Goal: Task Accomplishment & Management: Use online tool/utility

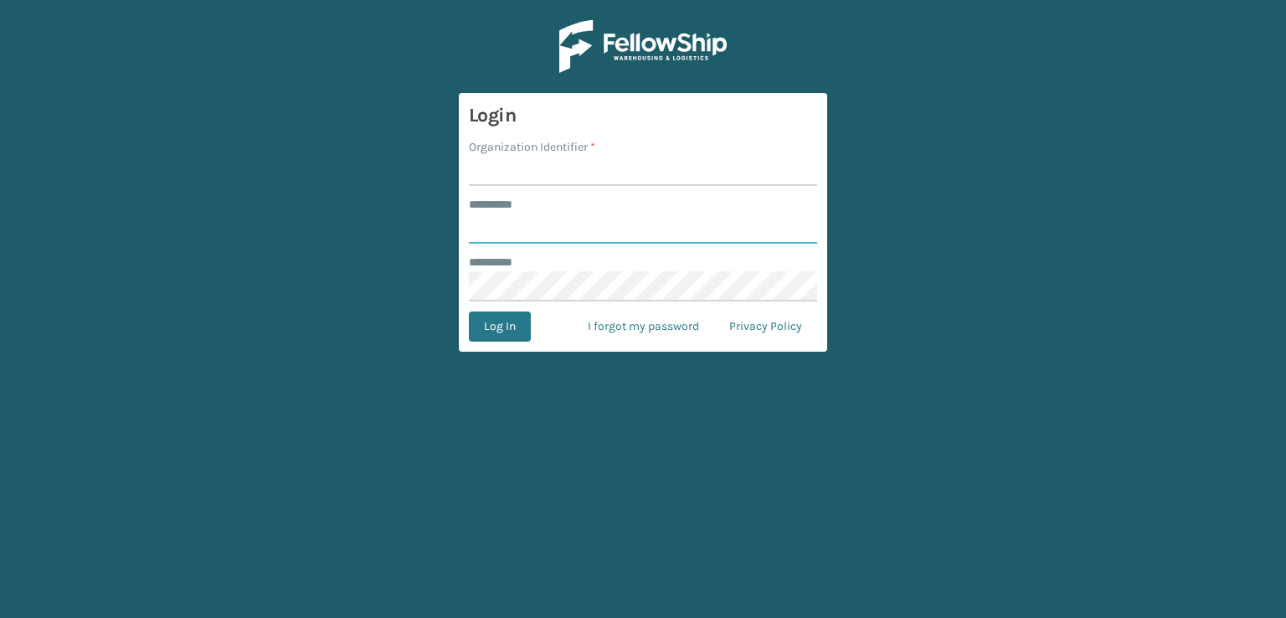
type input "***"
click at [570, 181] on input "Organization Identifier *" at bounding box center [643, 171] width 348 height 30
type input "sleepgeekz warehouse"
click at [527, 316] on button "Log In" at bounding box center [500, 326] width 62 height 30
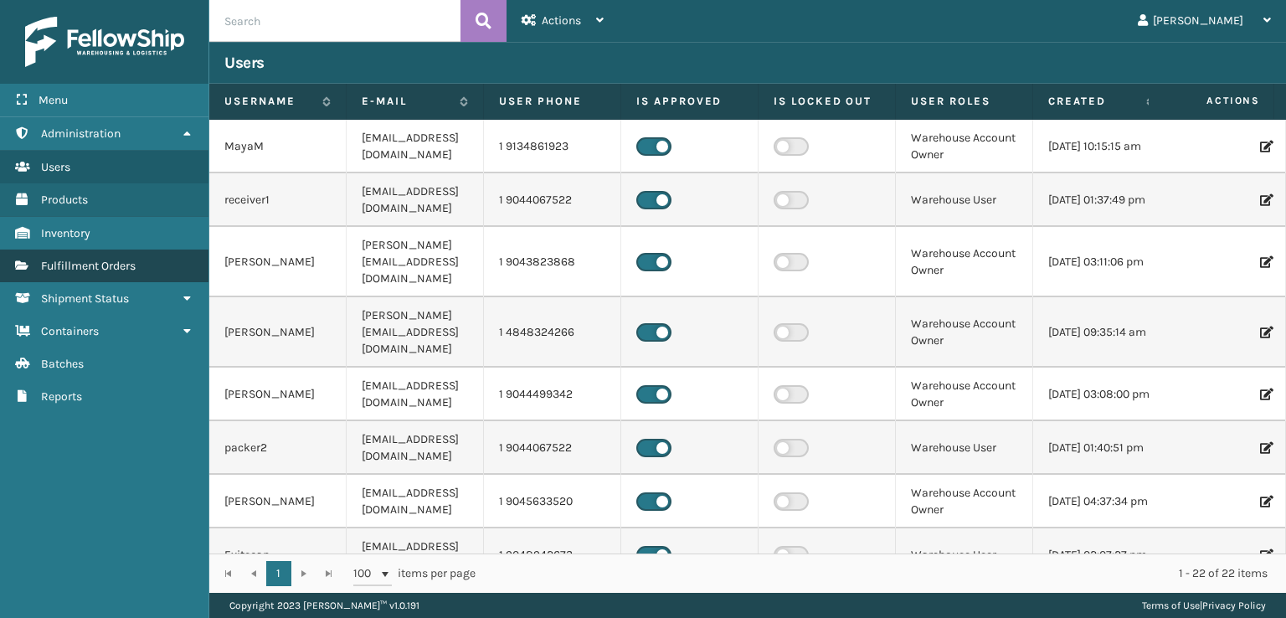
click at [149, 259] on link "Fulfillment Orders" at bounding box center [104, 265] width 208 height 33
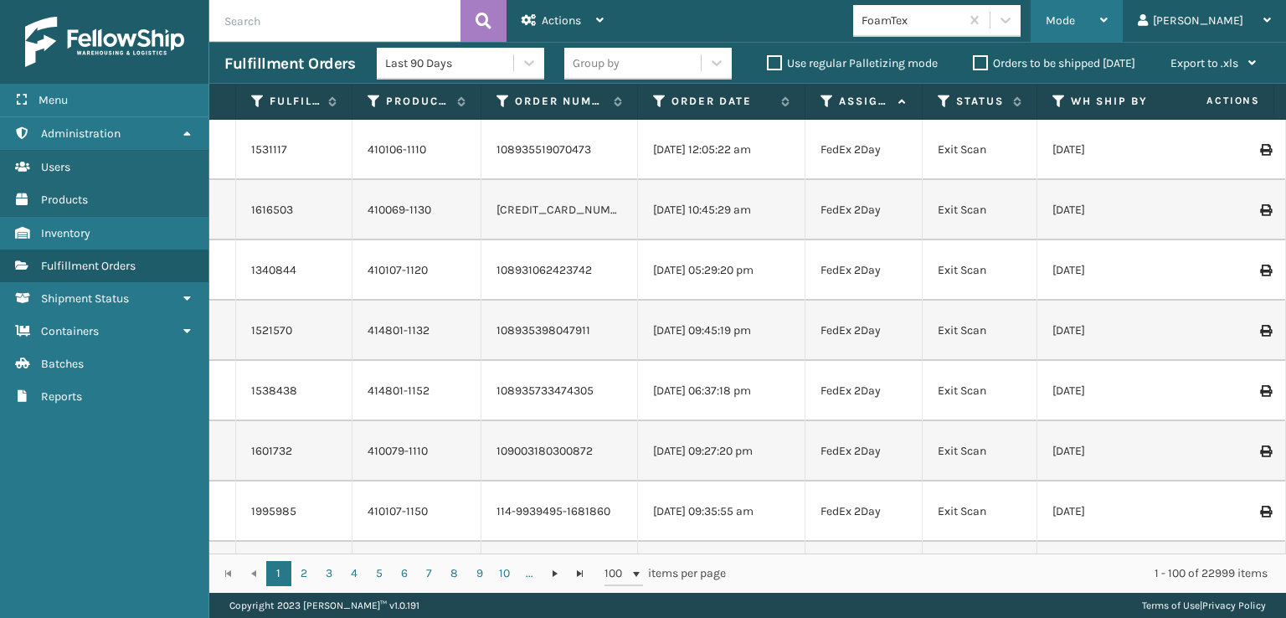
click at [1075, 23] on span "Mode" at bounding box center [1059, 20] width 29 height 14
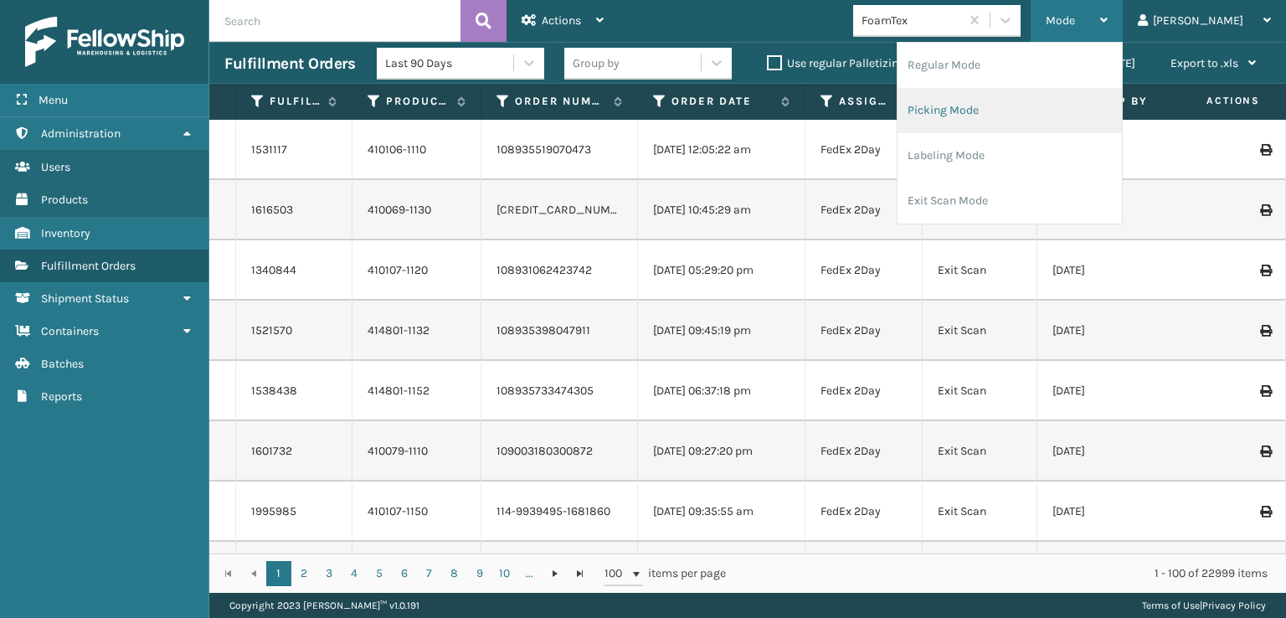
click at [1024, 112] on li "Picking Mode" at bounding box center [1009, 110] width 224 height 45
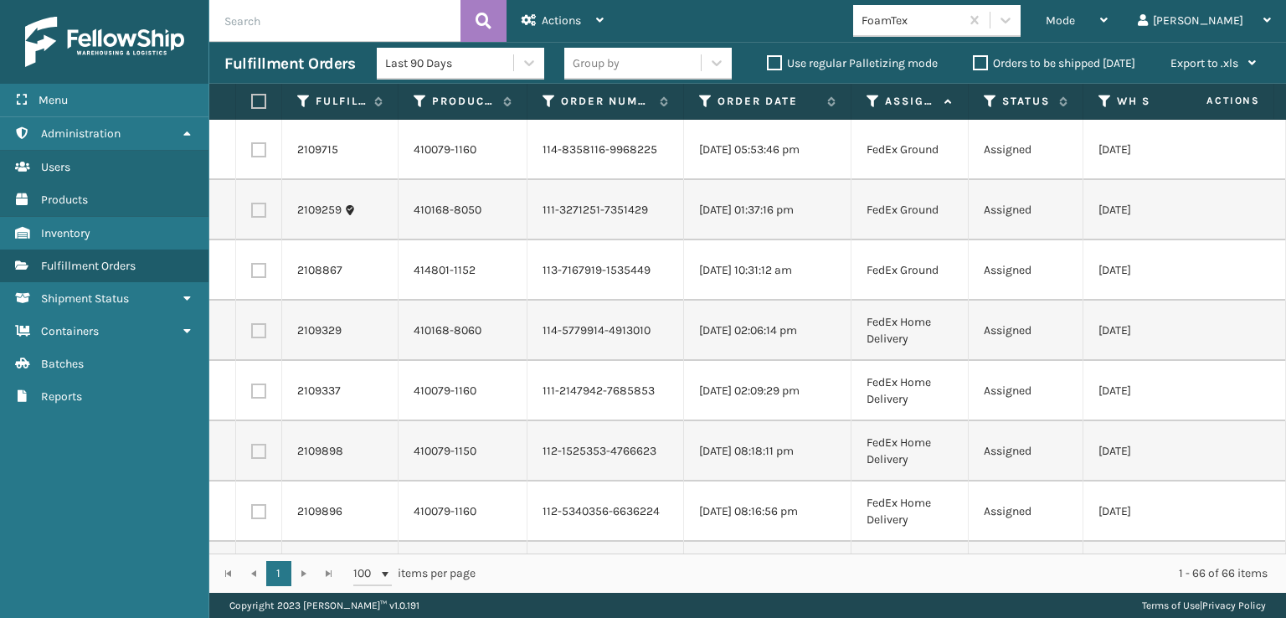
click at [258, 97] on label at bounding box center [256, 101] width 10 height 15
click at [252, 97] on input "checkbox" at bounding box center [251, 101] width 1 height 11
checkbox input "true"
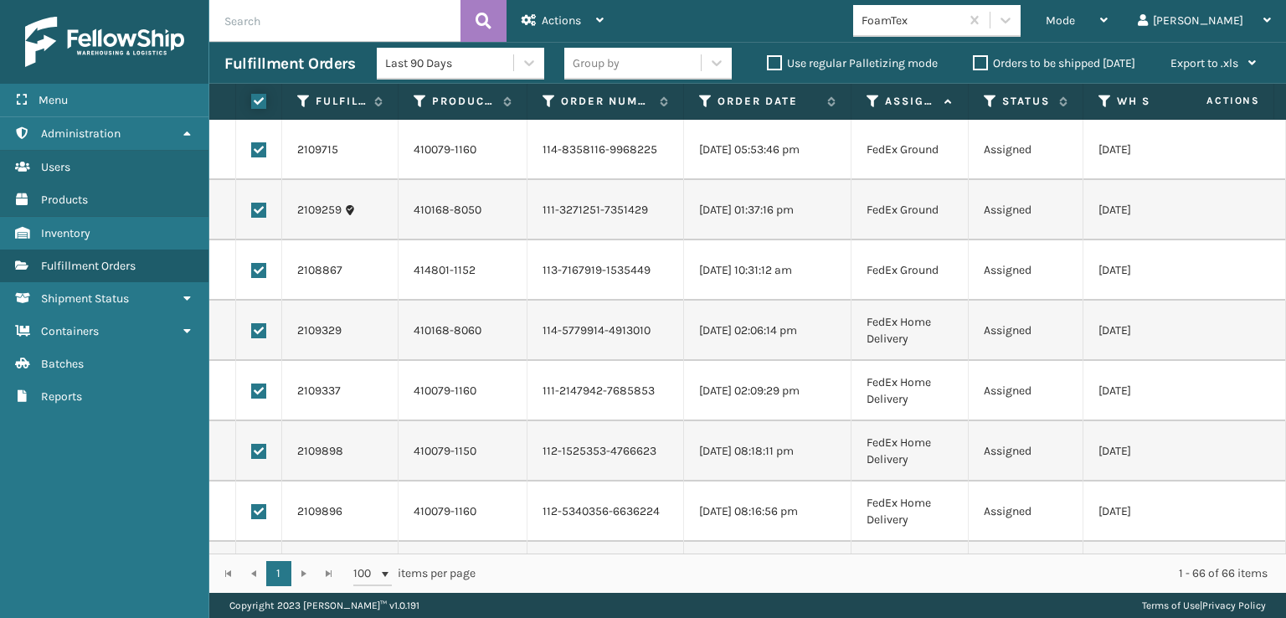
checkbox input "true"
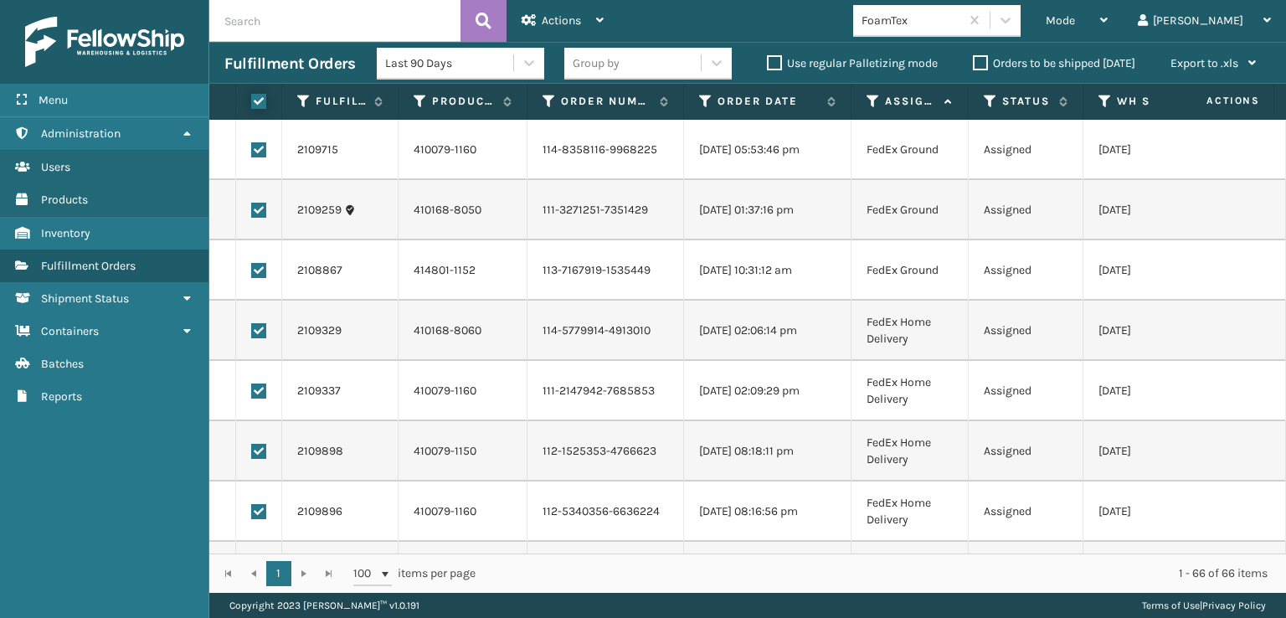
checkbox input "true"
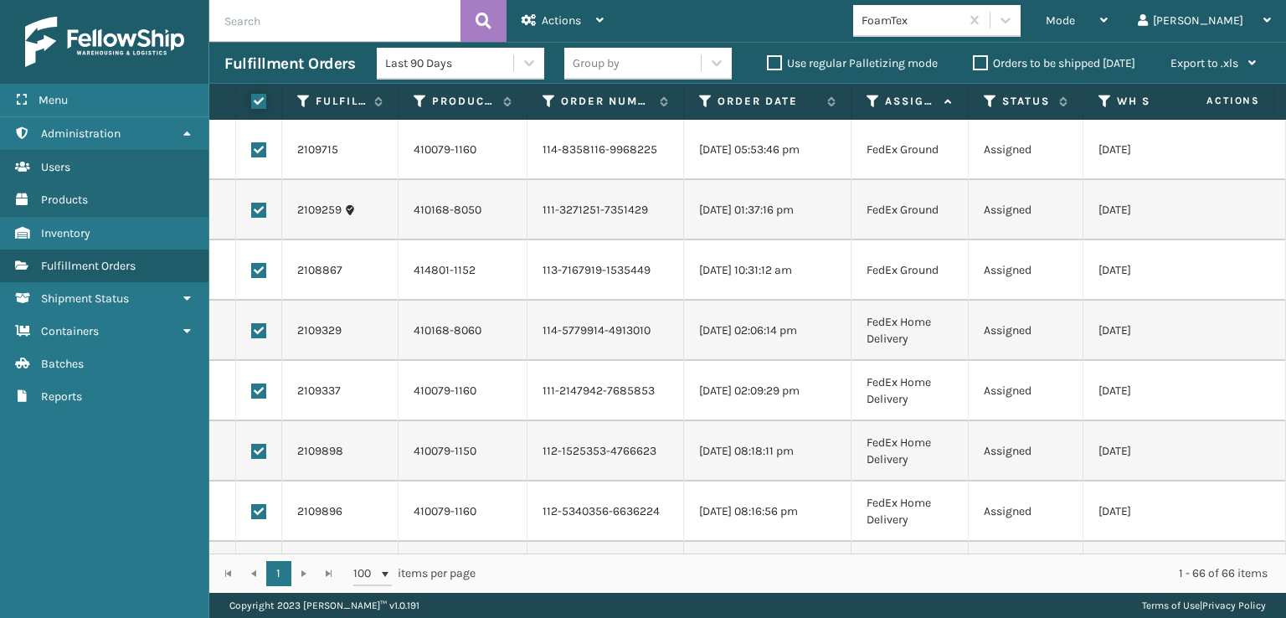
checkbox input "true"
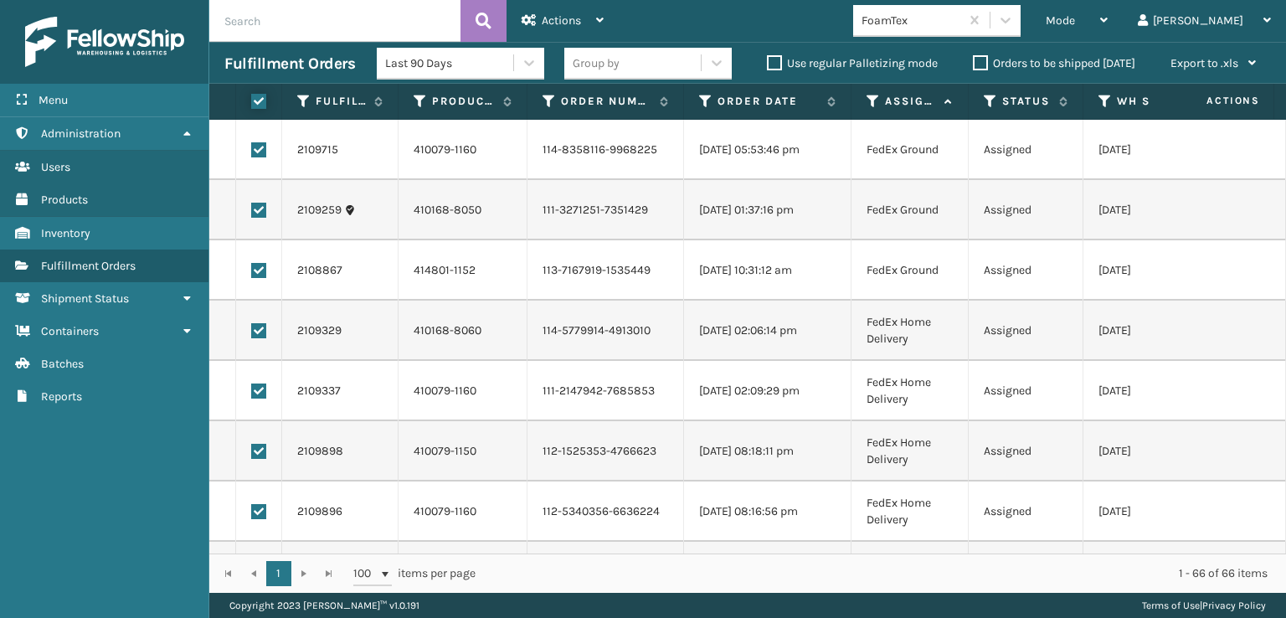
checkbox input "true"
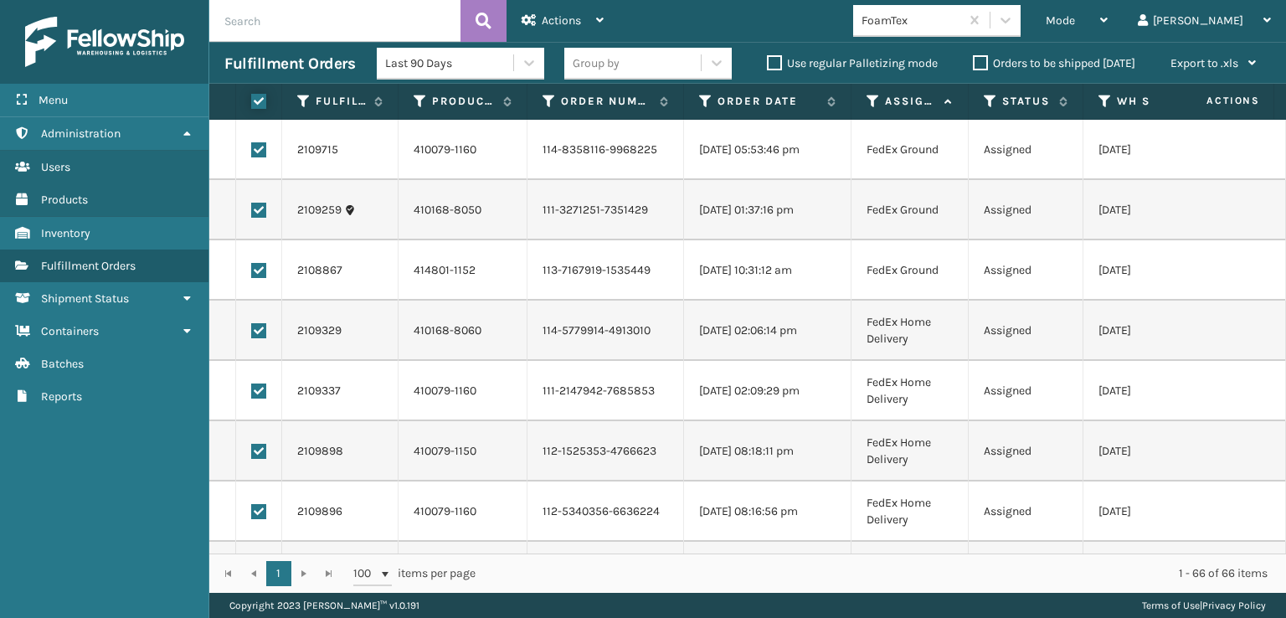
checkbox input "true"
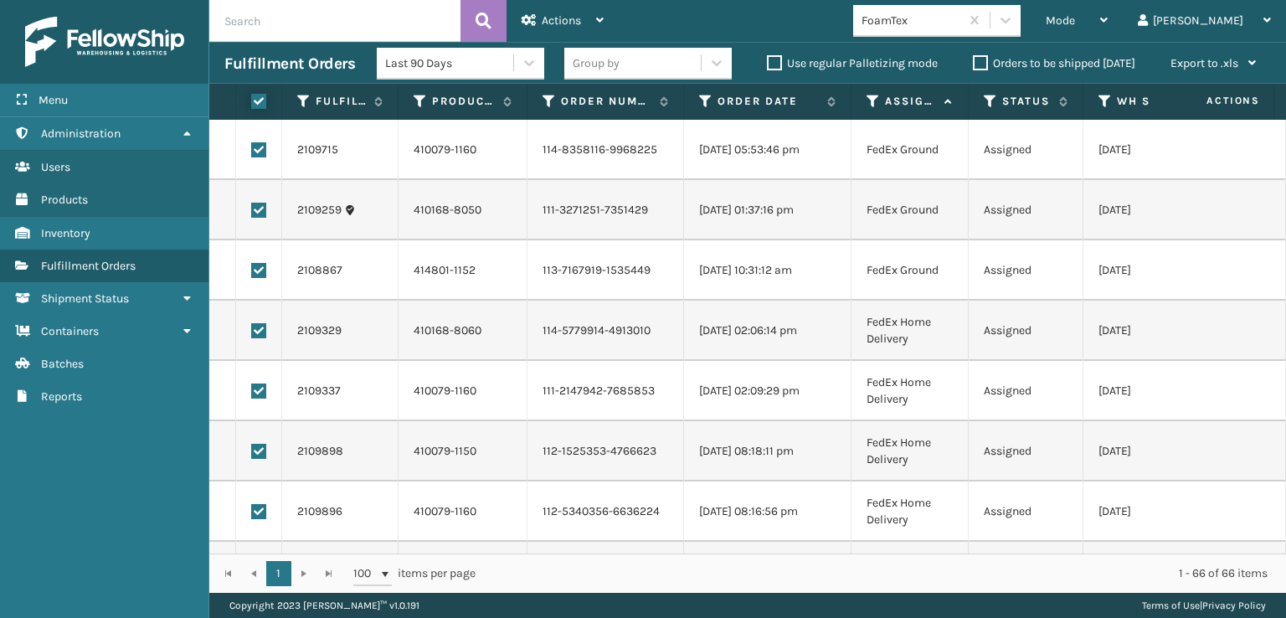
checkbox input "true"
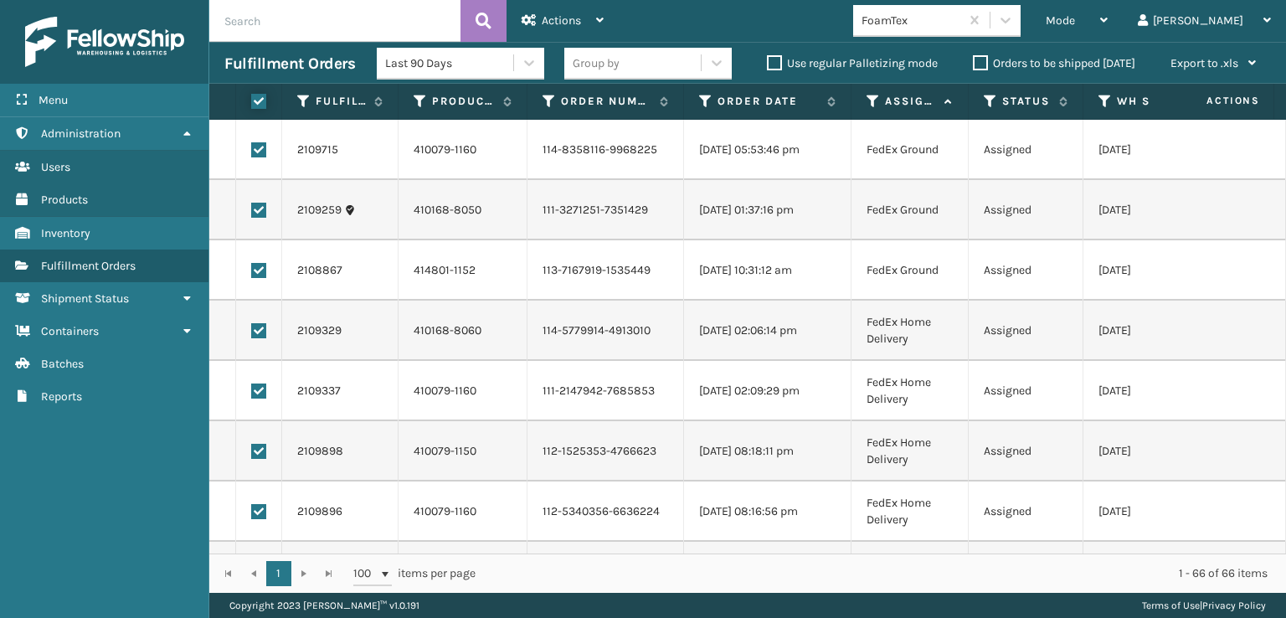
checkbox input "true"
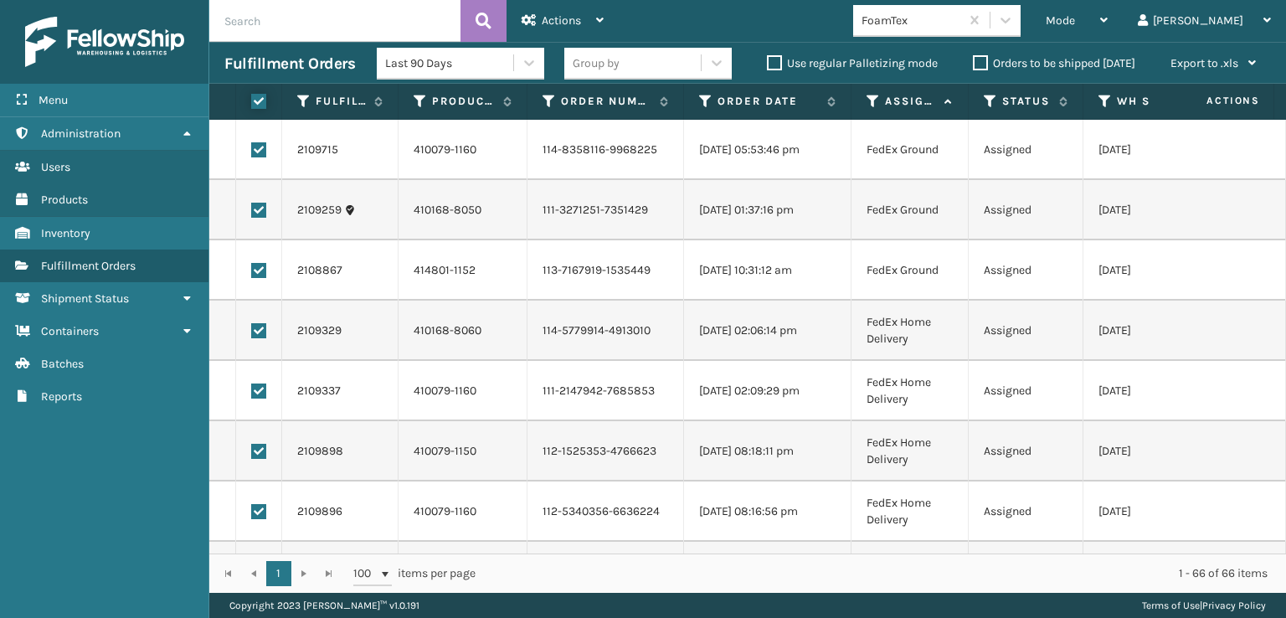
checkbox input "true"
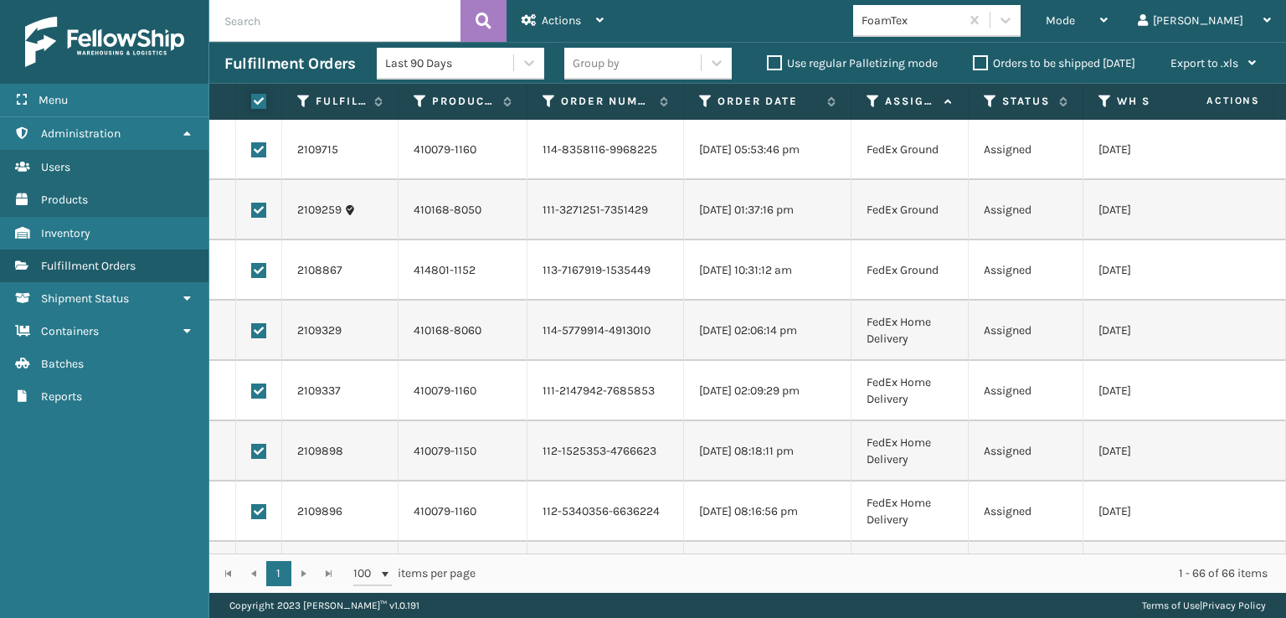
checkbox input "true"
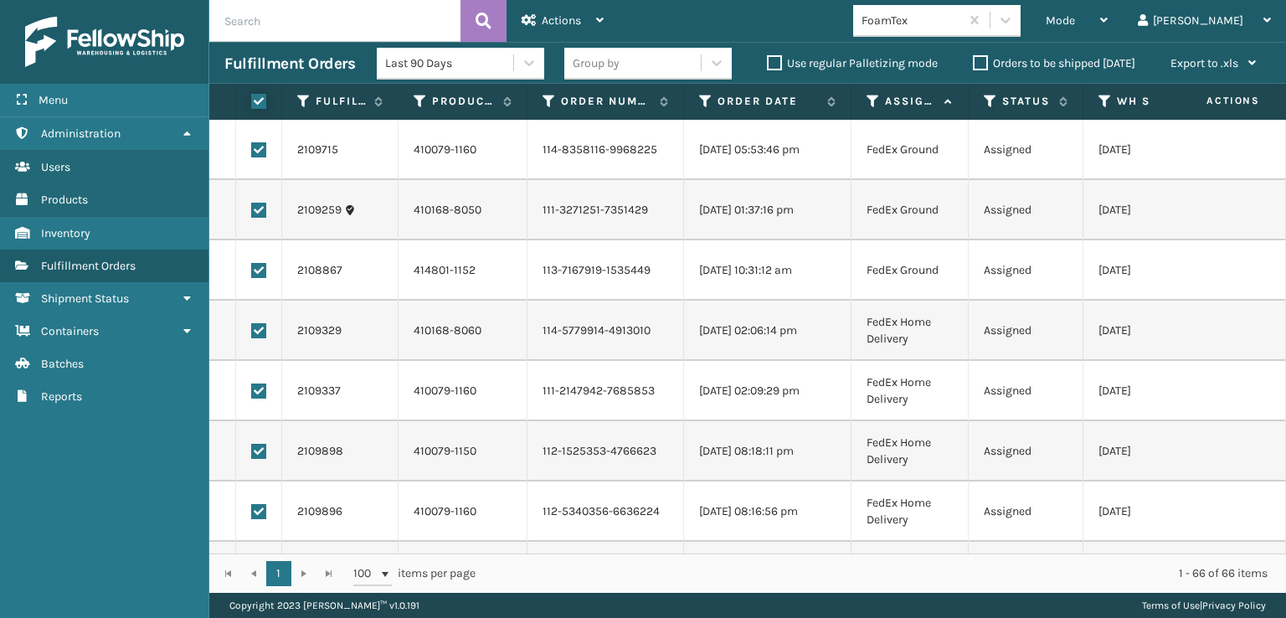
checkbox input "true"
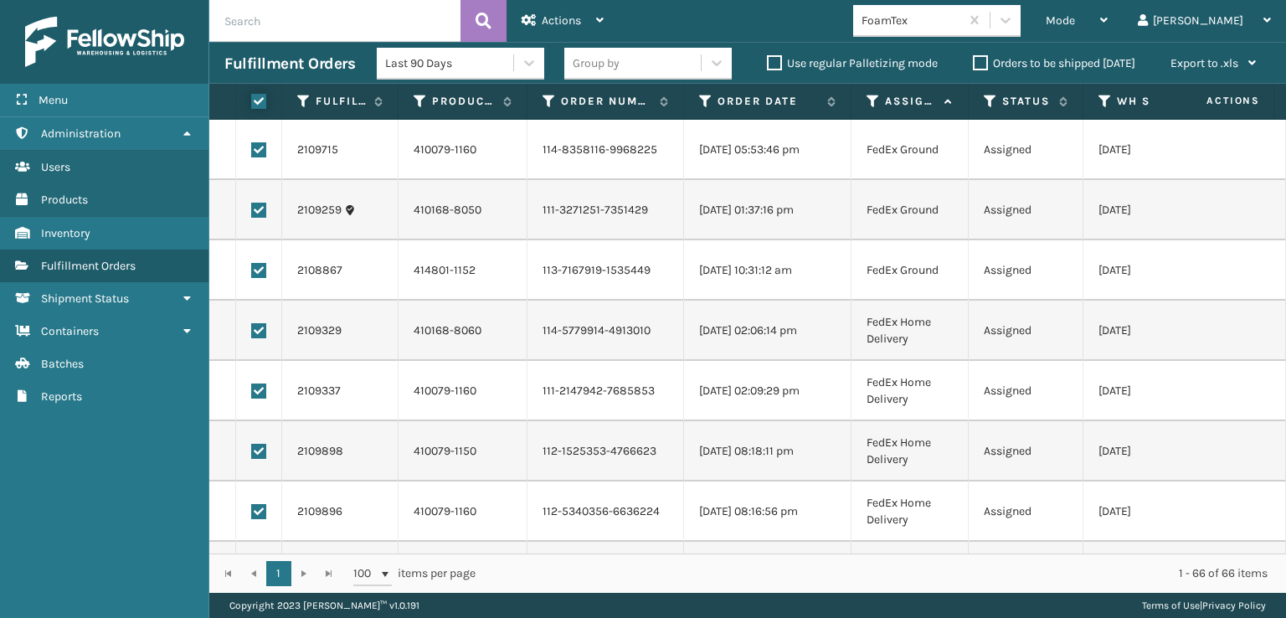
checkbox input "true"
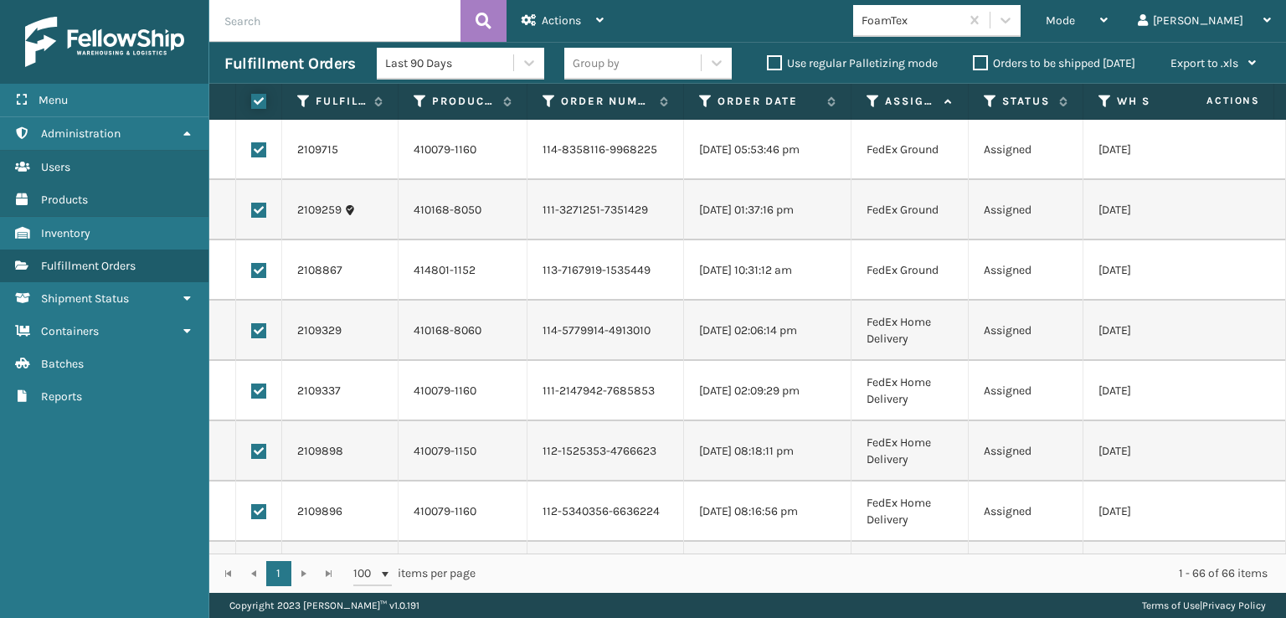
checkbox input "true"
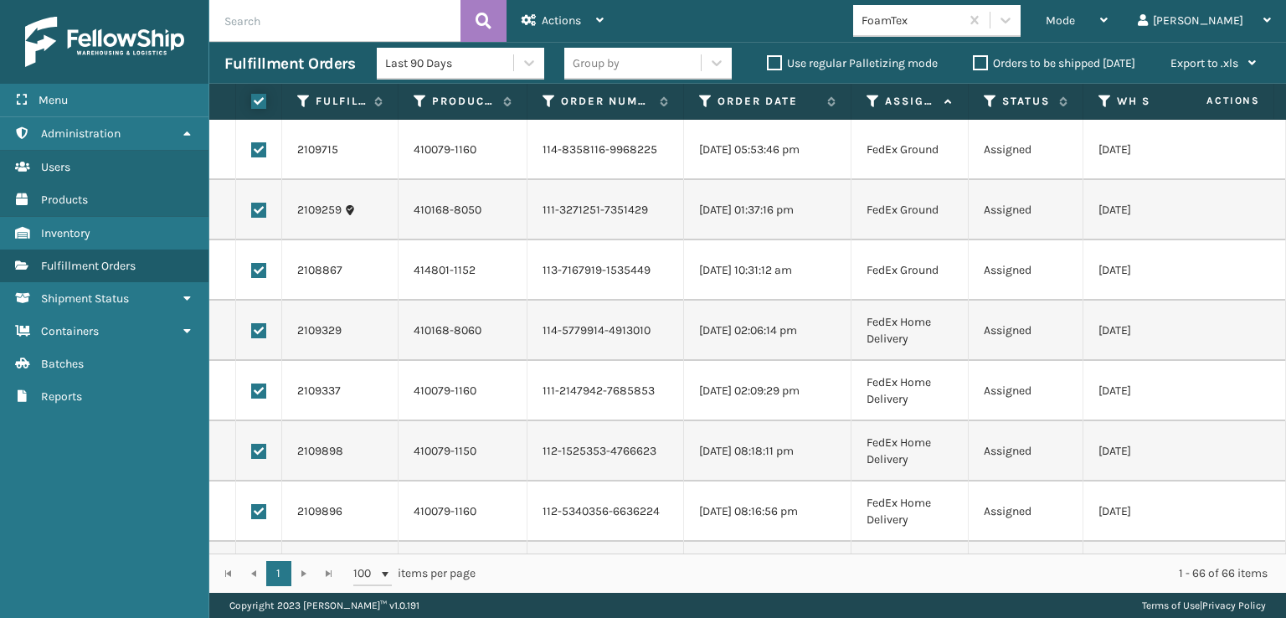
checkbox input "true"
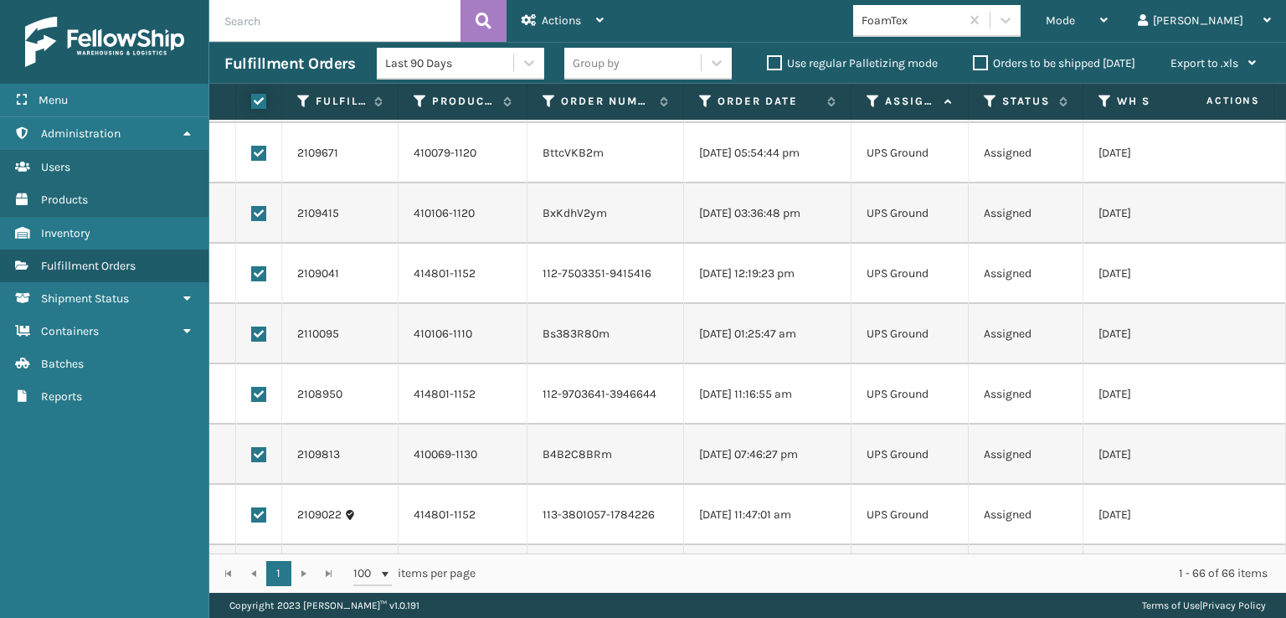
scroll to position [3556, 0]
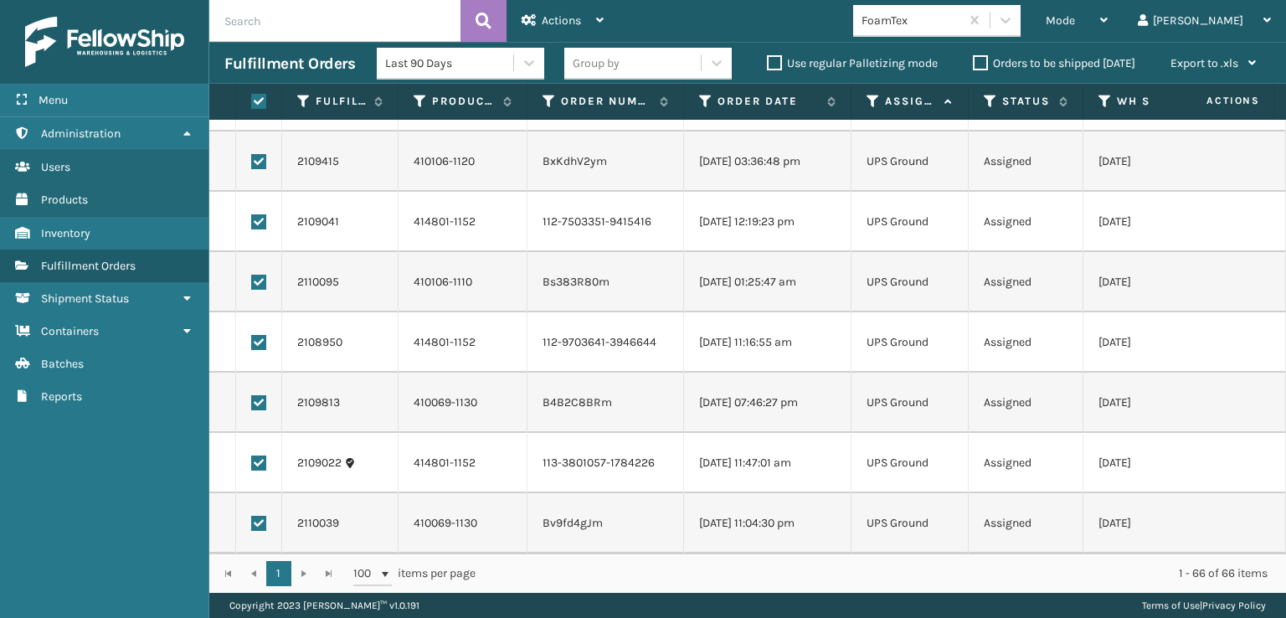
click at [258, 516] on label at bounding box center [258, 523] width 15 height 15
click at [252, 516] on input "checkbox" at bounding box center [251, 521] width 1 height 11
checkbox input "false"
click at [260, 455] on label at bounding box center [258, 462] width 15 height 15
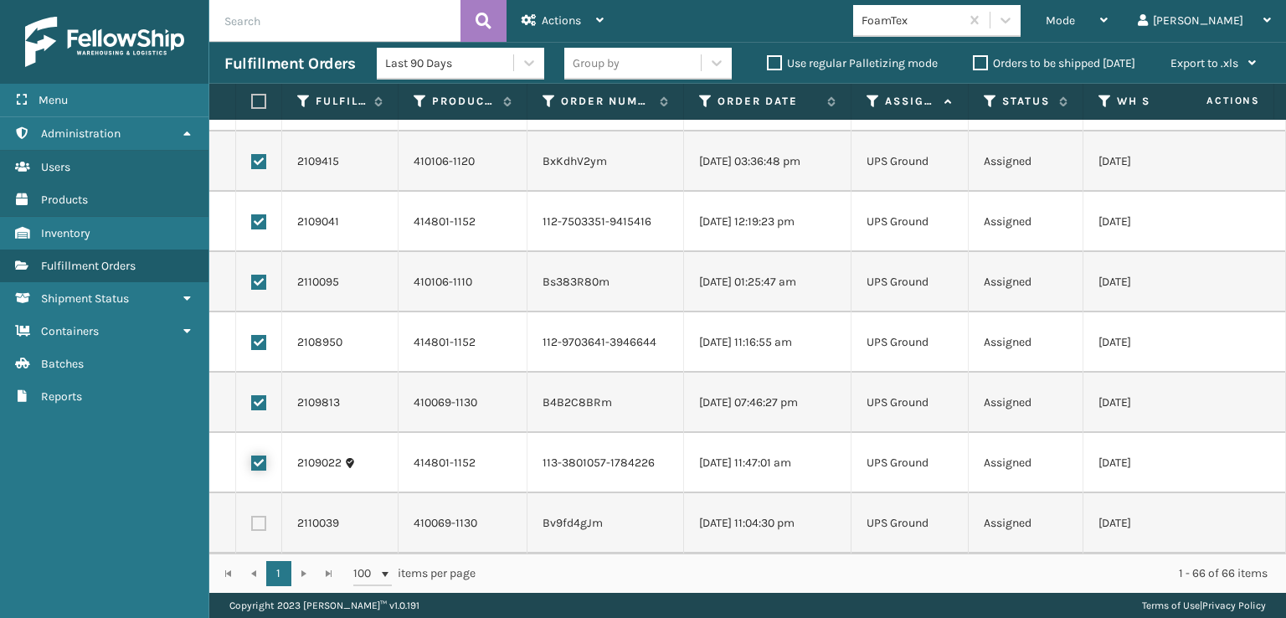
click at [252, 455] on input "checkbox" at bounding box center [251, 460] width 1 height 11
checkbox input "false"
click at [265, 395] on label at bounding box center [258, 402] width 15 height 15
click at [252, 395] on input "checkbox" at bounding box center [251, 400] width 1 height 11
checkbox input "false"
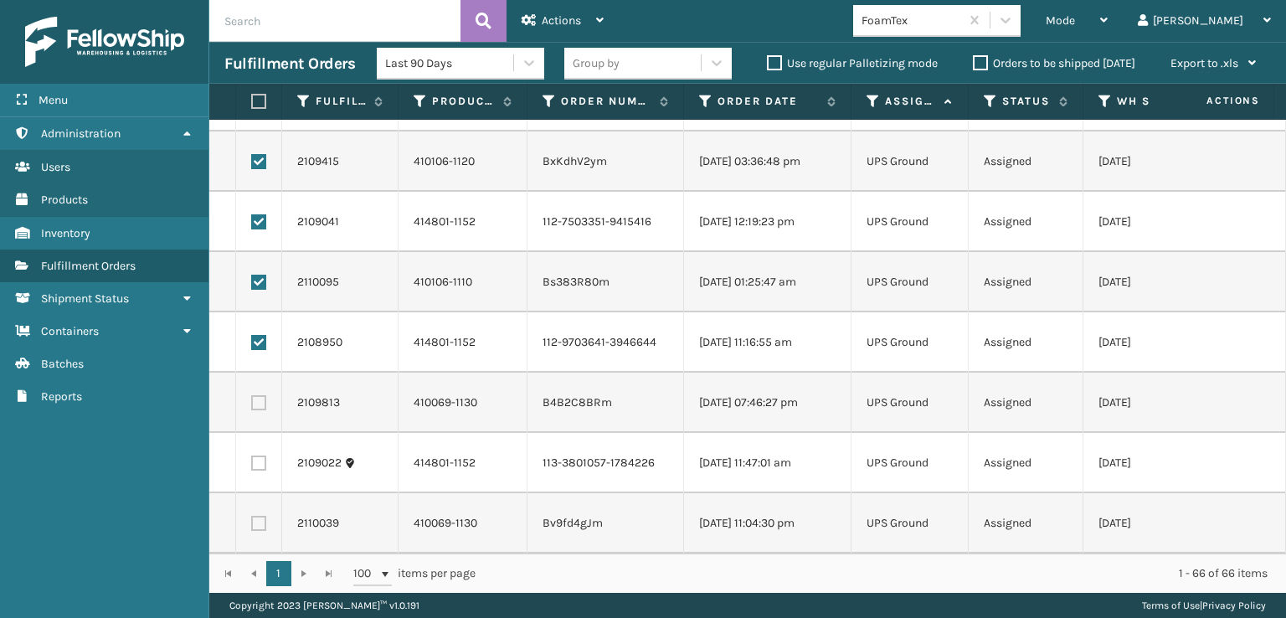
click at [260, 321] on td at bounding box center [259, 342] width 46 height 60
click at [260, 335] on label at bounding box center [258, 342] width 15 height 15
click at [252, 335] on input "checkbox" at bounding box center [251, 340] width 1 height 11
checkbox input "false"
click at [254, 275] on label at bounding box center [258, 282] width 15 height 15
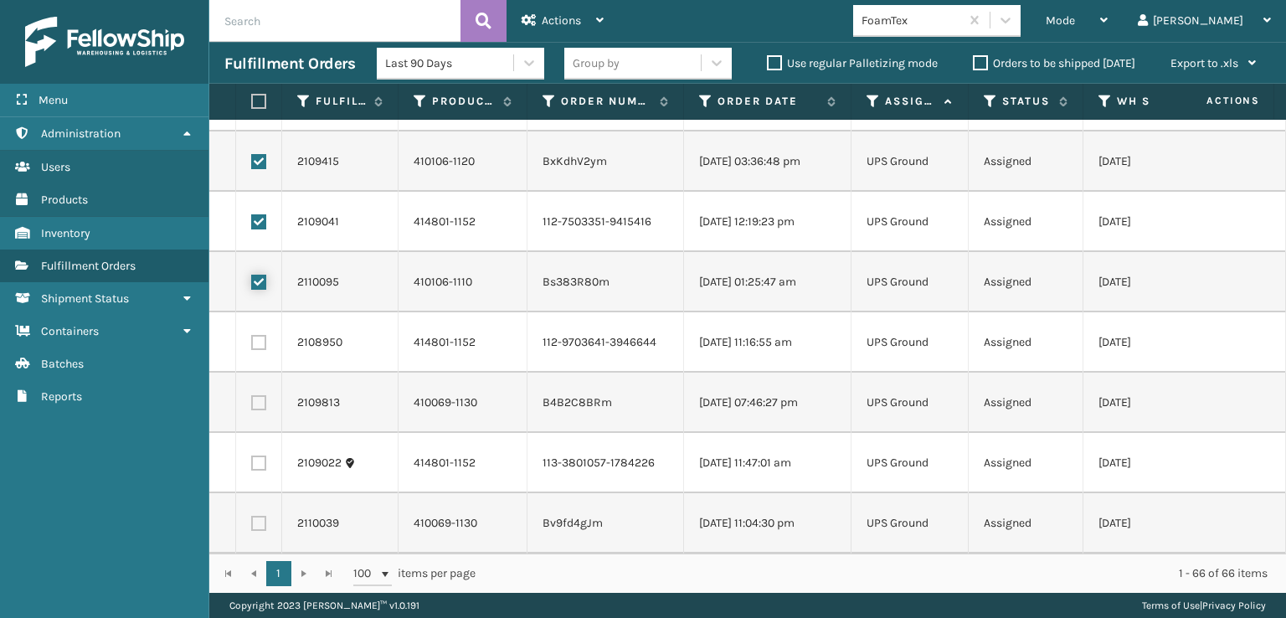
click at [252, 275] on input "checkbox" at bounding box center [251, 280] width 1 height 11
checkbox input "false"
click at [254, 214] on label at bounding box center [258, 221] width 15 height 15
click at [252, 214] on input "checkbox" at bounding box center [251, 219] width 1 height 11
checkbox input "false"
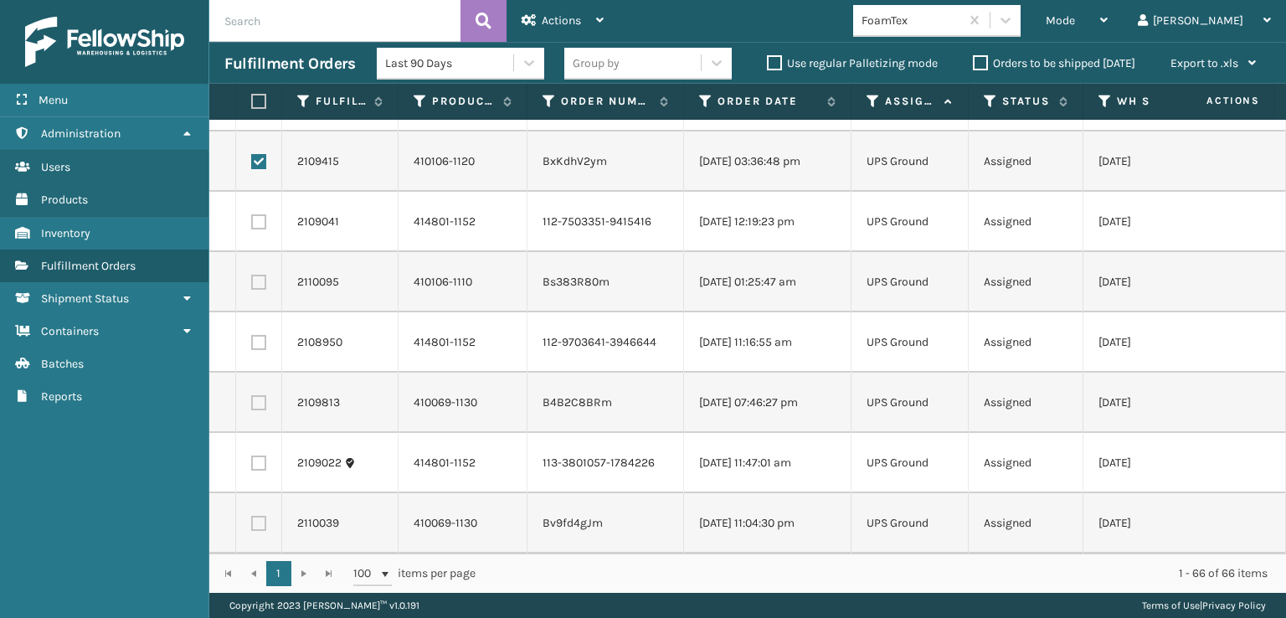
click at [258, 154] on label at bounding box center [258, 161] width 15 height 15
click at [252, 154] on input "checkbox" at bounding box center [251, 159] width 1 height 11
checkbox input "false"
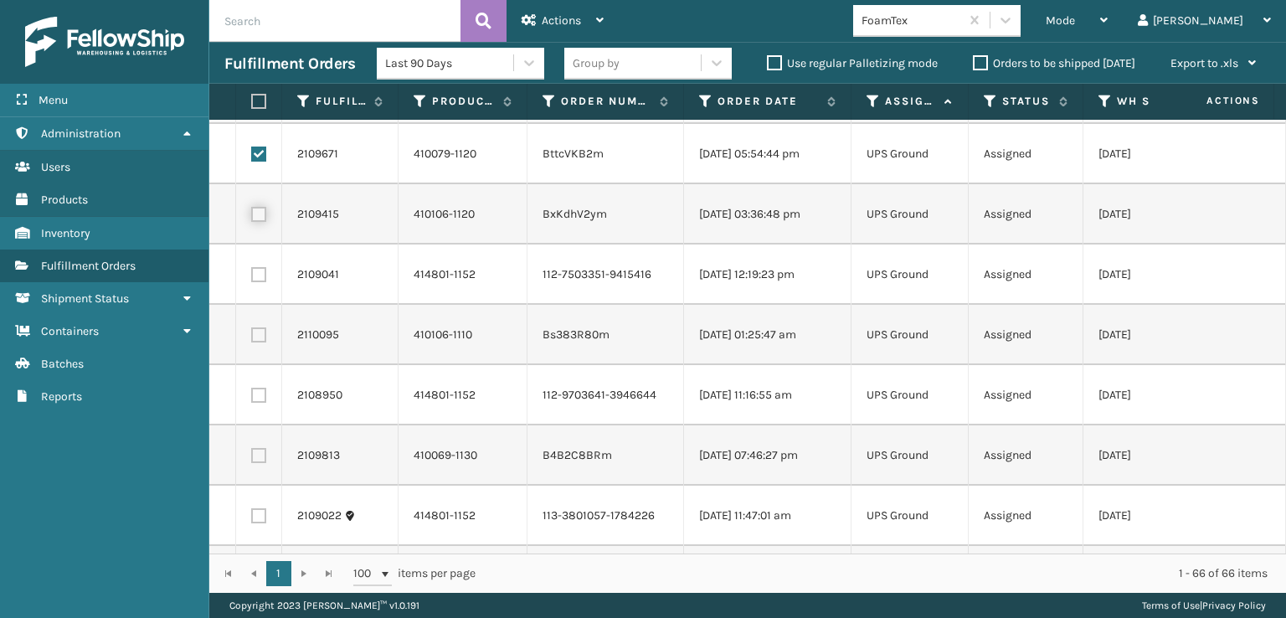
scroll to position [3388, 0]
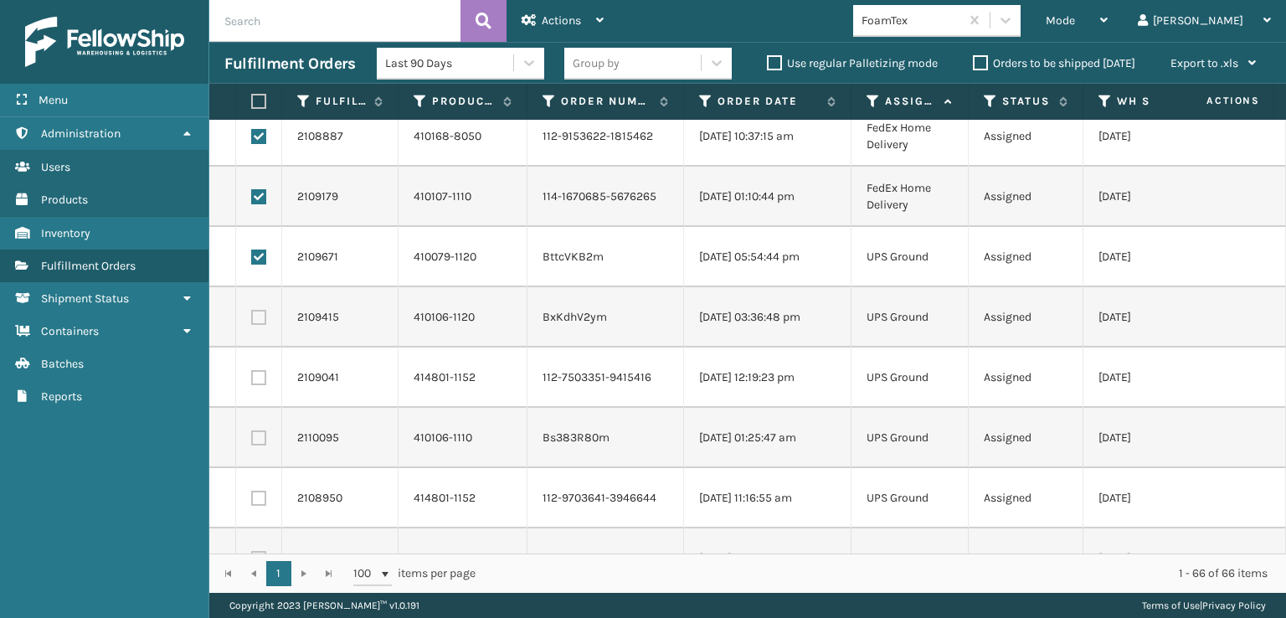
click at [259, 254] on label at bounding box center [258, 256] width 15 height 15
click at [252, 254] on input "checkbox" at bounding box center [251, 254] width 1 height 11
checkbox input "false"
click at [547, 30] on div "Actions" at bounding box center [562, 21] width 82 height 42
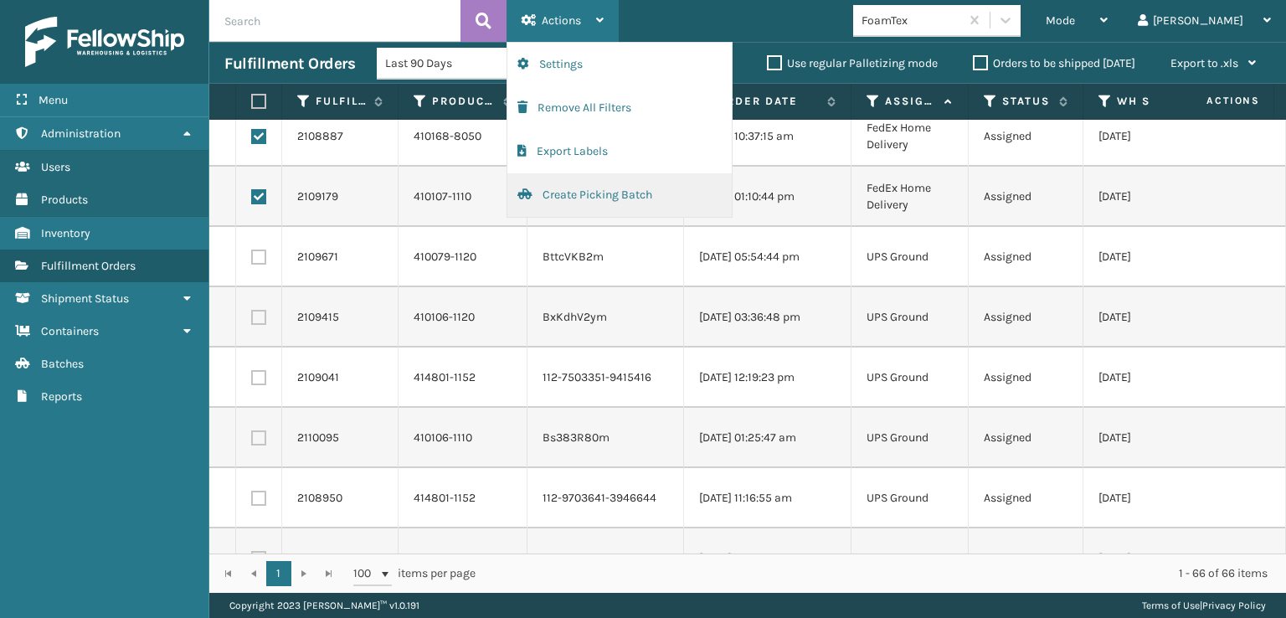
click at [556, 194] on button "Create Picking Batch" at bounding box center [619, 195] width 224 height 44
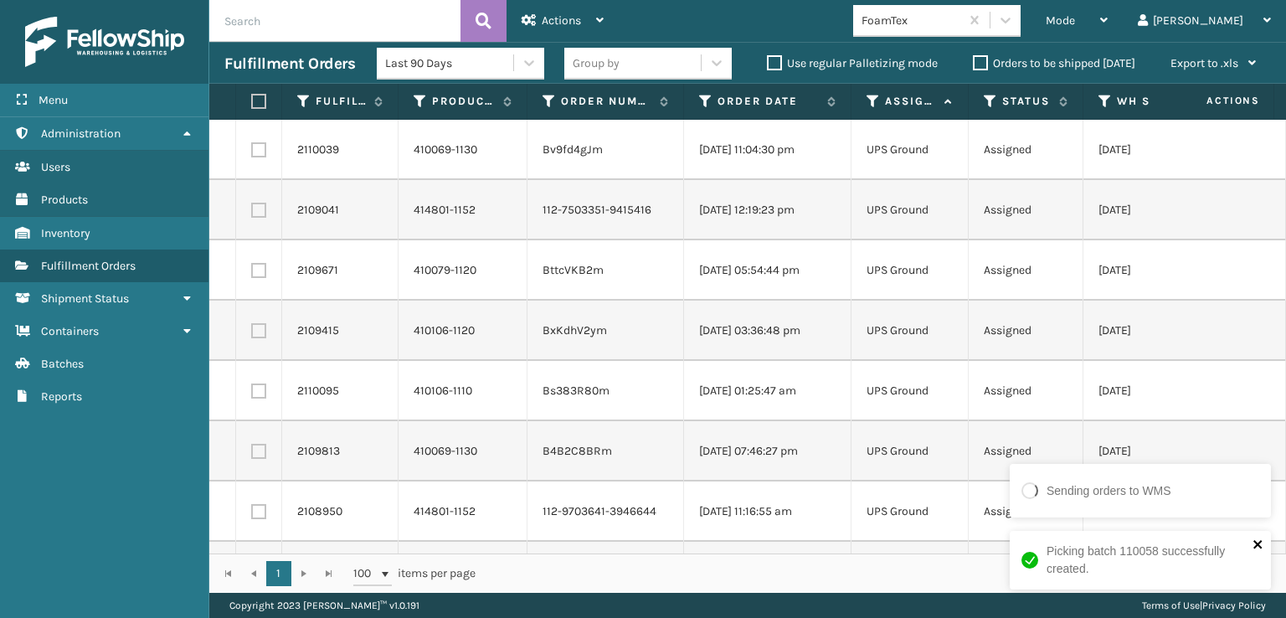
click at [1256, 549] on icon "close" at bounding box center [1258, 543] width 12 height 13
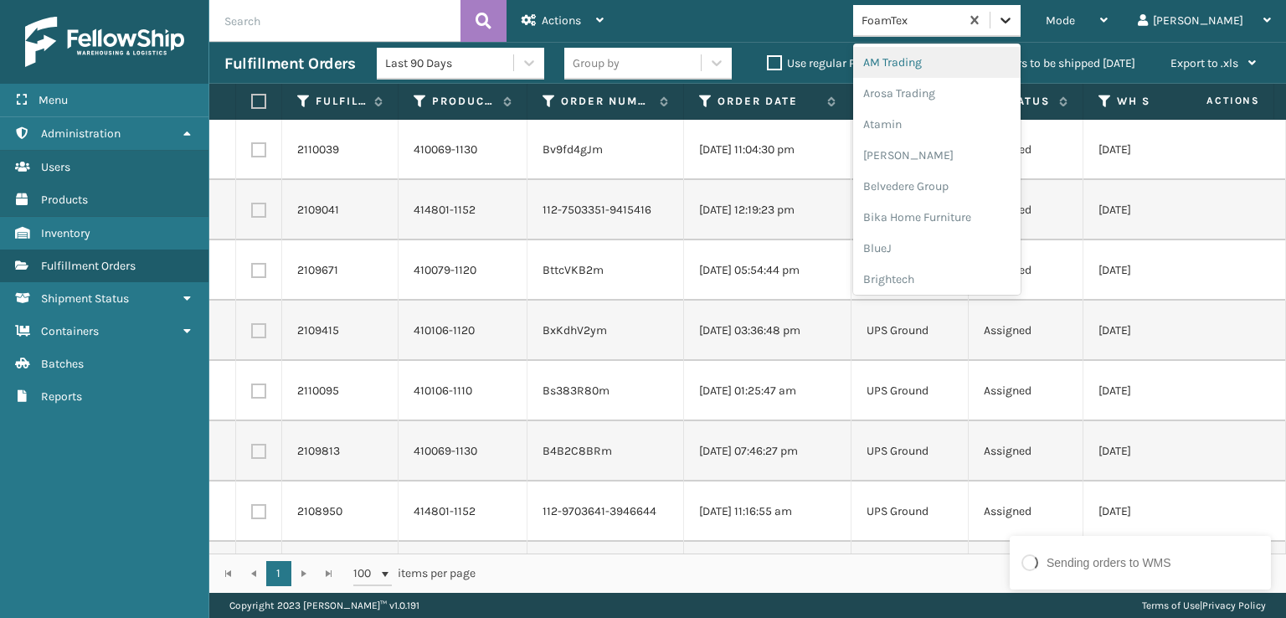
click at [1014, 28] on icon at bounding box center [1005, 20] width 17 height 17
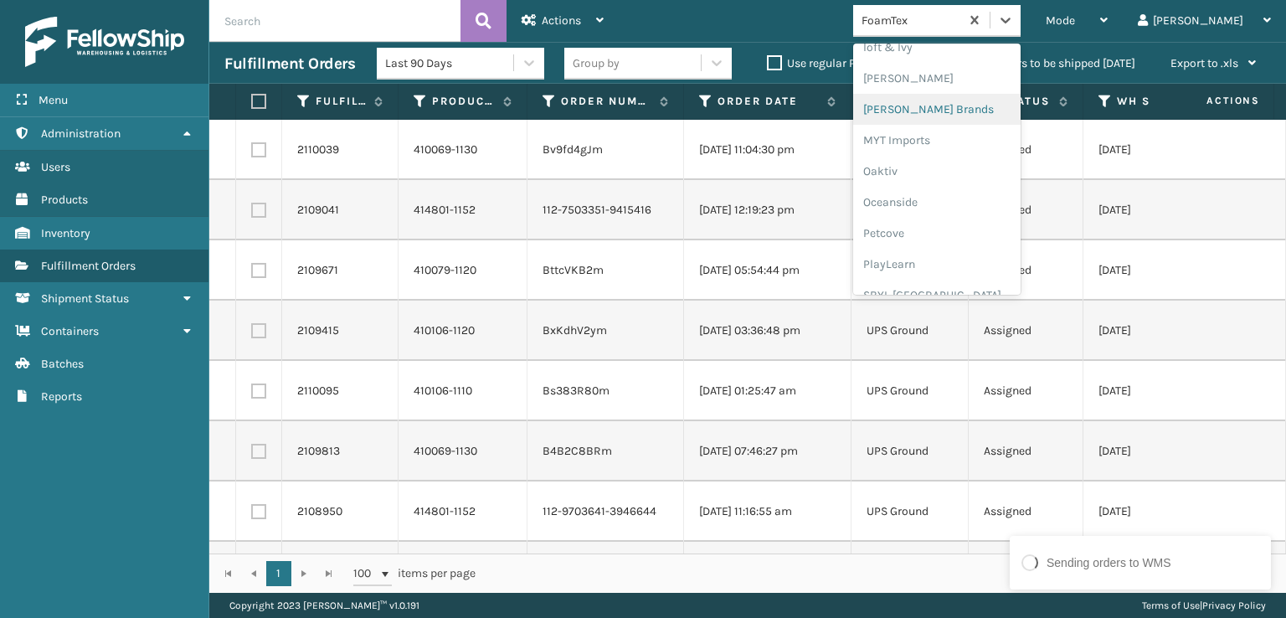
click at [1018, 100] on div "[PERSON_NAME] Brands" at bounding box center [936, 109] width 167 height 31
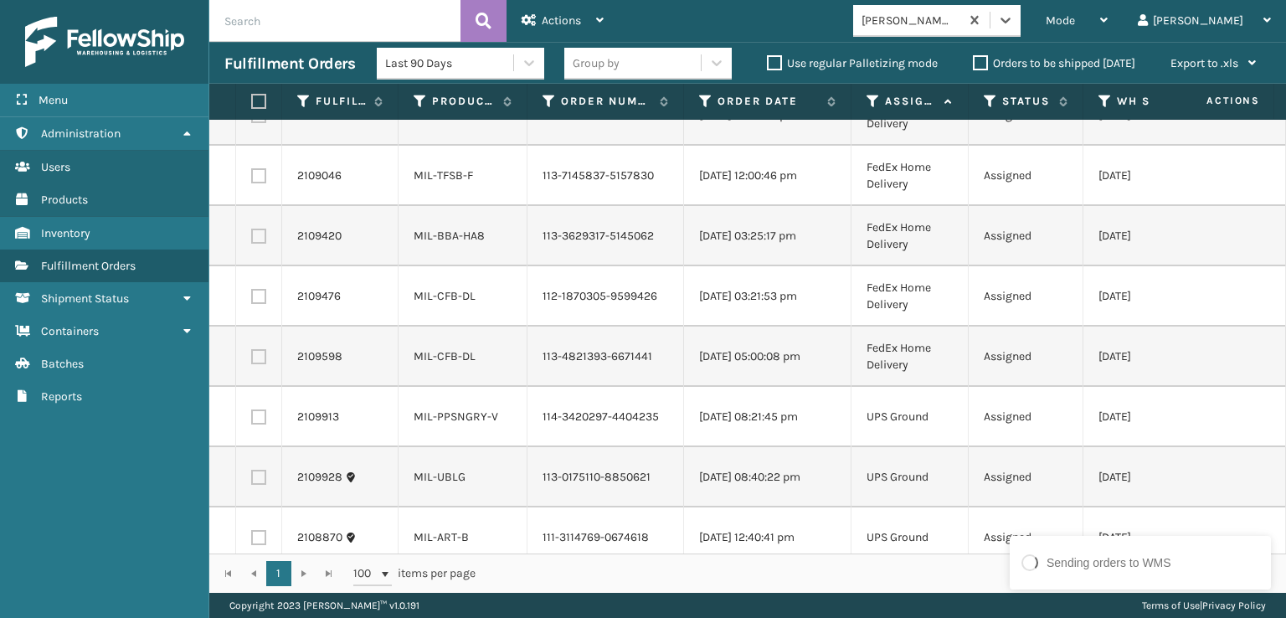
scroll to position [241, 0]
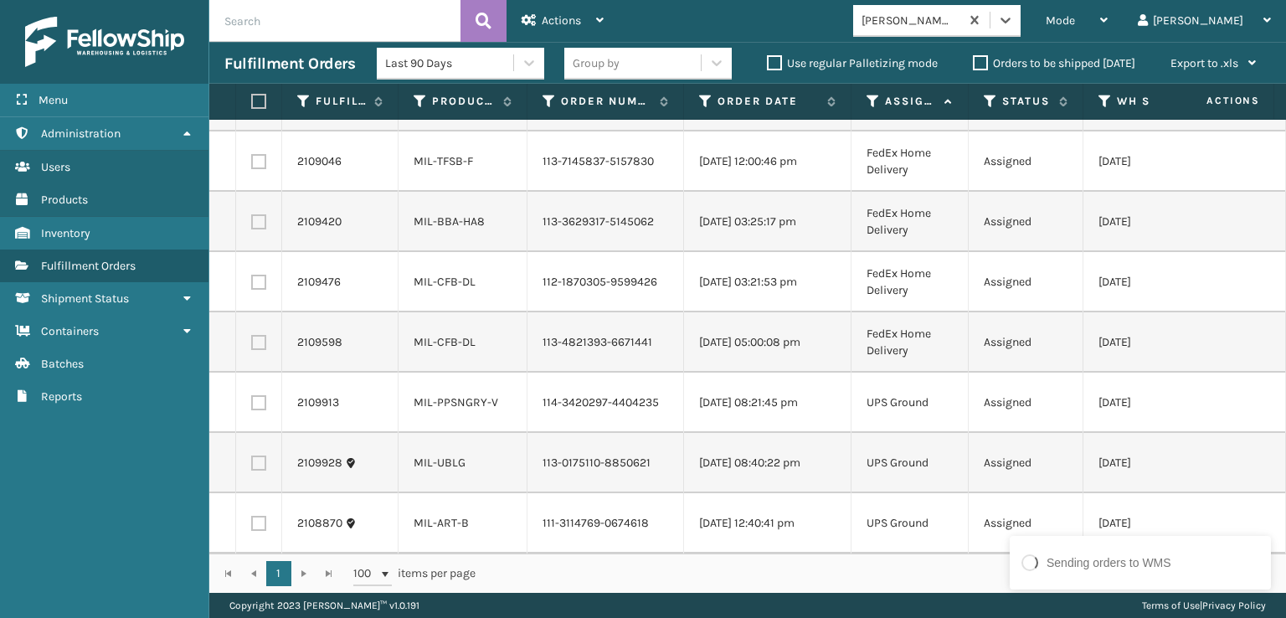
click at [251, 98] on label at bounding box center [256, 101] width 10 height 15
click at [251, 98] on input "checkbox" at bounding box center [251, 101] width 1 height 11
checkbox input "true"
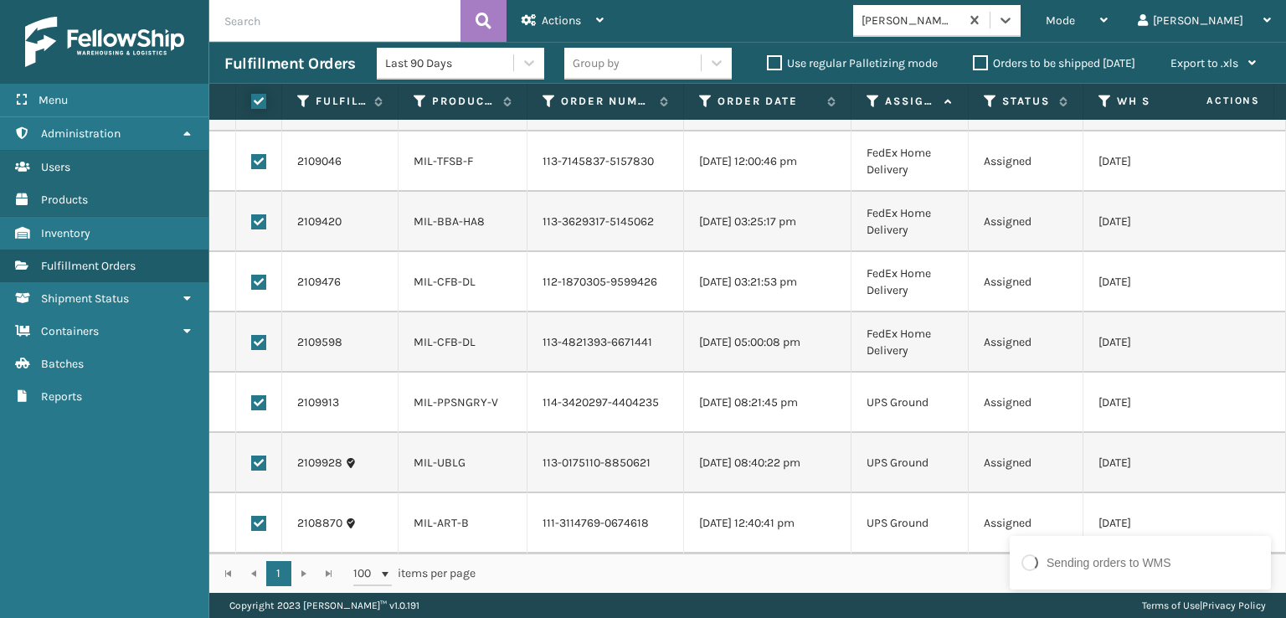
checkbox input "true"
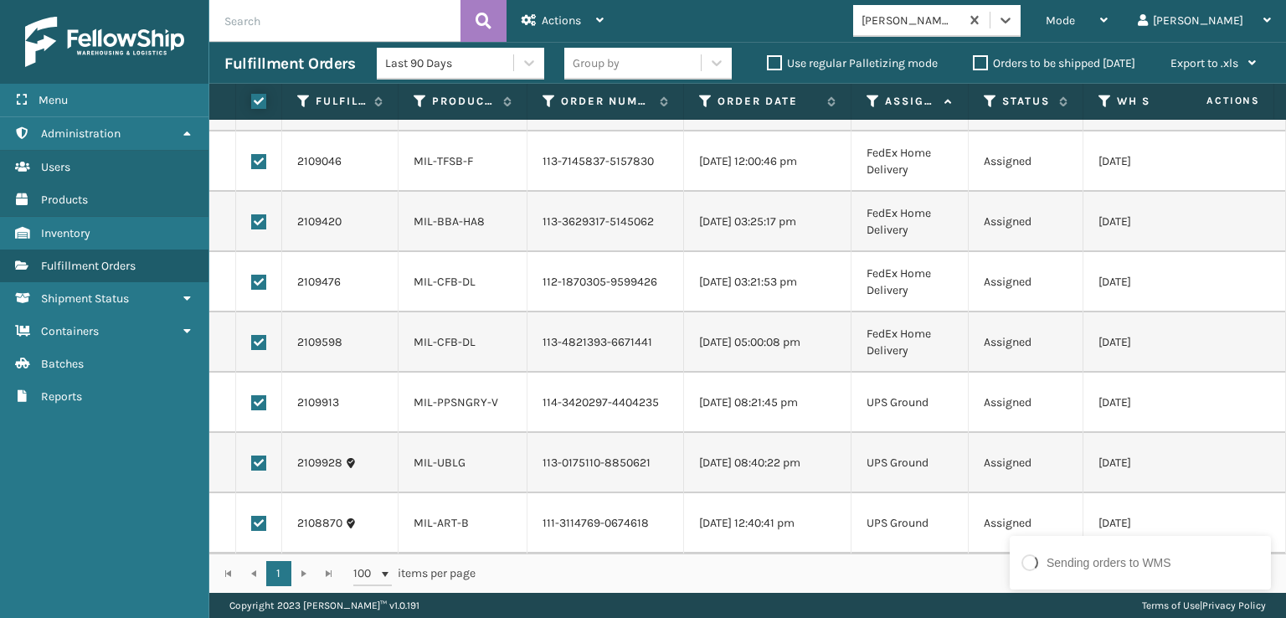
checkbox input "true"
click at [259, 395] on label at bounding box center [258, 402] width 15 height 15
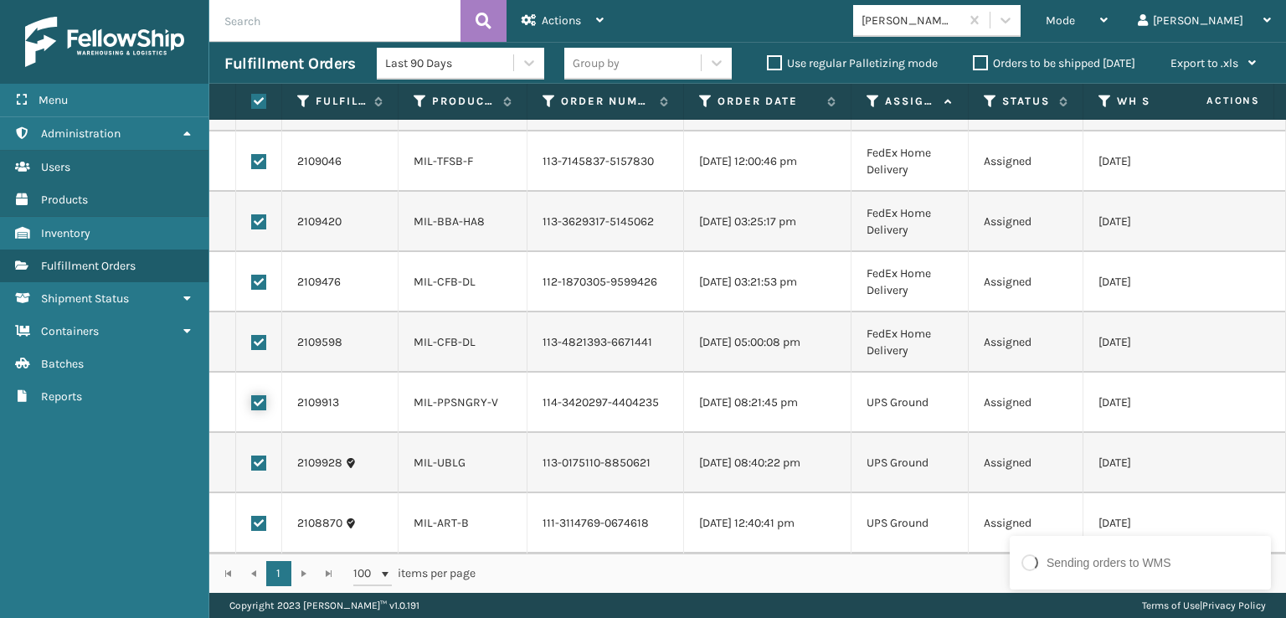
click at [252, 395] on input "checkbox" at bounding box center [251, 400] width 1 height 11
checkbox input "false"
click at [258, 455] on label at bounding box center [258, 462] width 15 height 15
click at [252, 455] on input "checkbox" at bounding box center [251, 460] width 1 height 11
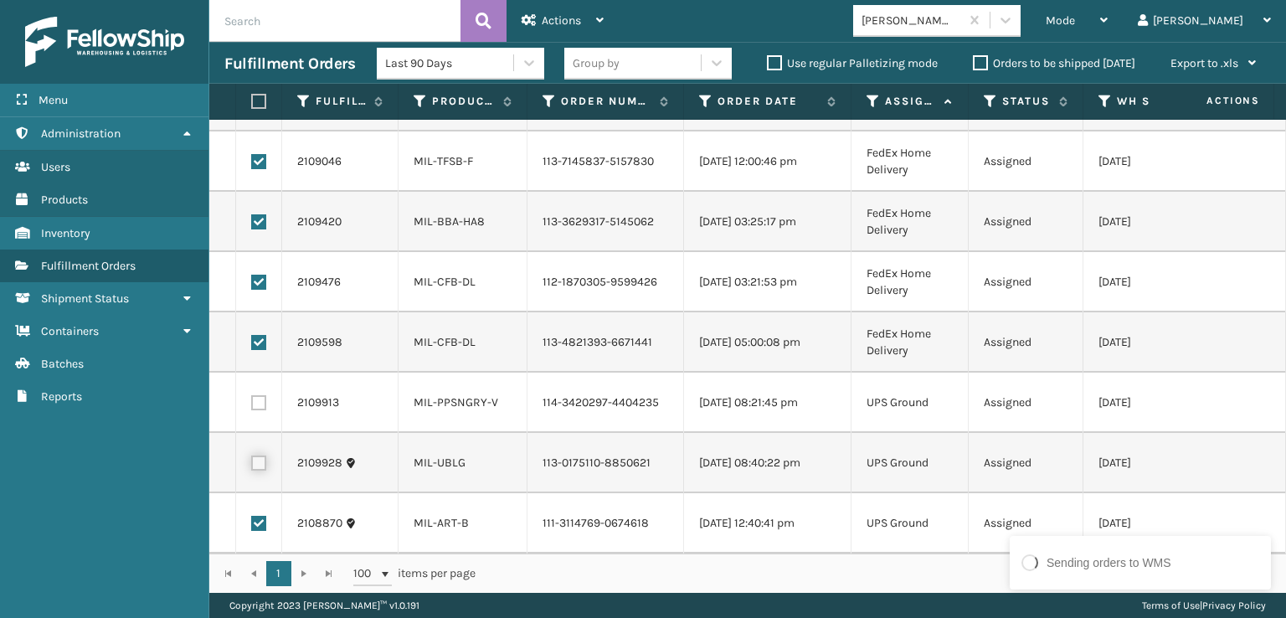
checkbox input "false"
click at [260, 516] on label at bounding box center [258, 523] width 15 height 15
click at [252, 516] on input "checkbox" at bounding box center [251, 521] width 1 height 11
checkbox input "false"
click at [574, 21] on span "Actions" at bounding box center [561, 20] width 39 height 14
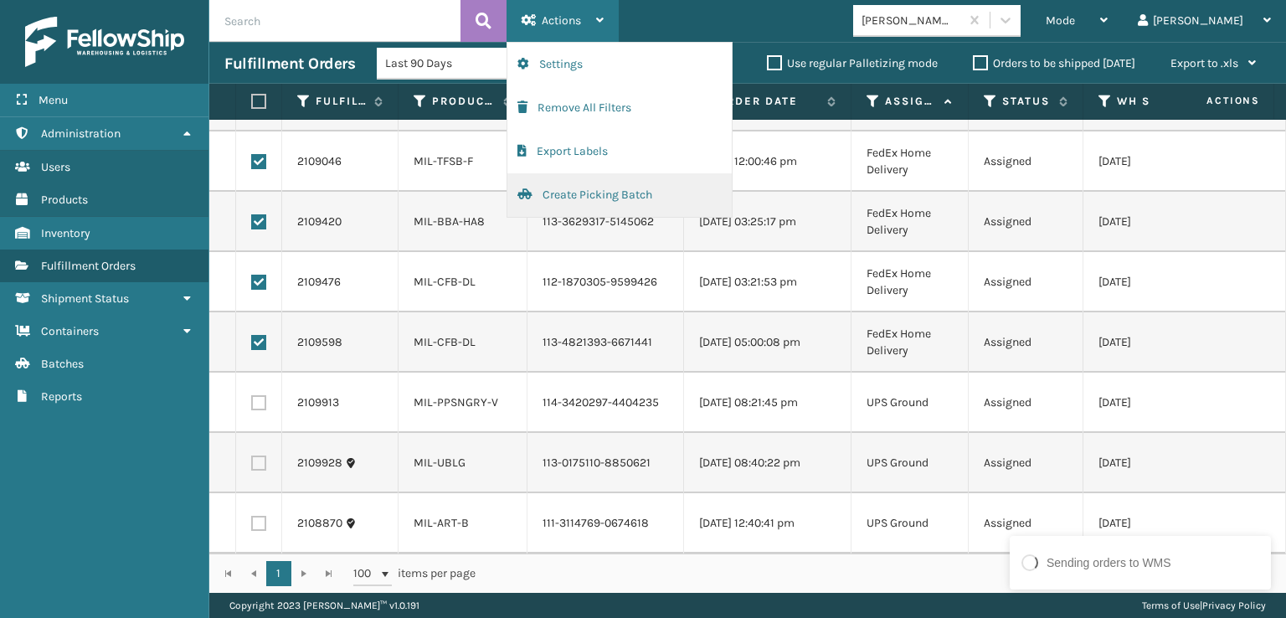
click at [552, 199] on button "Create Picking Batch" at bounding box center [619, 195] width 224 height 44
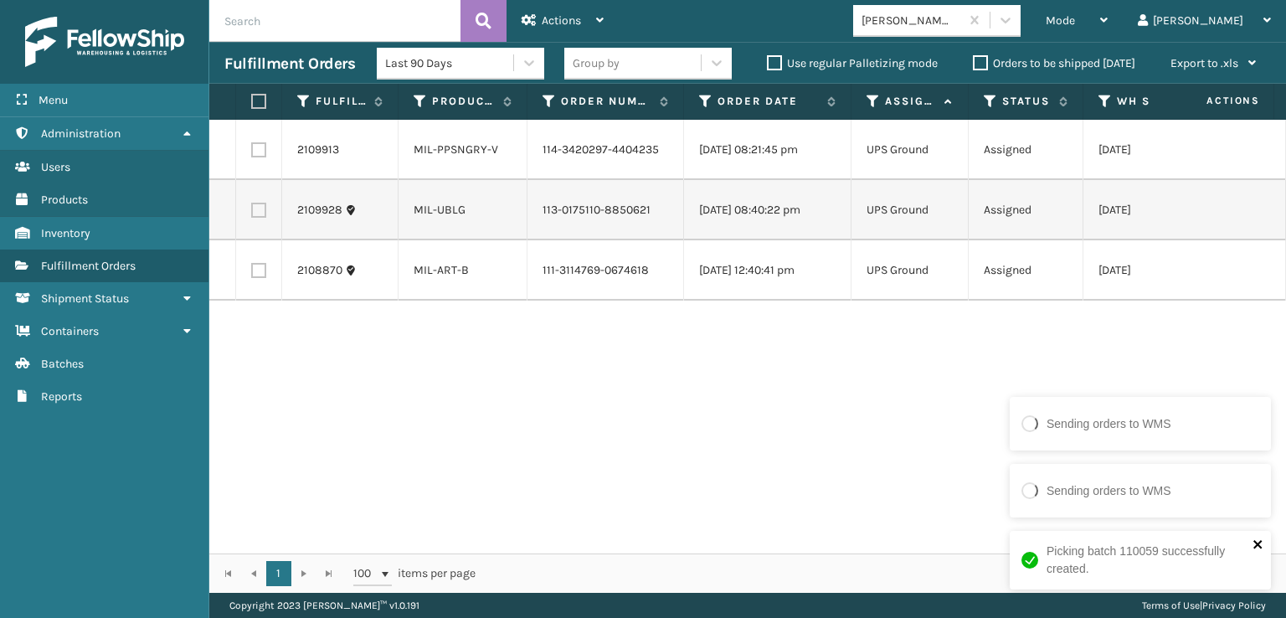
click at [1259, 537] on icon "close" at bounding box center [1258, 543] width 12 height 13
click at [1020, 20] on div at bounding box center [1005, 20] width 30 height 30
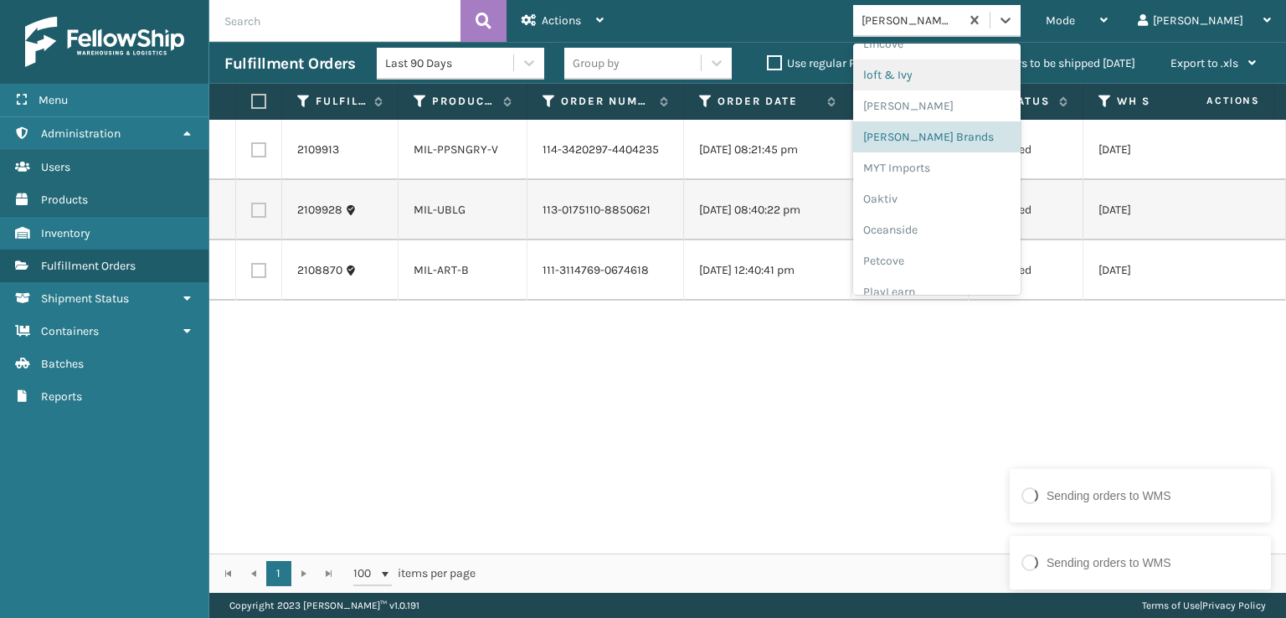
scroll to position [840, 0]
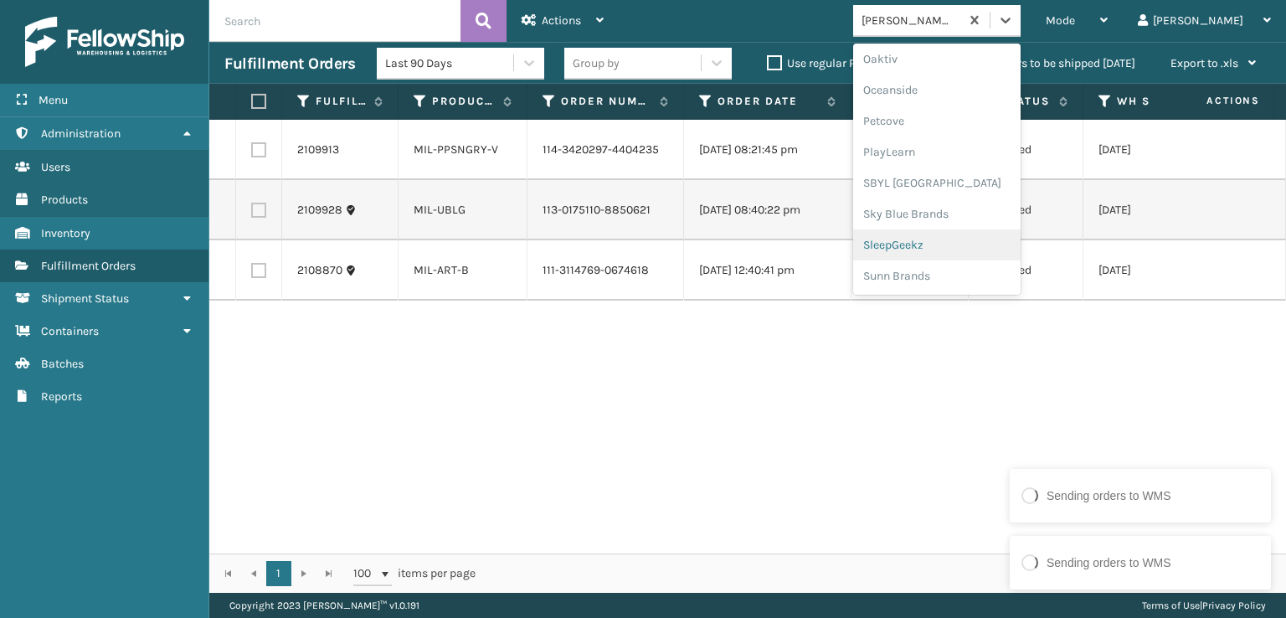
click at [979, 236] on div "SleepGeekz" at bounding box center [936, 244] width 167 height 31
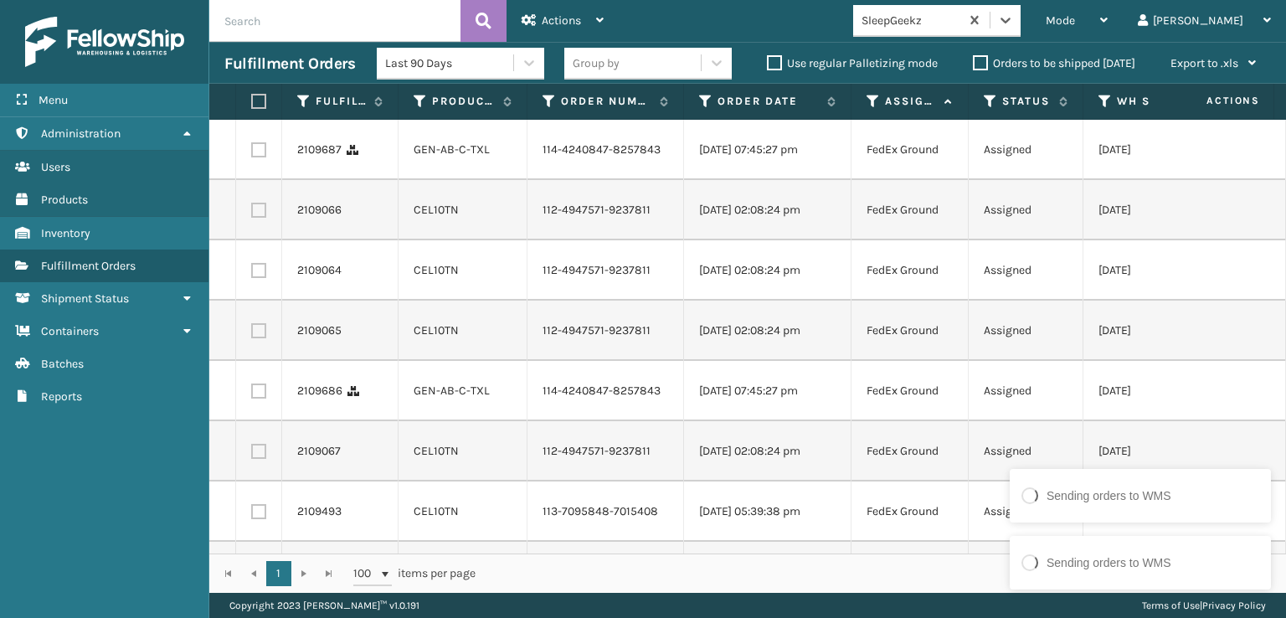
click at [259, 157] on label at bounding box center [258, 149] width 15 height 15
click at [252, 153] on input "checkbox" at bounding box center [251, 147] width 1 height 11
checkbox input "true"
drag, startPoint x: 257, startPoint y: 223, endPoint x: 261, endPoint y: 282, distance: 58.7
click at [257, 218] on label at bounding box center [258, 210] width 15 height 15
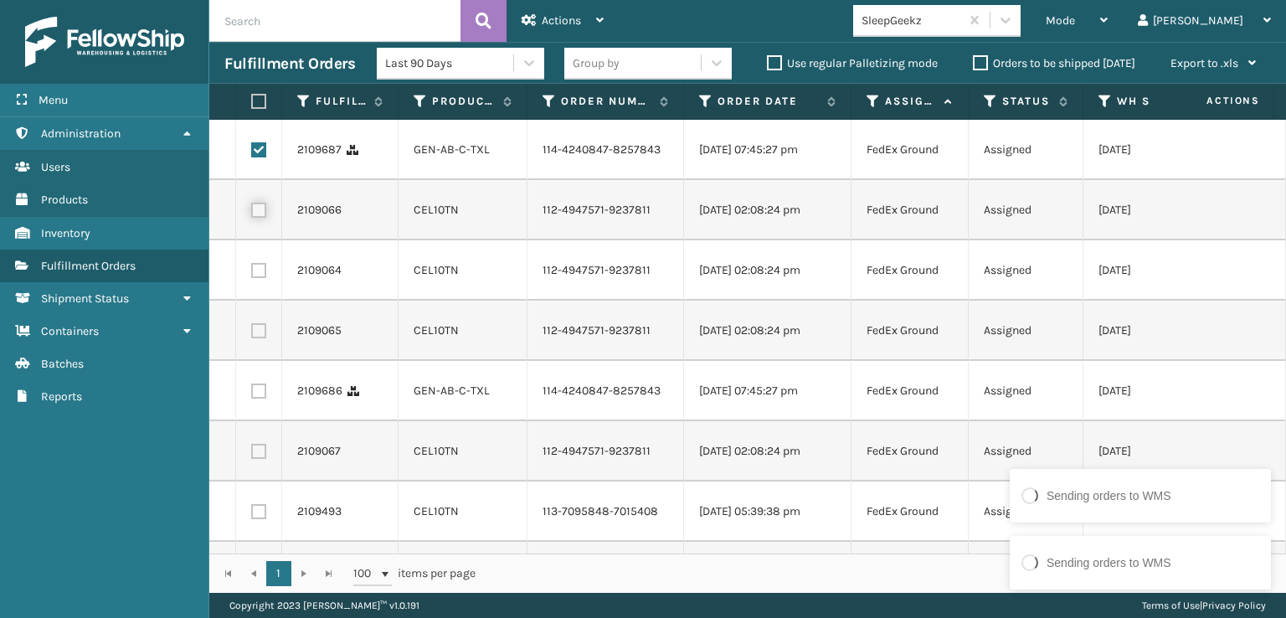
click at [252, 213] on input "checkbox" at bounding box center [251, 208] width 1 height 11
checkbox input "true"
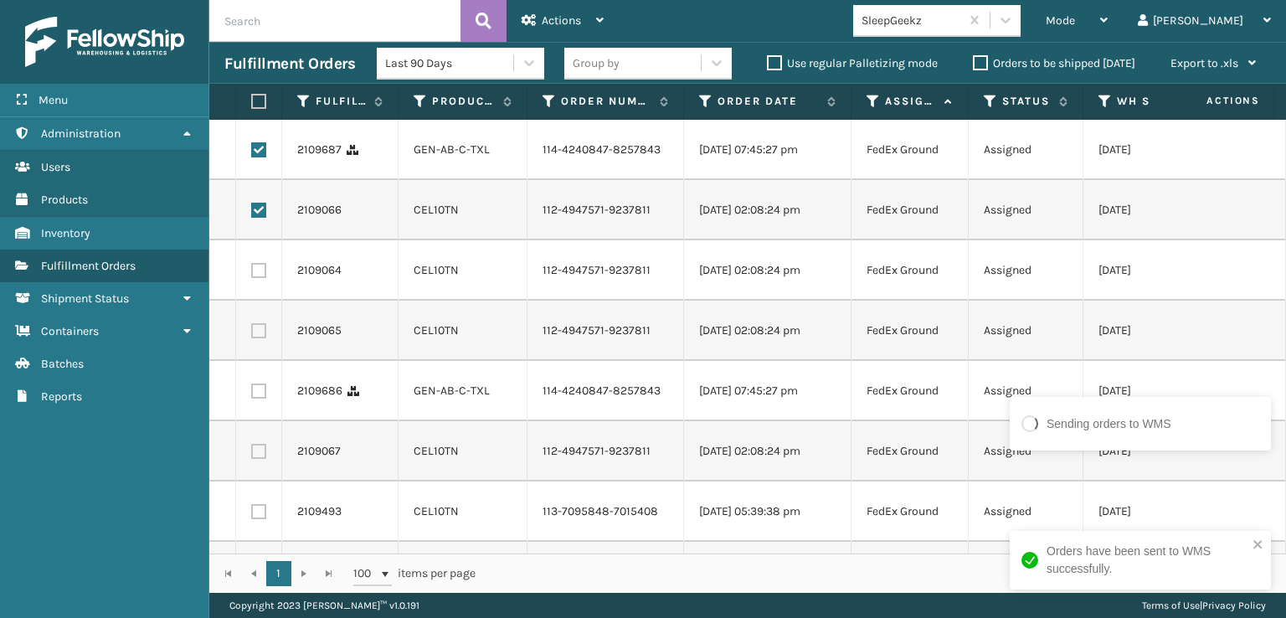
click at [261, 278] on label at bounding box center [258, 270] width 15 height 15
click at [252, 274] on input "checkbox" at bounding box center [251, 268] width 1 height 11
checkbox input "true"
click at [261, 338] on label at bounding box center [258, 330] width 15 height 15
click at [252, 334] on input "checkbox" at bounding box center [251, 328] width 1 height 11
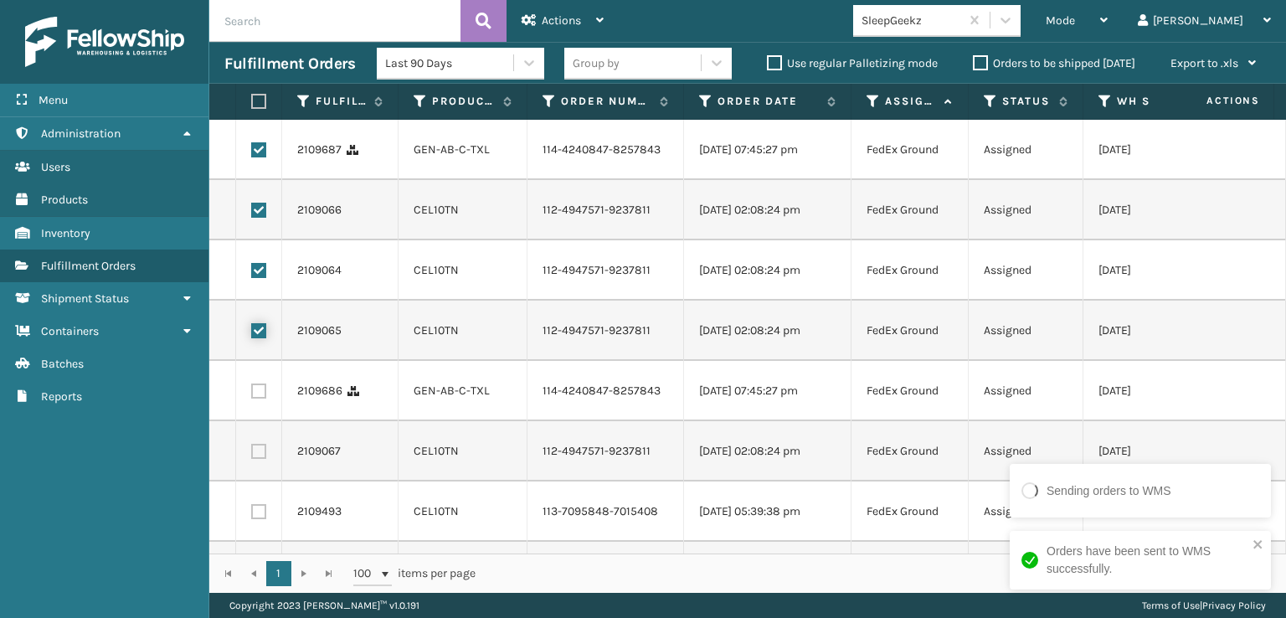
checkbox input "true"
click at [261, 398] on label at bounding box center [258, 390] width 15 height 15
click at [252, 394] on input "checkbox" at bounding box center [251, 388] width 1 height 11
checkbox input "true"
click at [253, 459] on label at bounding box center [258, 451] width 15 height 15
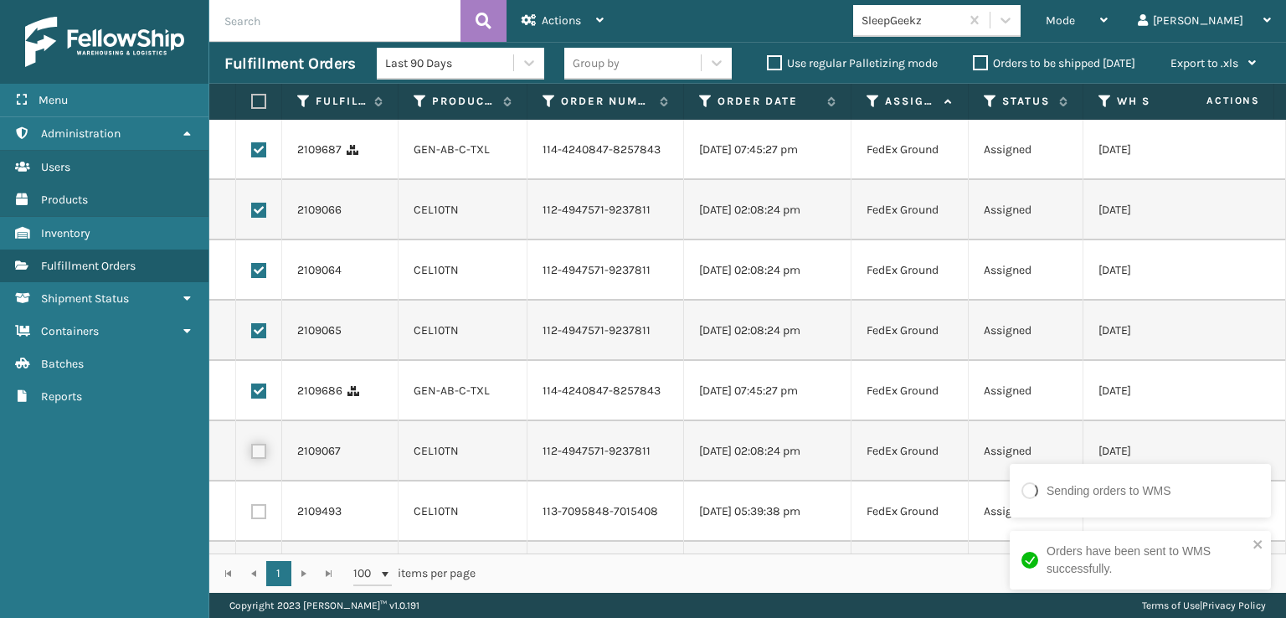
click at [252, 455] on input "checkbox" at bounding box center [251, 449] width 1 height 11
checkbox input "true"
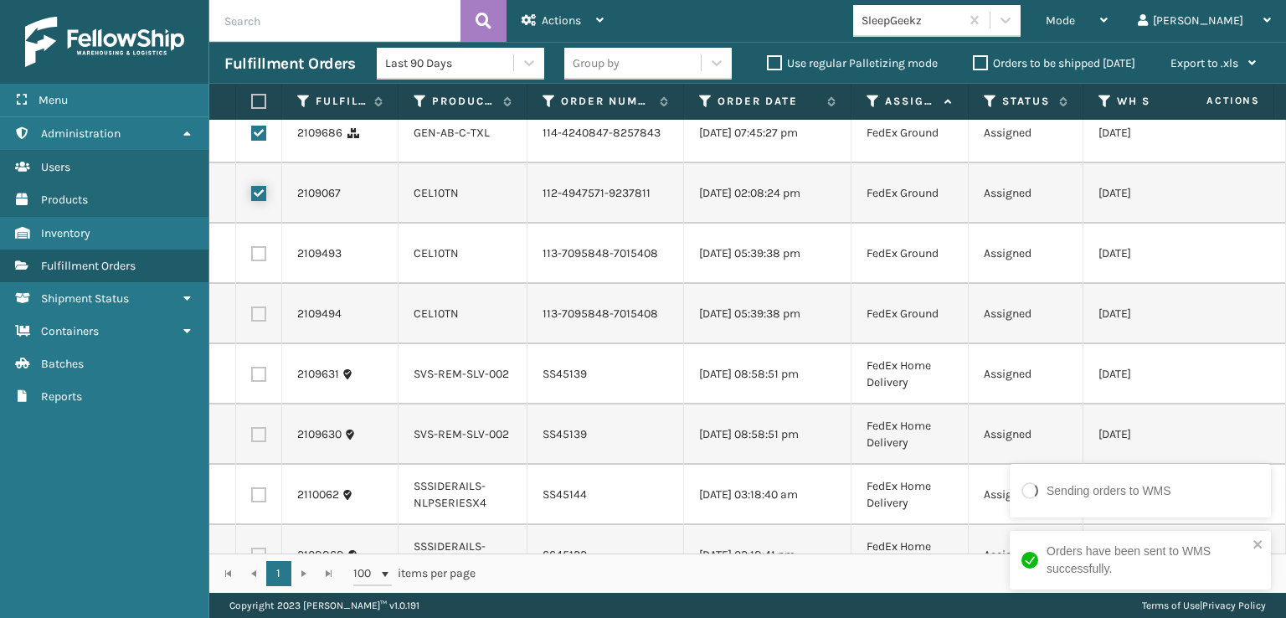
scroll to position [335, 0]
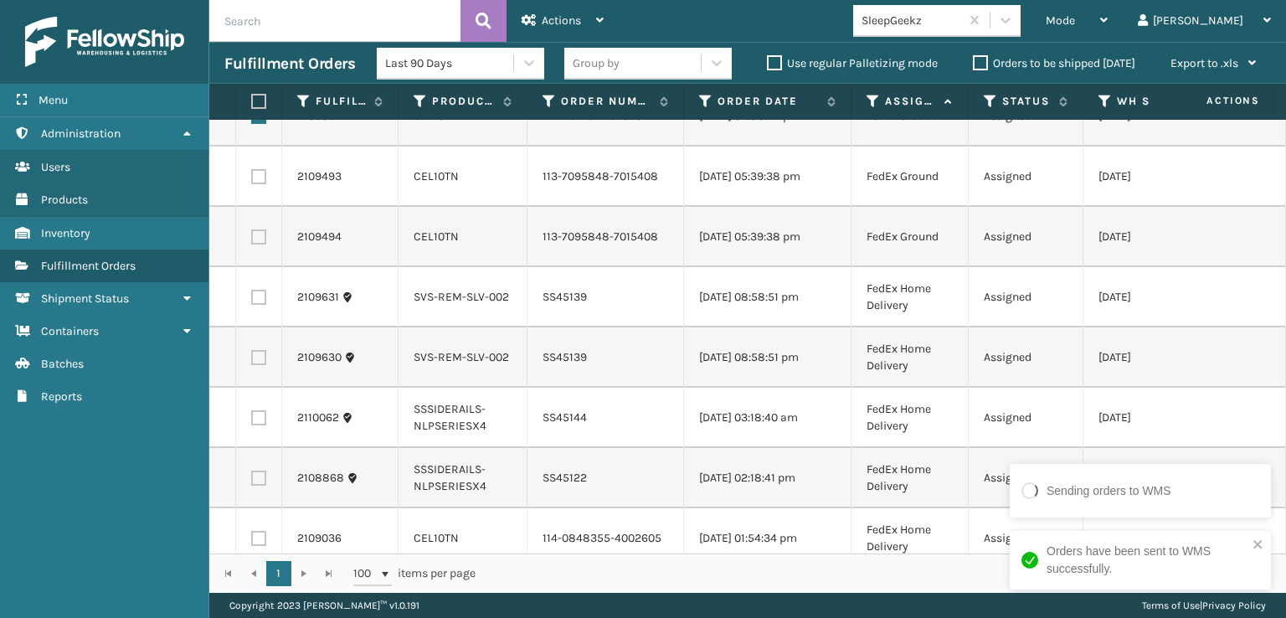
click at [257, 184] on label at bounding box center [258, 176] width 15 height 15
click at [252, 180] on input "checkbox" at bounding box center [251, 174] width 1 height 11
checkbox input "true"
click at [256, 244] on label at bounding box center [258, 236] width 15 height 15
click at [252, 240] on input "checkbox" at bounding box center [251, 234] width 1 height 11
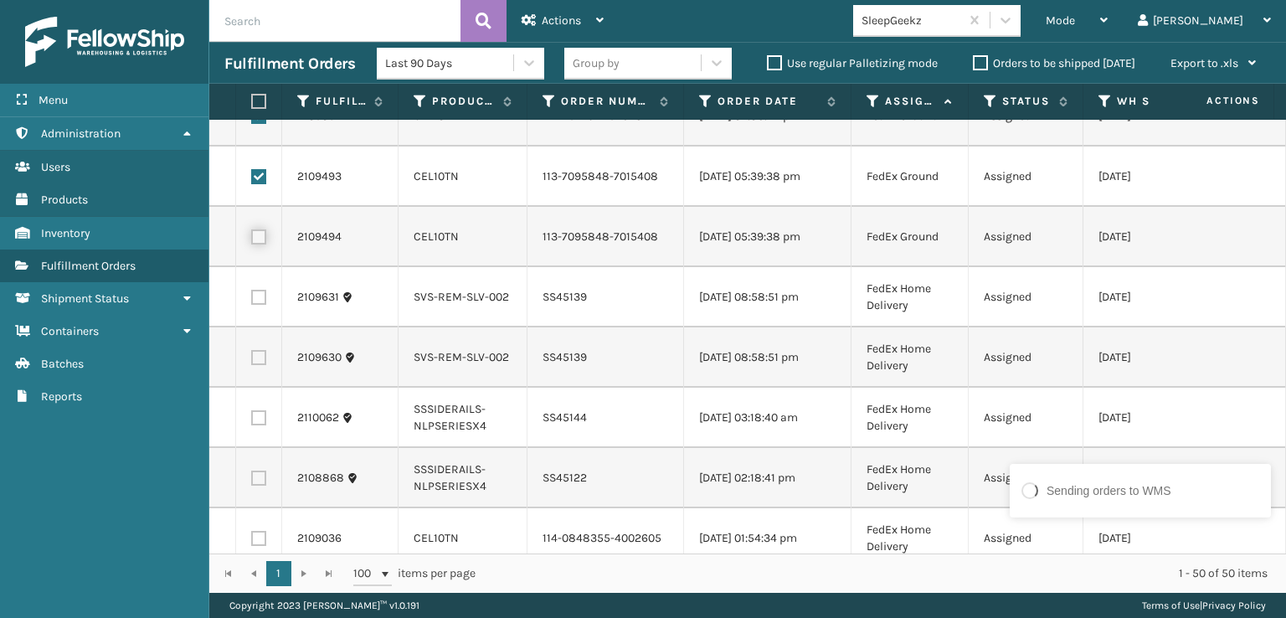
checkbox input "true"
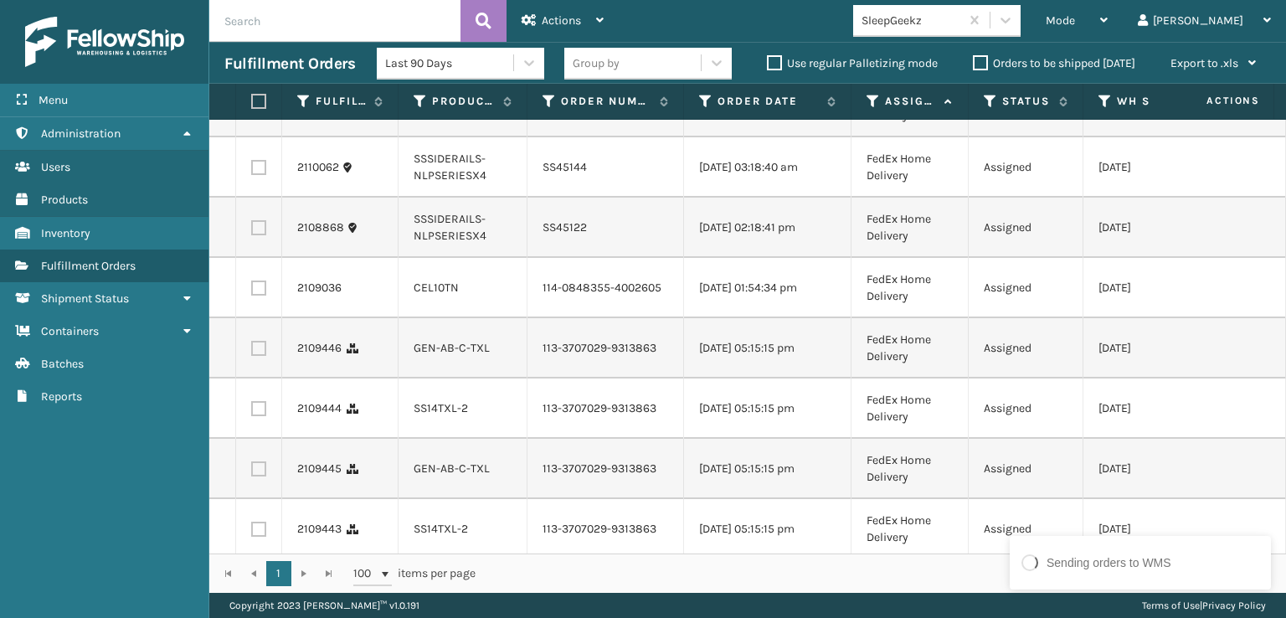
scroll to position [586, 0]
click at [259, 295] on label at bounding box center [258, 287] width 15 height 15
click at [252, 290] on input "checkbox" at bounding box center [251, 285] width 1 height 11
checkbox input "true"
click at [258, 355] on label at bounding box center [258, 347] width 15 height 15
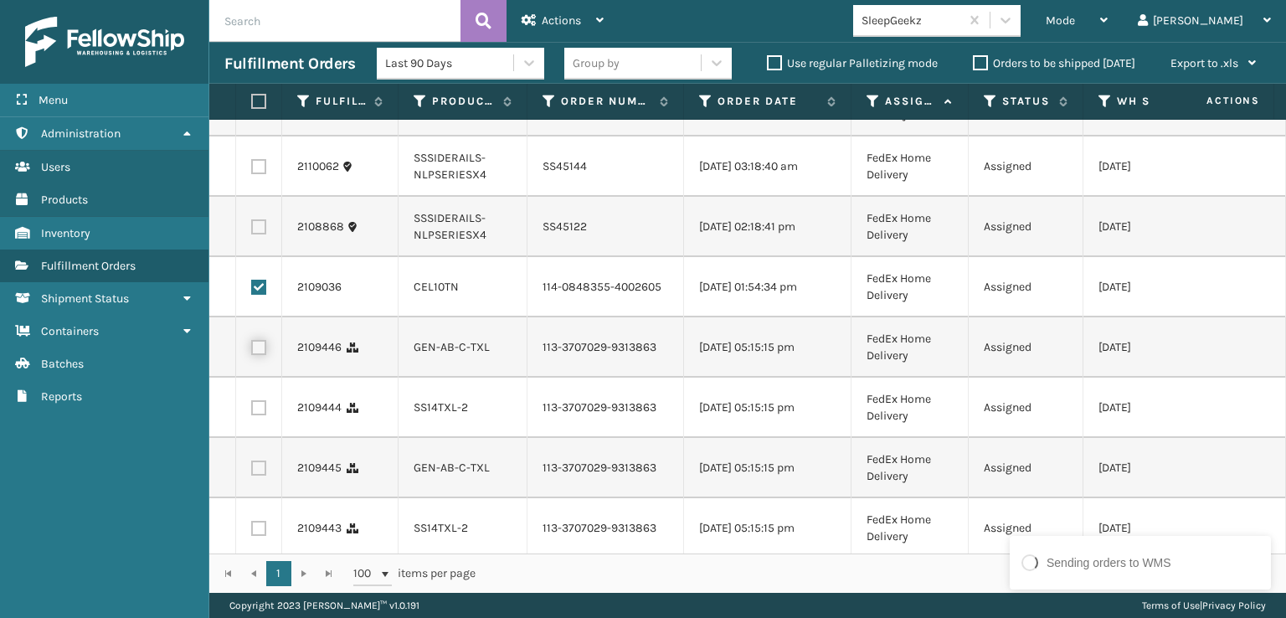
click at [252, 351] on input "checkbox" at bounding box center [251, 345] width 1 height 11
checkbox input "true"
click at [256, 415] on label at bounding box center [258, 407] width 15 height 15
click at [252, 411] on input "checkbox" at bounding box center [251, 405] width 1 height 11
checkbox input "true"
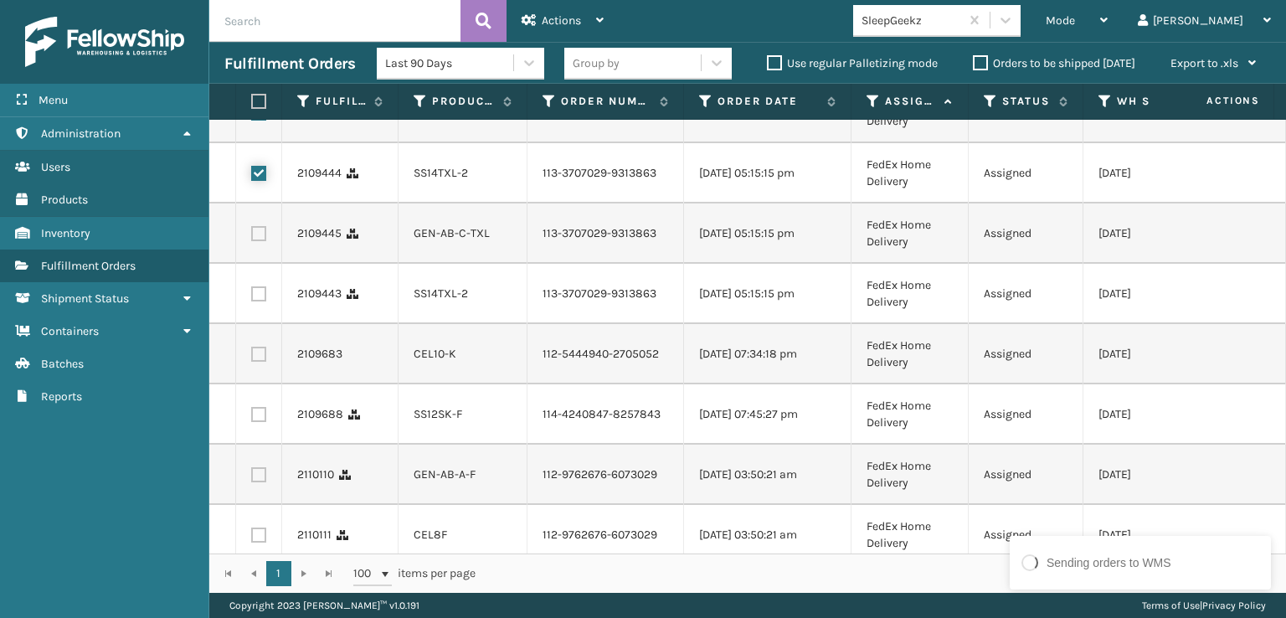
scroll to position [837, 0]
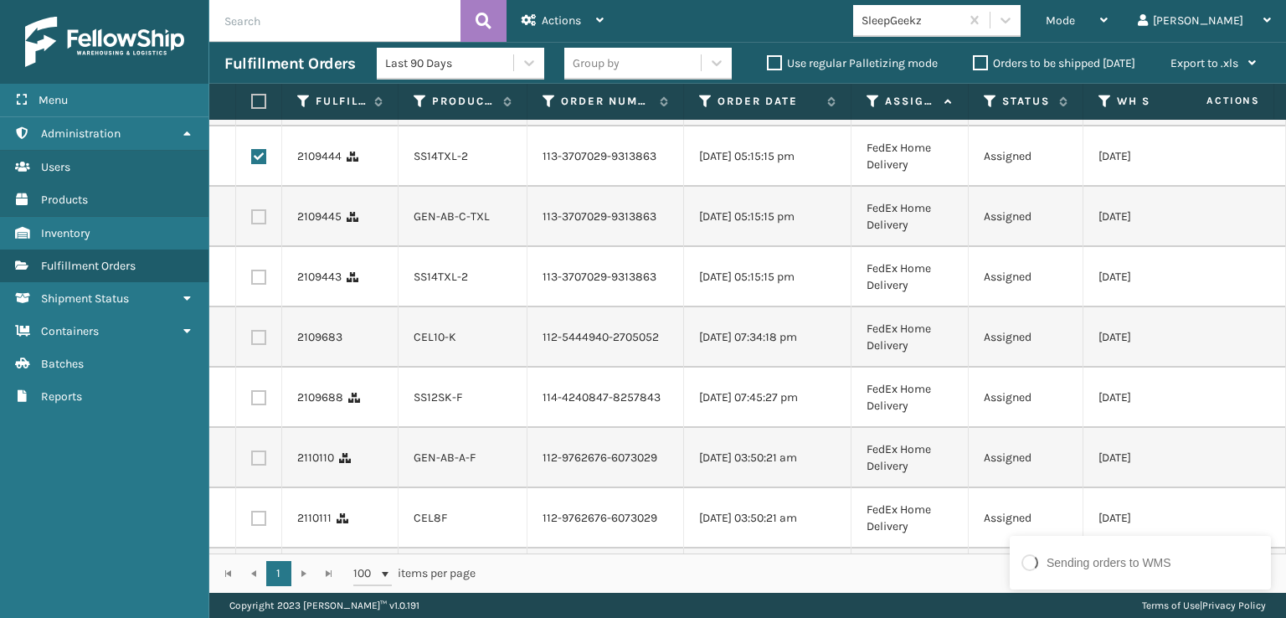
click at [261, 224] on label at bounding box center [258, 216] width 15 height 15
click at [252, 220] on input "checkbox" at bounding box center [251, 214] width 1 height 11
checkbox input "true"
click at [261, 285] on label at bounding box center [258, 277] width 15 height 15
click at [252, 280] on input "checkbox" at bounding box center [251, 275] width 1 height 11
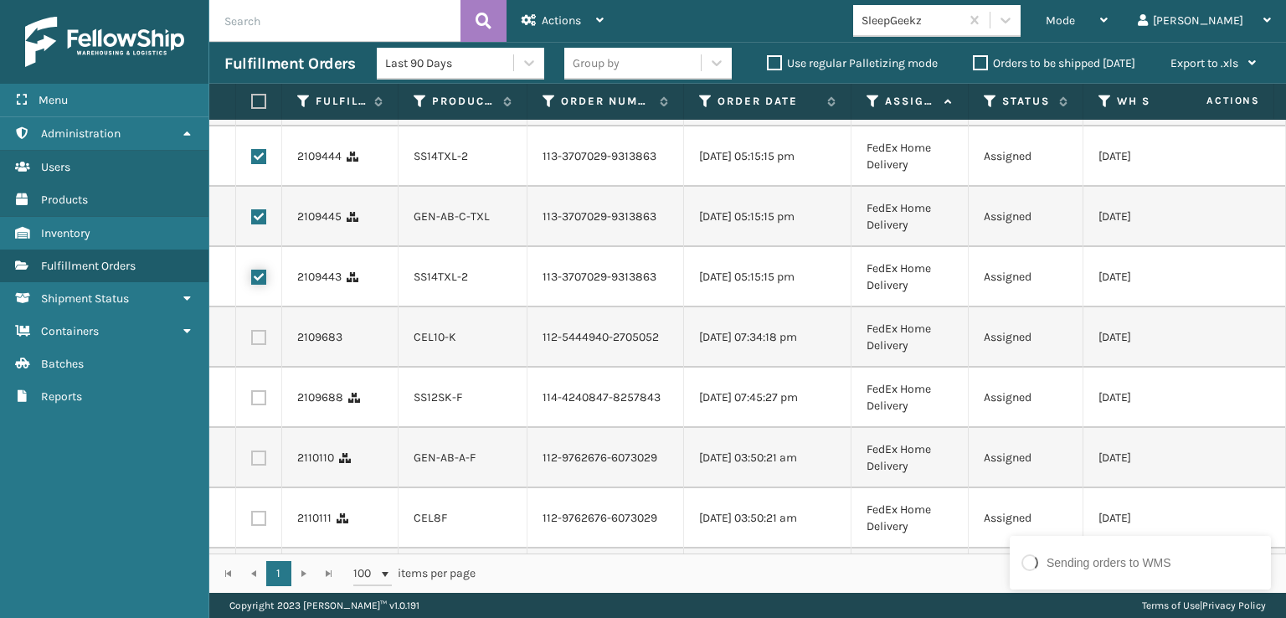
checkbox input "true"
click at [259, 367] on td at bounding box center [259, 337] width 46 height 60
click at [259, 345] on label at bounding box center [258, 337] width 15 height 15
click at [252, 341] on input "checkbox" at bounding box center [251, 335] width 1 height 11
checkbox input "true"
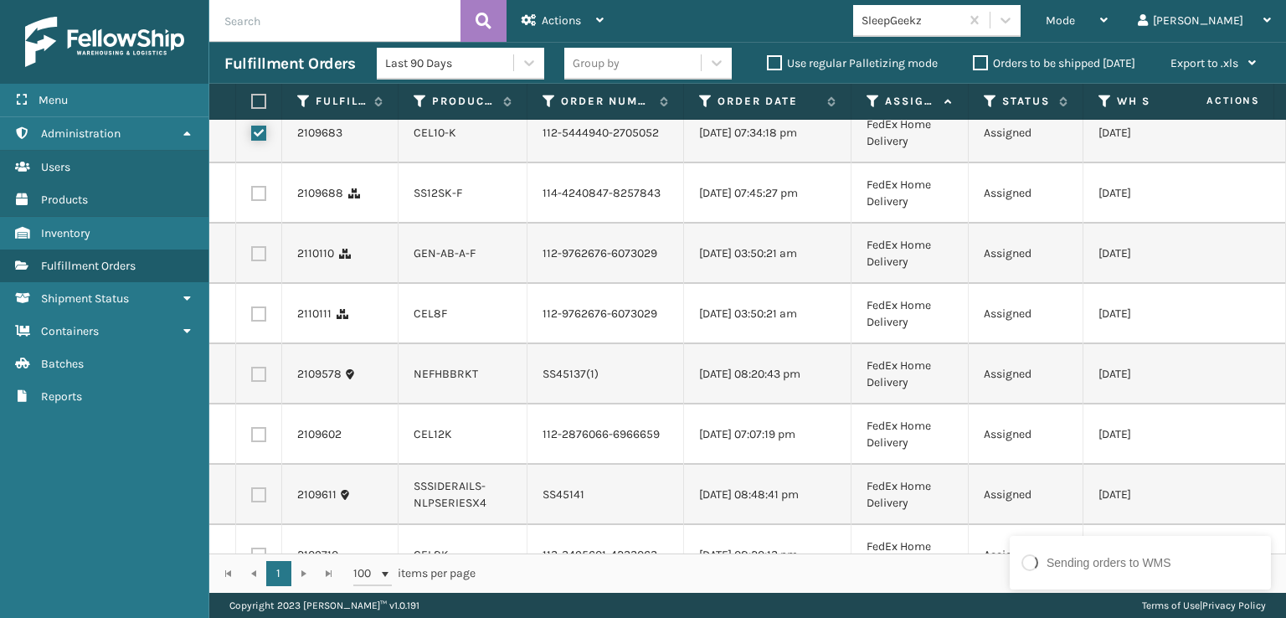
scroll to position [1088, 0]
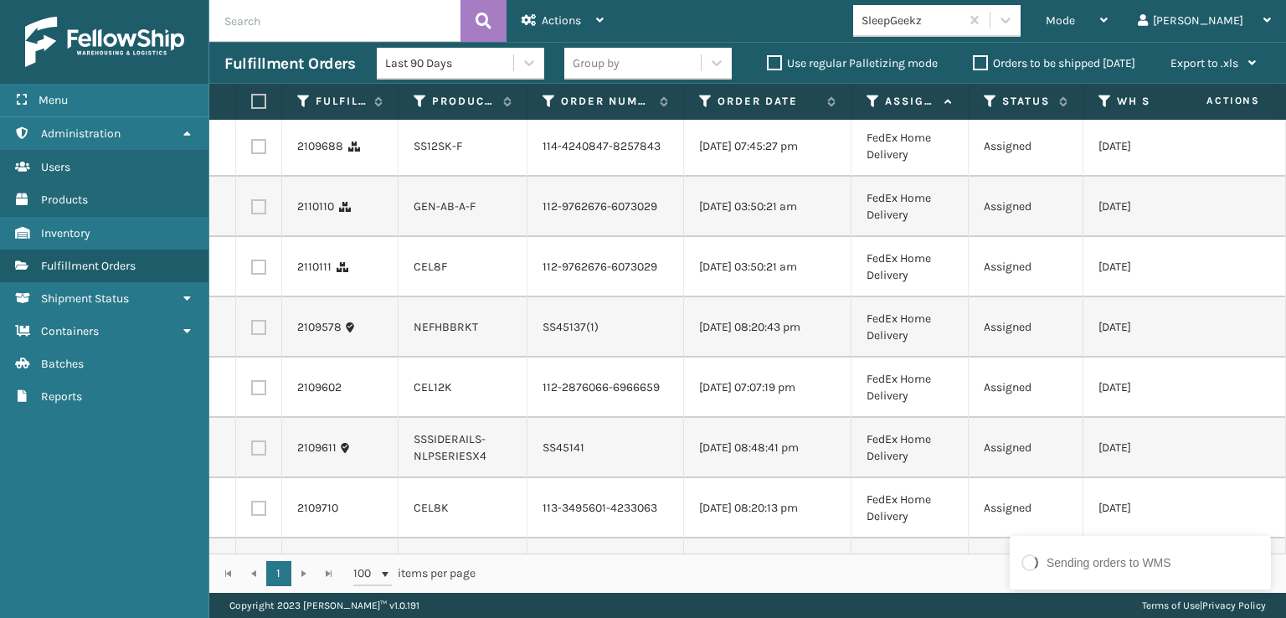
click at [259, 154] on label at bounding box center [258, 146] width 15 height 15
click at [252, 150] on input "checkbox" at bounding box center [251, 144] width 1 height 11
checkbox input "true"
click at [258, 237] on td at bounding box center [259, 207] width 46 height 60
click at [258, 214] on label at bounding box center [258, 206] width 15 height 15
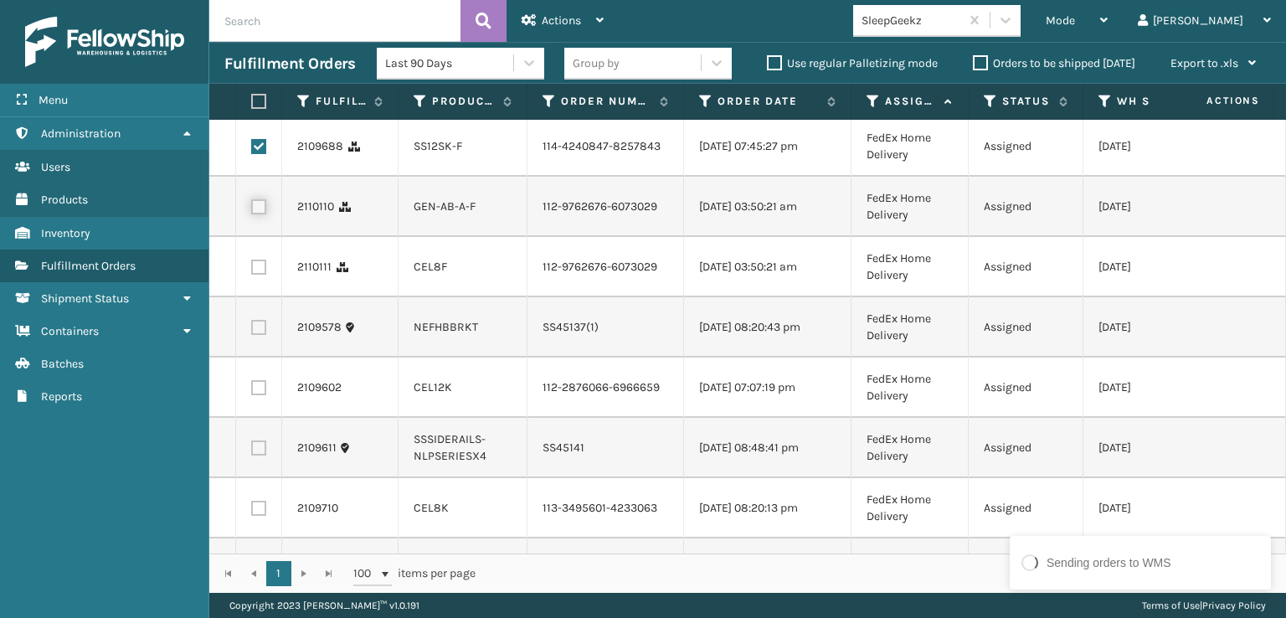
click at [252, 210] on input "checkbox" at bounding box center [251, 204] width 1 height 11
checkbox input "true"
click at [261, 275] on label at bounding box center [258, 266] width 15 height 15
click at [252, 270] on input "checkbox" at bounding box center [251, 264] width 1 height 11
checkbox input "true"
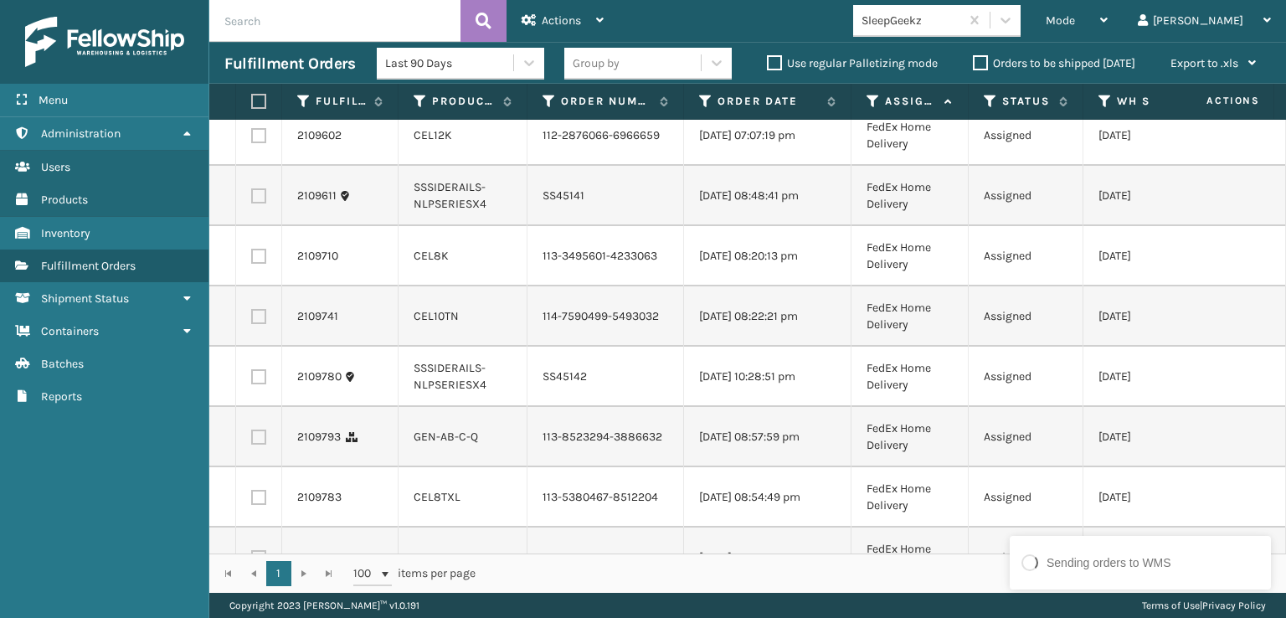
scroll to position [1423, 0]
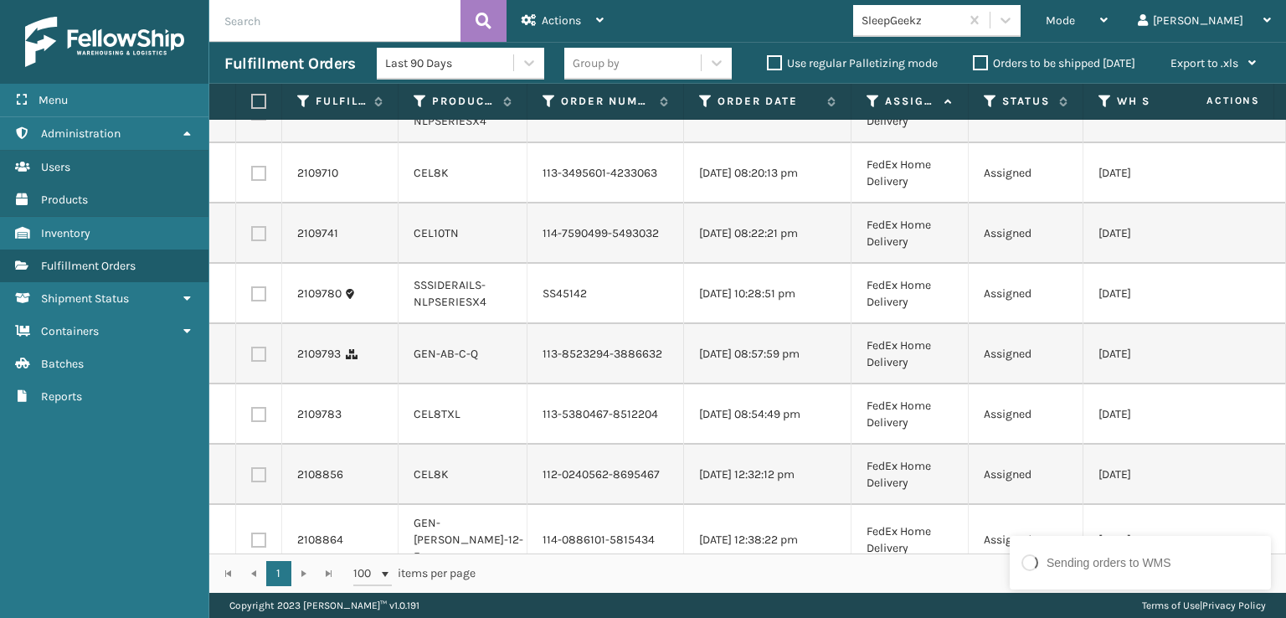
click at [258, 60] on label at bounding box center [258, 52] width 15 height 15
click at [252, 56] on input "checkbox" at bounding box center [251, 50] width 1 height 11
checkbox input "true"
click at [259, 181] on label at bounding box center [258, 173] width 15 height 15
click at [252, 177] on input "checkbox" at bounding box center [251, 171] width 1 height 11
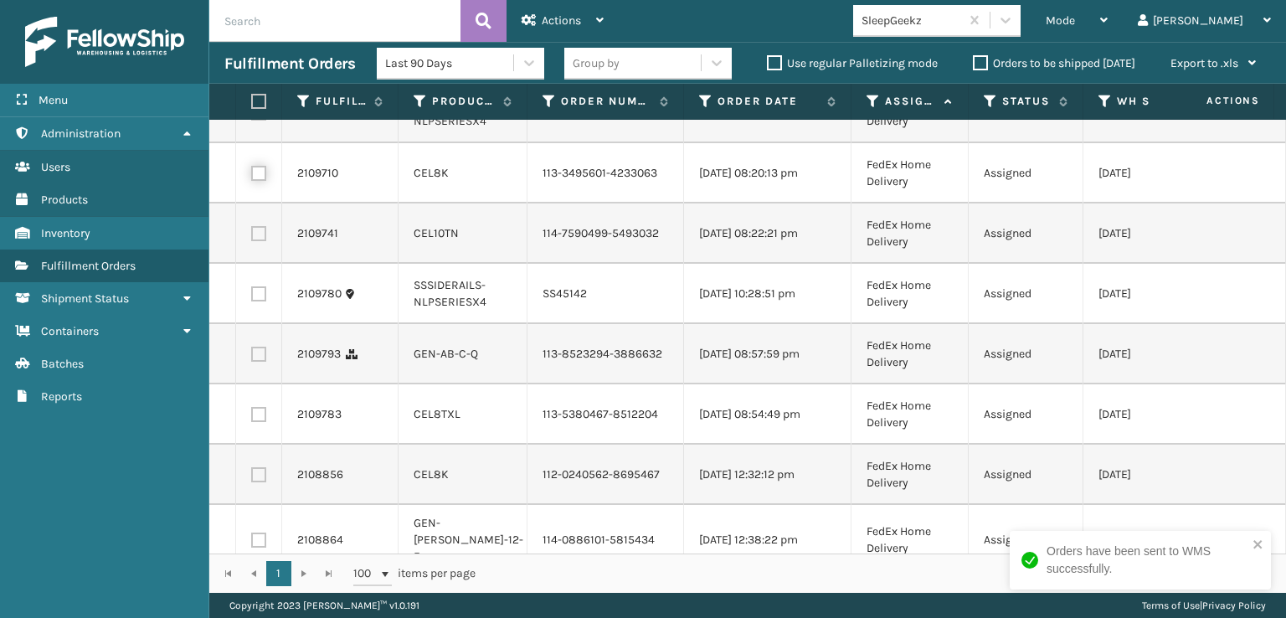
checkbox input "true"
click at [258, 241] on label at bounding box center [258, 233] width 15 height 15
click at [252, 237] on input "checkbox" at bounding box center [251, 231] width 1 height 11
checkbox input "true"
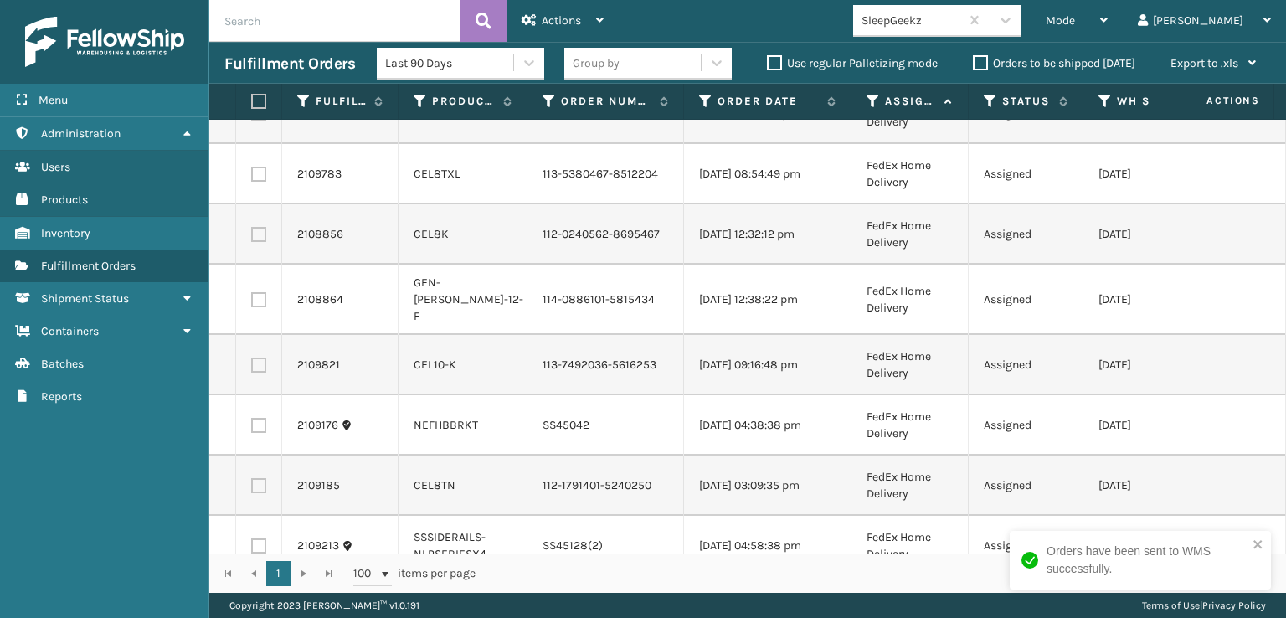
scroll to position [1674, 0]
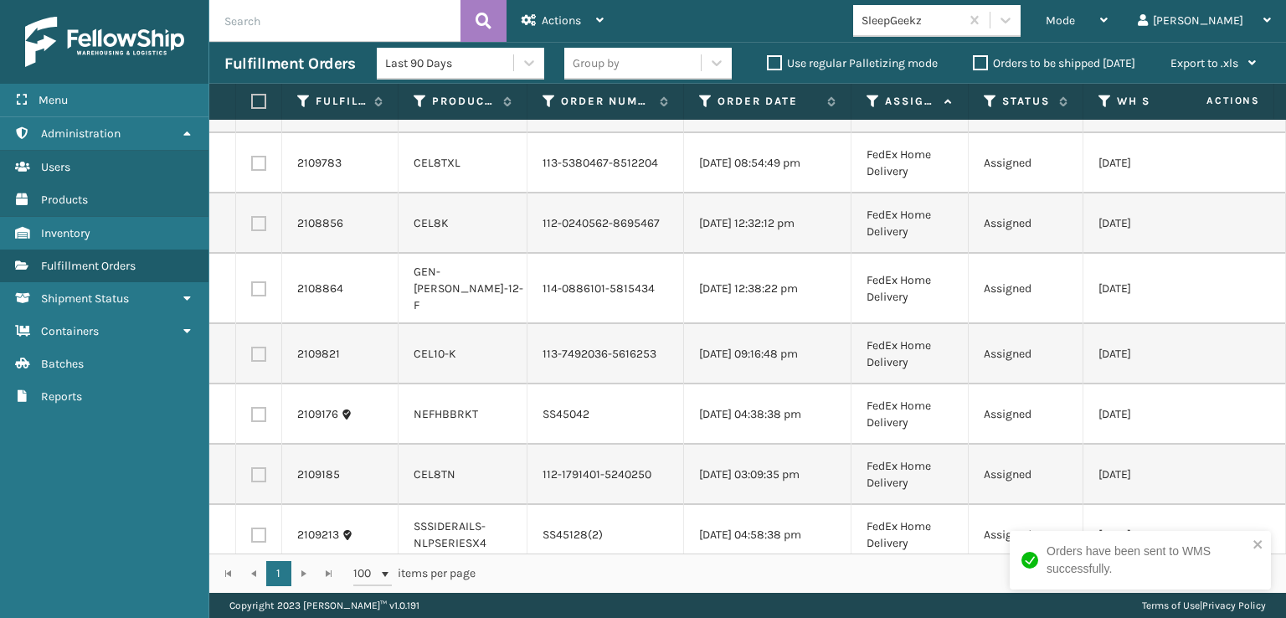
click at [258, 110] on label at bounding box center [258, 102] width 15 height 15
click at [252, 106] on input "checkbox" at bounding box center [251, 100] width 1 height 11
checkbox input "true"
click at [265, 171] on label at bounding box center [258, 163] width 15 height 15
click at [252, 167] on input "checkbox" at bounding box center [251, 161] width 1 height 11
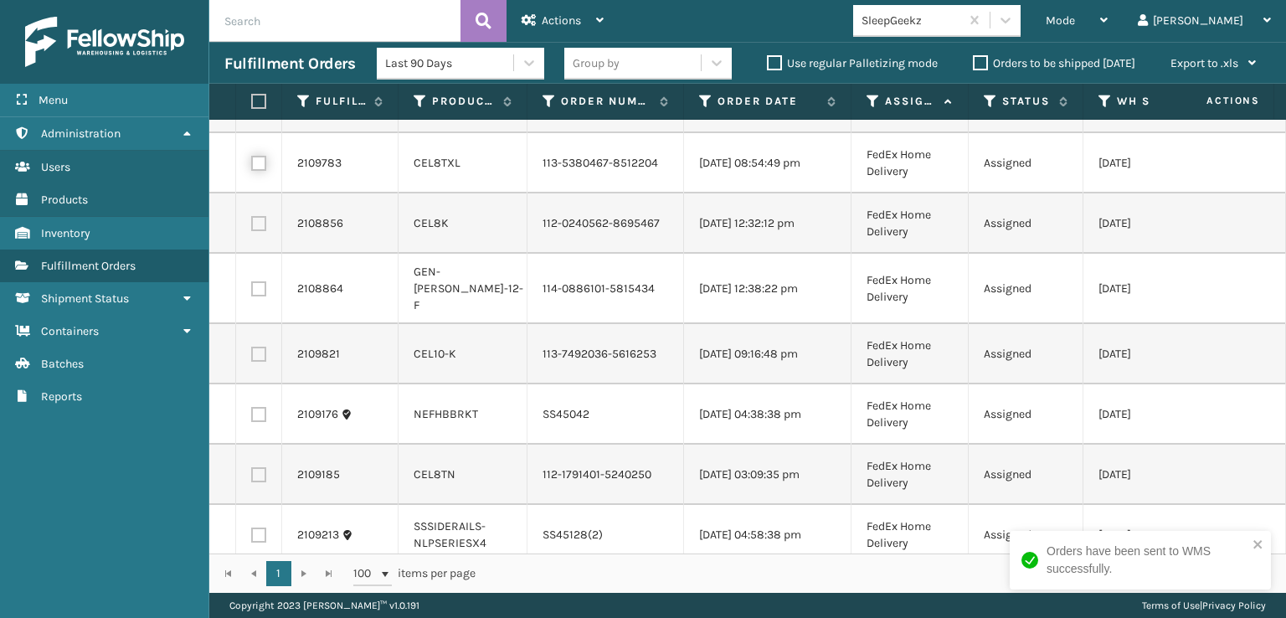
checkbox input "true"
click at [254, 231] on label at bounding box center [258, 223] width 15 height 15
click at [252, 227] on input "checkbox" at bounding box center [251, 221] width 1 height 11
checkbox input "true"
click at [254, 296] on label at bounding box center [258, 288] width 15 height 15
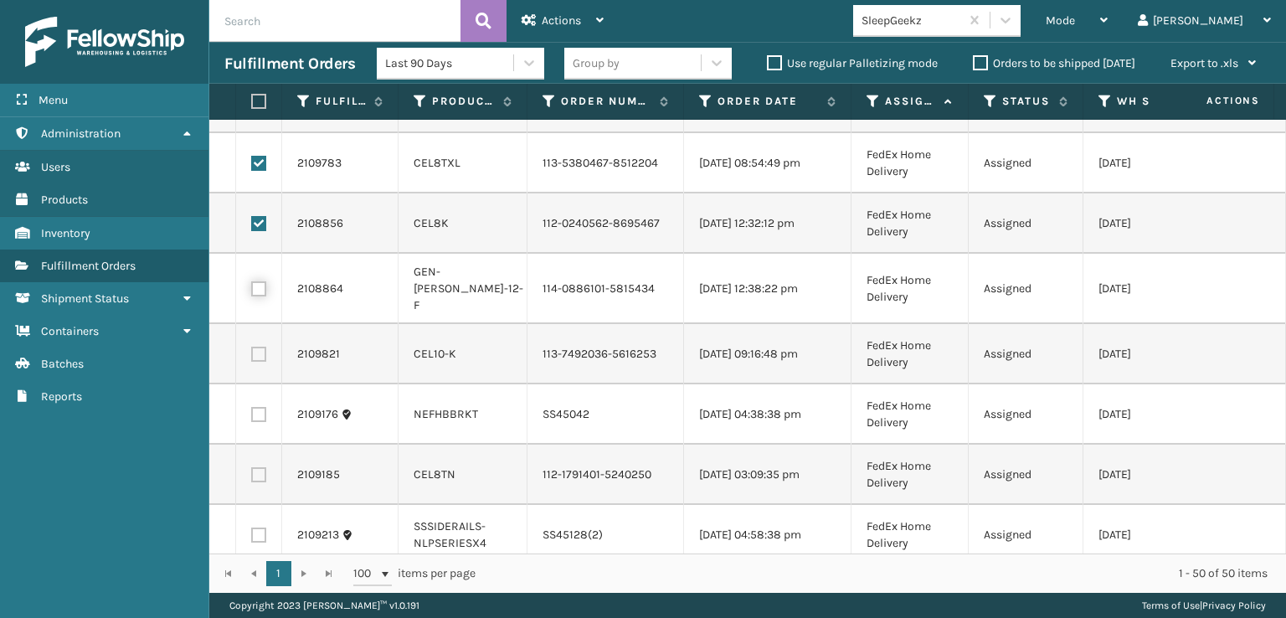
click at [252, 292] on input "checkbox" at bounding box center [251, 286] width 1 height 11
checkbox input "true"
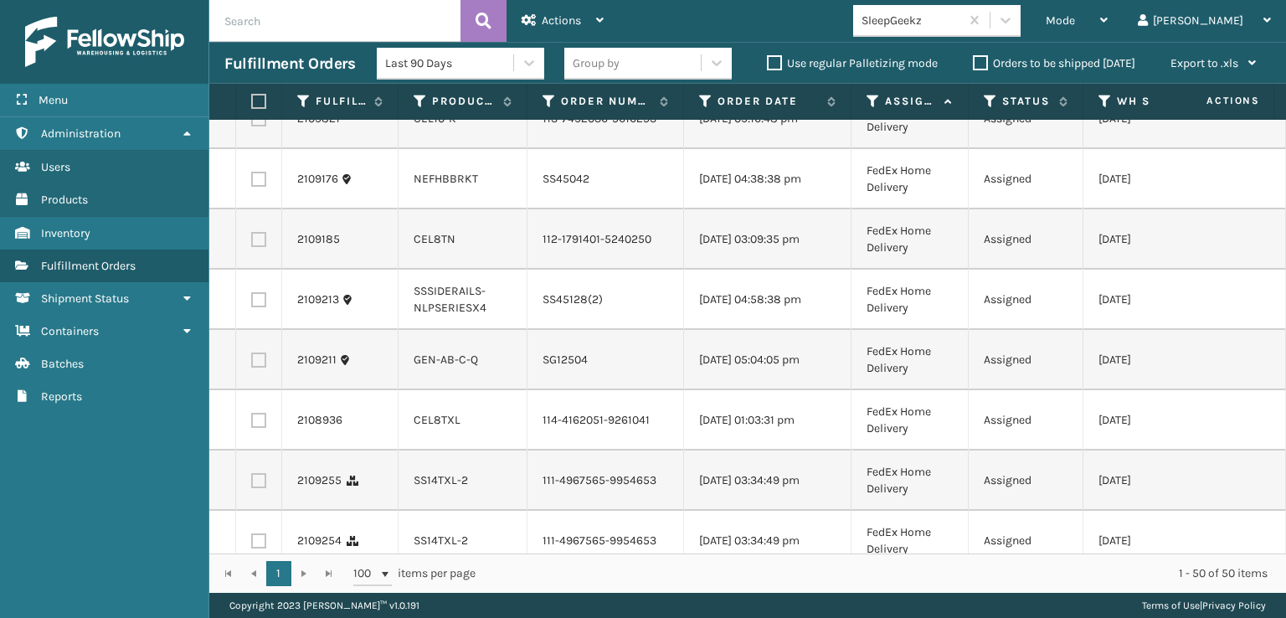
scroll to position [1925, 0]
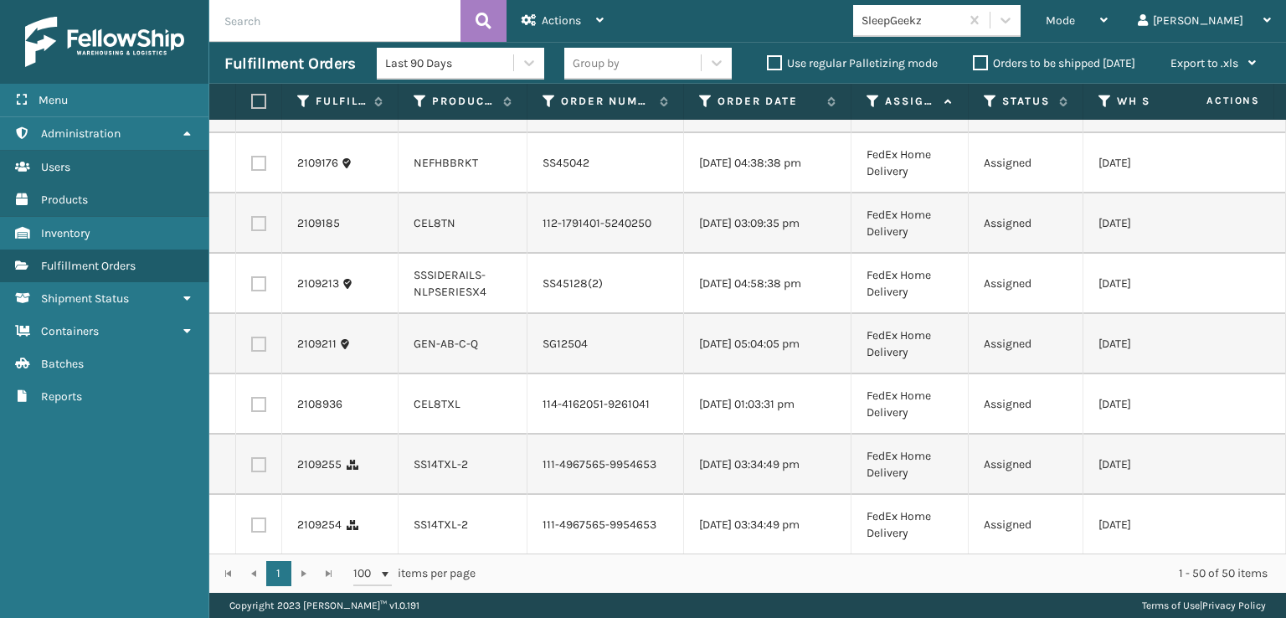
click at [259, 110] on label at bounding box center [258, 102] width 15 height 15
click at [252, 106] on input "checkbox" at bounding box center [251, 100] width 1 height 11
checkbox input "true"
click at [256, 231] on label at bounding box center [258, 223] width 15 height 15
click at [252, 227] on input "checkbox" at bounding box center [251, 221] width 1 height 11
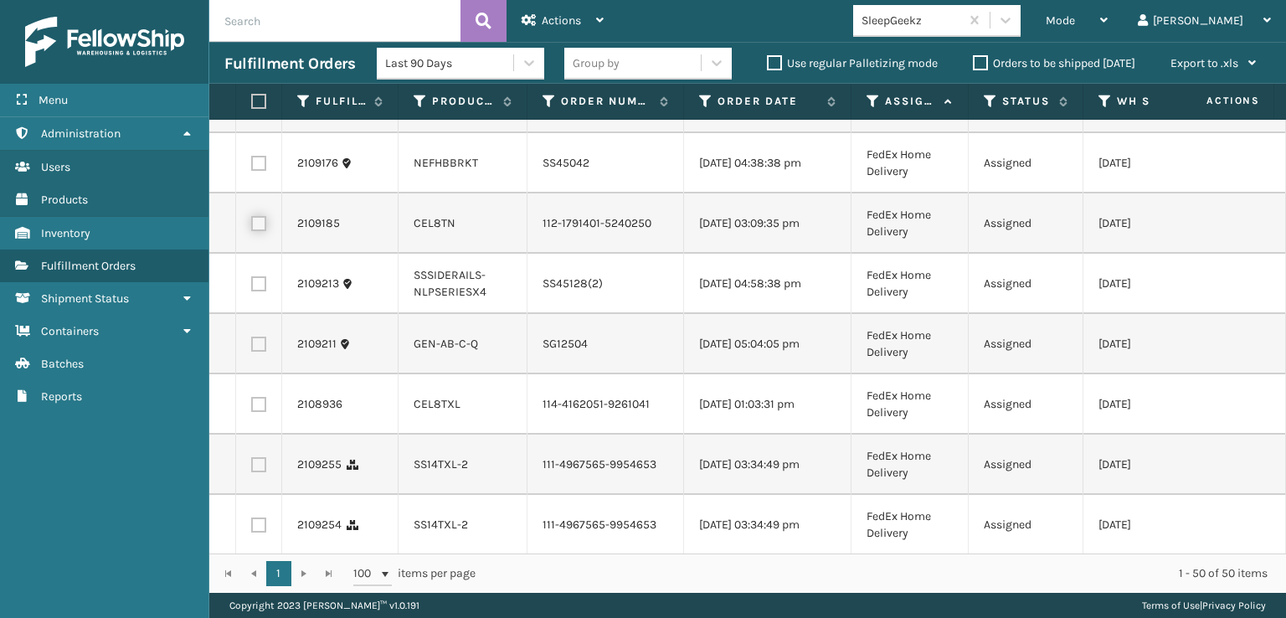
checkbox input "true"
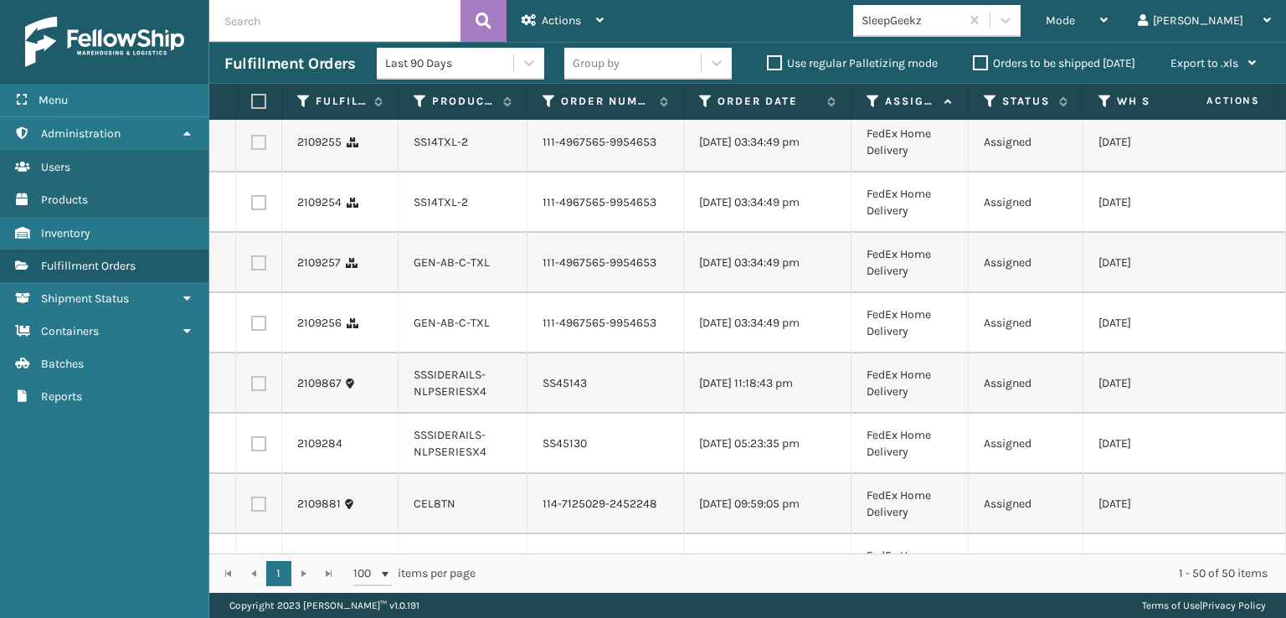
scroll to position [2260, 0]
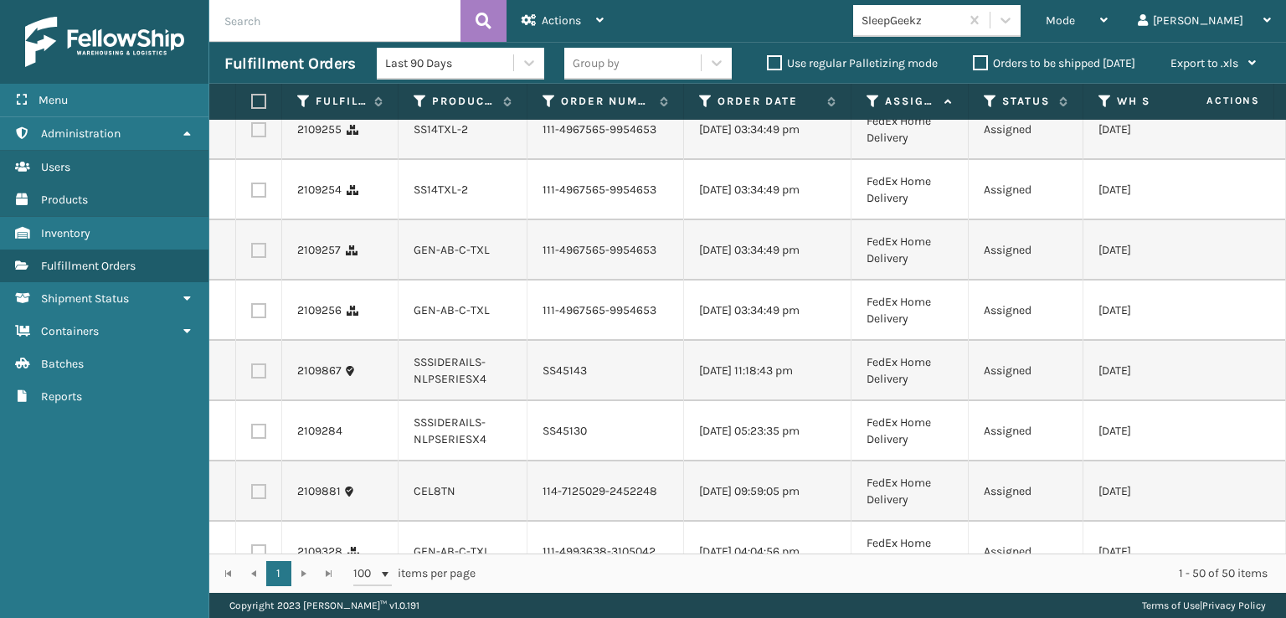
click at [254, 17] on label at bounding box center [258, 9] width 15 height 15
click at [252, 13] on input "checkbox" at bounding box center [251, 7] width 1 height 11
checkbox input "true"
click at [256, 77] on label at bounding box center [258, 69] width 15 height 15
click at [252, 73] on input "checkbox" at bounding box center [251, 67] width 1 height 11
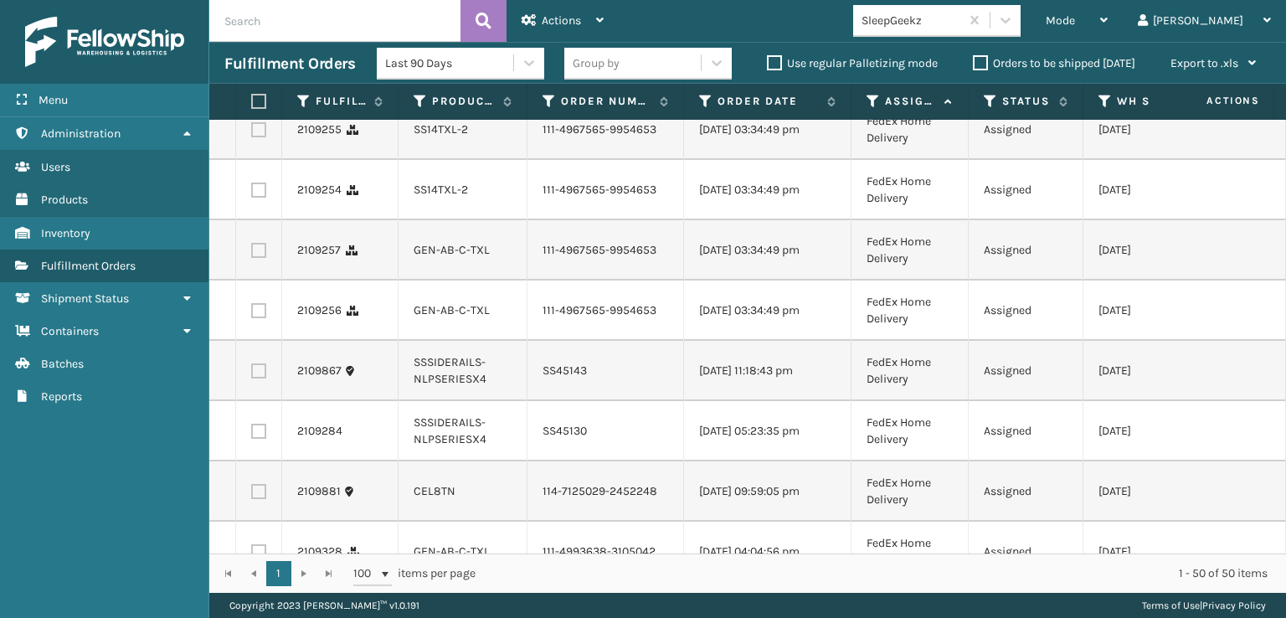
checkbox input "true"
click at [265, 137] on label at bounding box center [258, 129] width 15 height 15
click at [252, 133] on input "checkbox" at bounding box center [251, 127] width 1 height 11
checkbox input "true"
click at [265, 198] on label at bounding box center [258, 189] width 15 height 15
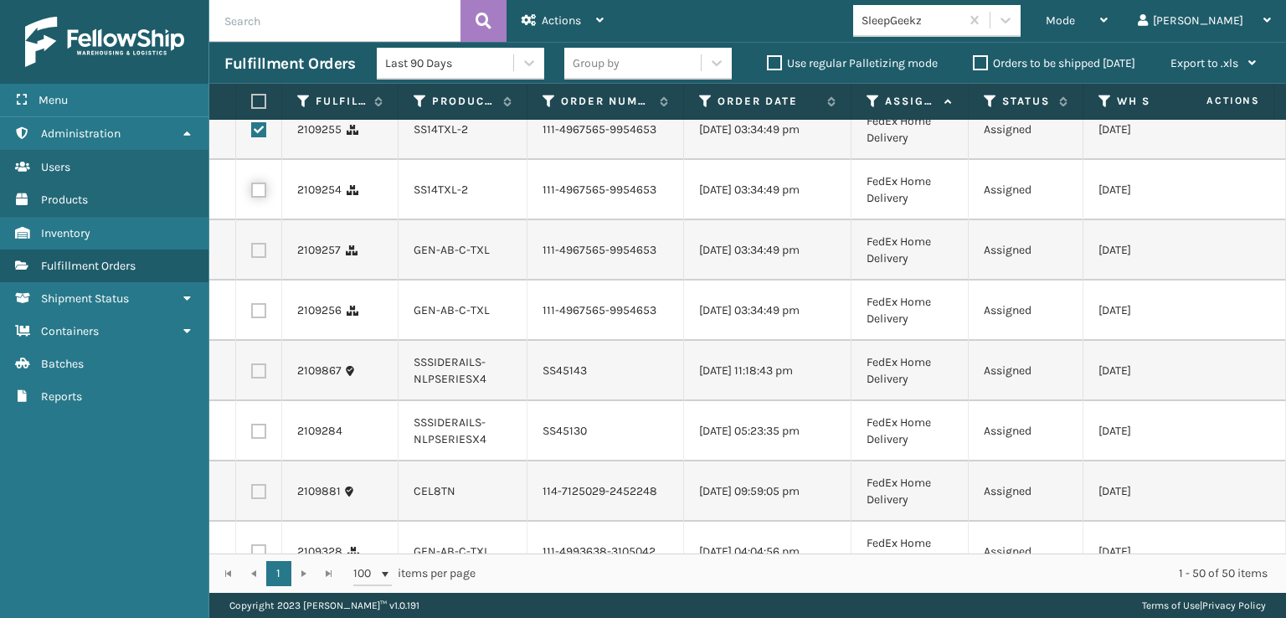
click at [252, 193] on input "checkbox" at bounding box center [251, 187] width 1 height 11
checkbox input "true"
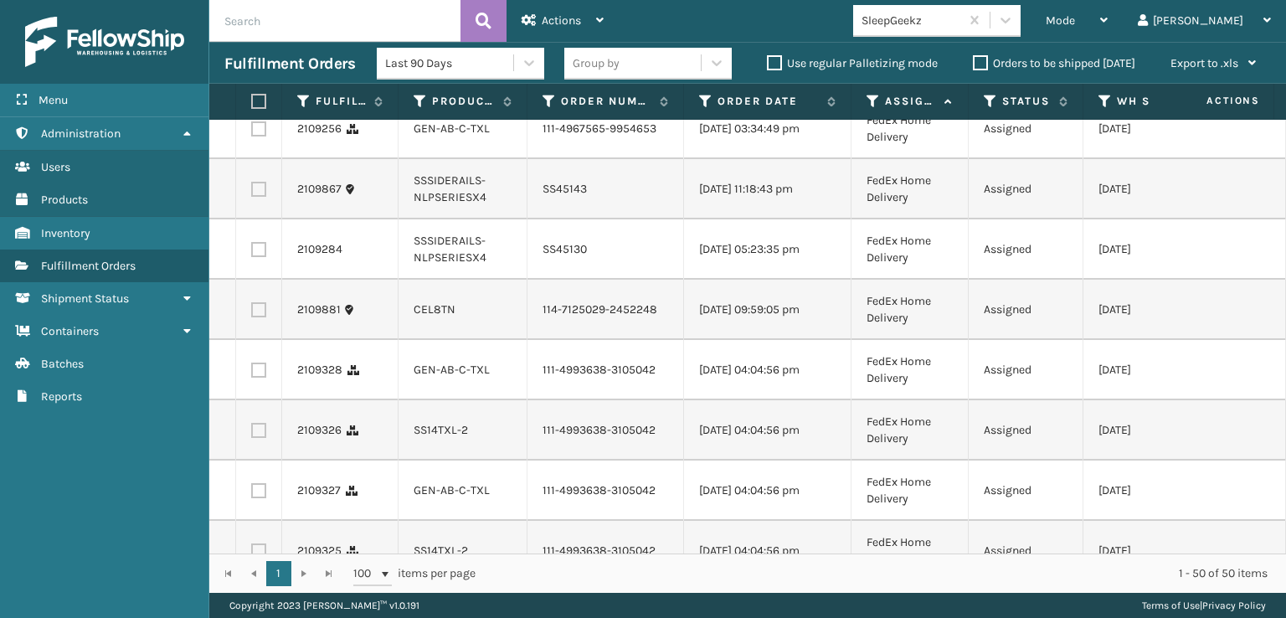
scroll to position [2511, 0]
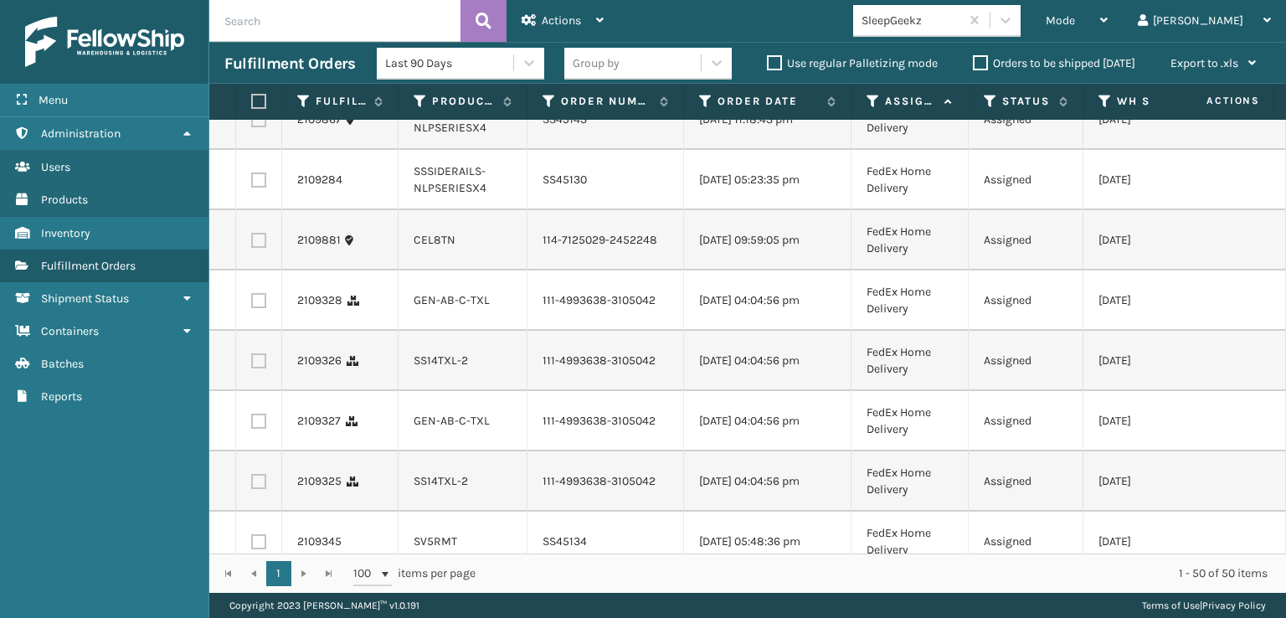
checkbox input "true"
click at [254, 67] on label at bounding box center [258, 59] width 15 height 15
click at [252, 63] on input "checkbox" at bounding box center [251, 57] width 1 height 11
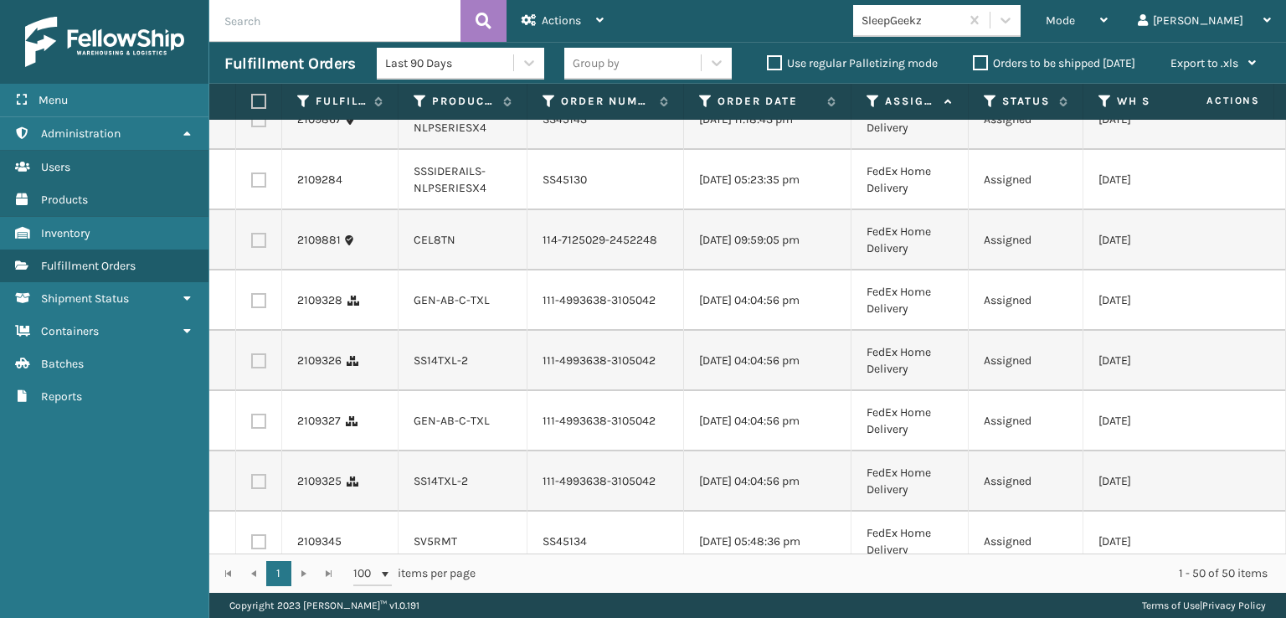
checkbox input "true"
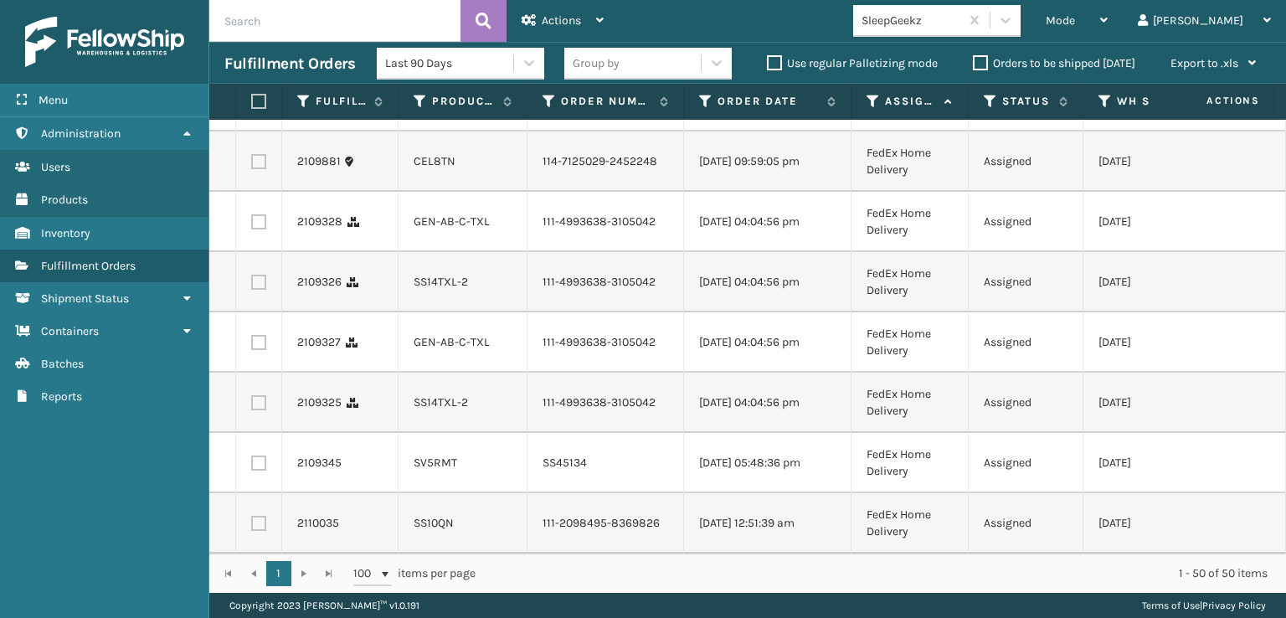
scroll to position [2679, 0]
click at [265, 169] on label at bounding box center [258, 161] width 15 height 15
click at [252, 165] on input "checkbox" at bounding box center [251, 159] width 1 height 11
checkbox input "true"
click at [257, 229] on label at bounding box center [258, 221] width 15 height 15
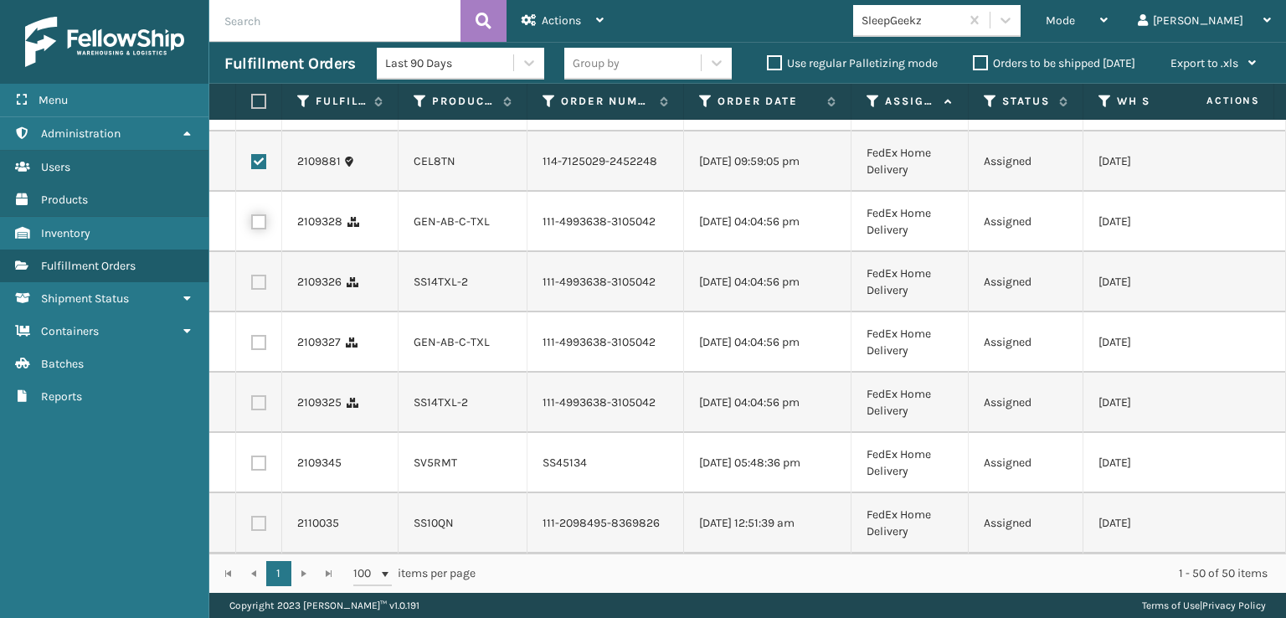
click at [252, 225] on input "checkbox" at bounding box center [251, 219] width 1 height 11
checkbox input "true"
click at [258, 290] on label at bounding box center [258, 282] width 15 height 15
click at [252, 285] on input "checkbox" at bounding box center [251, 280] width 1 height 11
checkbox input "true"
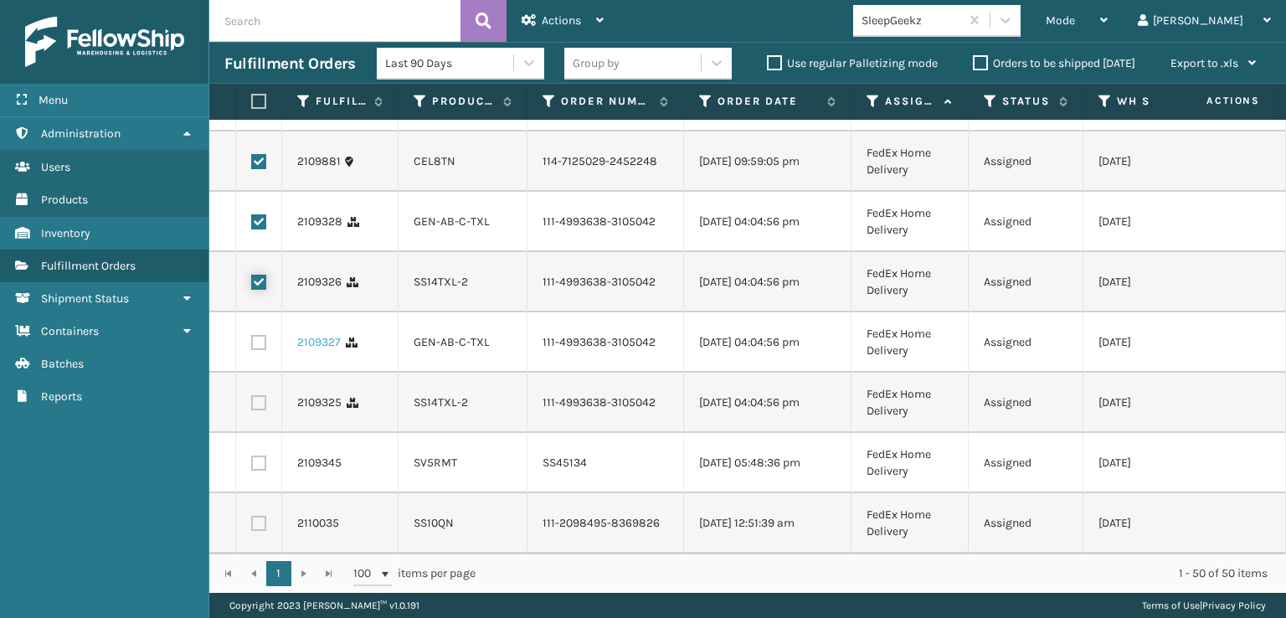
scroll to position [2930, 0]
click at [251, 349] on label at bounding box center [258, 342] width 15 height 15
click at [251, 346] on input "checkbox" at bounding box center [251, 340] width 1 height 11
checkbox input "true"
click at [260, 410] on label at bounding box center [258, 402] width 15 height 15
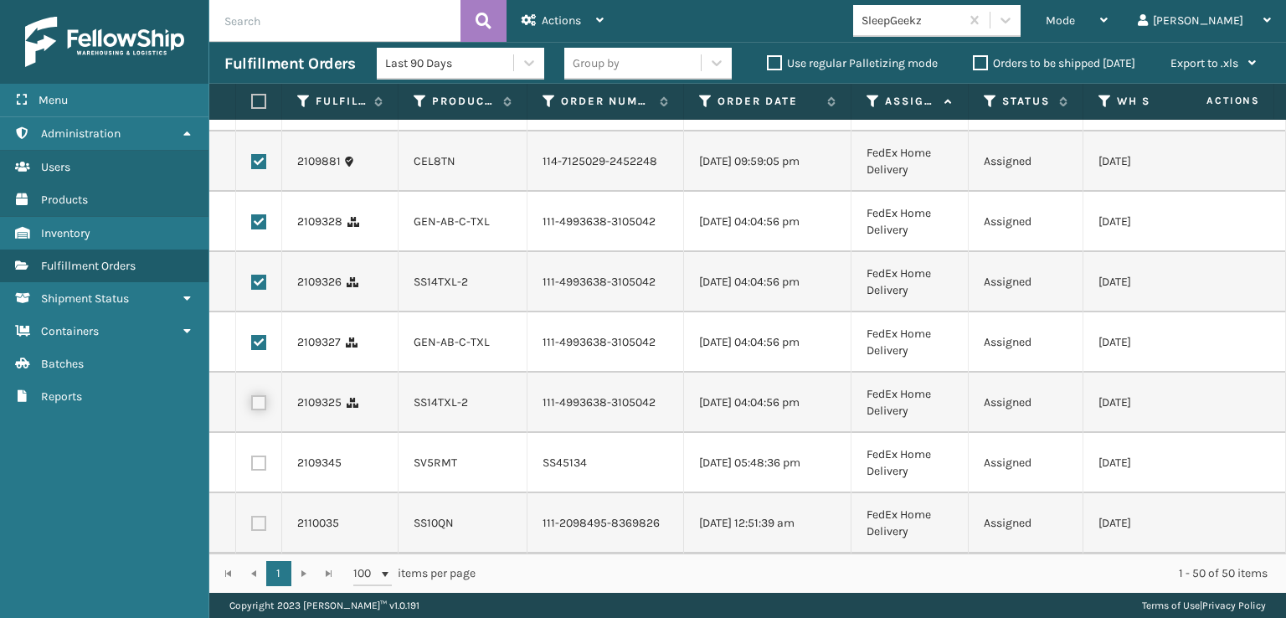
click at [252, 406] on input "checkbox" at bounding box center [251, 400] width 1 height 11
checkbox input "true"
click at [260, 516] on label at bounding box center [258, 523] width 15 height 15
click at [252, 516] on input "checkbox" at bounding box center [251, 521] width 1 height 11
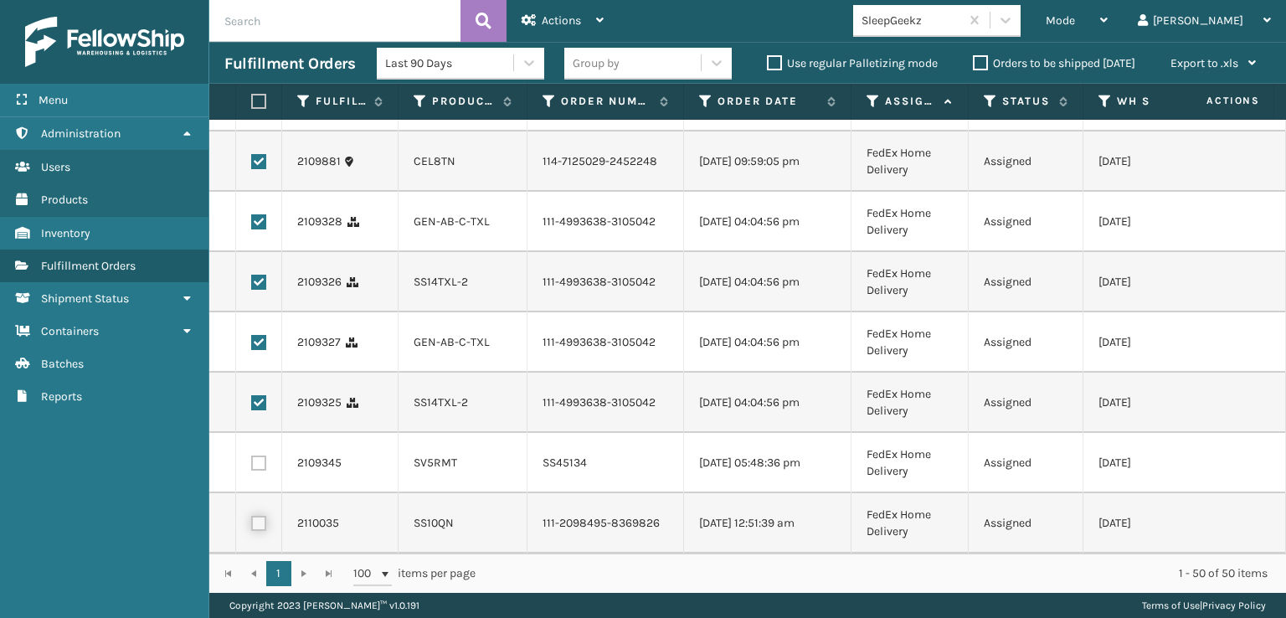
checkbox input "true"
click at [605, 31] on div "Actions Settings Remove All Filters Export Labels Create Picking Batch" at bounding box center [562, 21] width 112 height 42
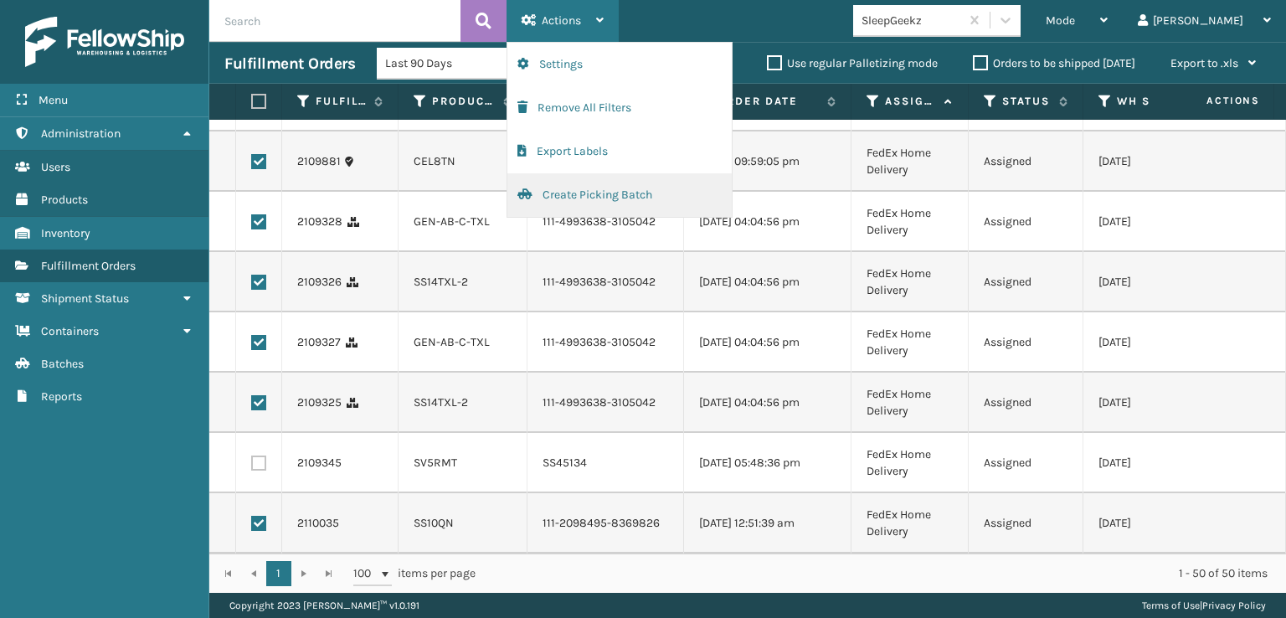
click at [583, 200] on button "Create Picking Batch" at bounding box center [619, 195] width 224 height 44
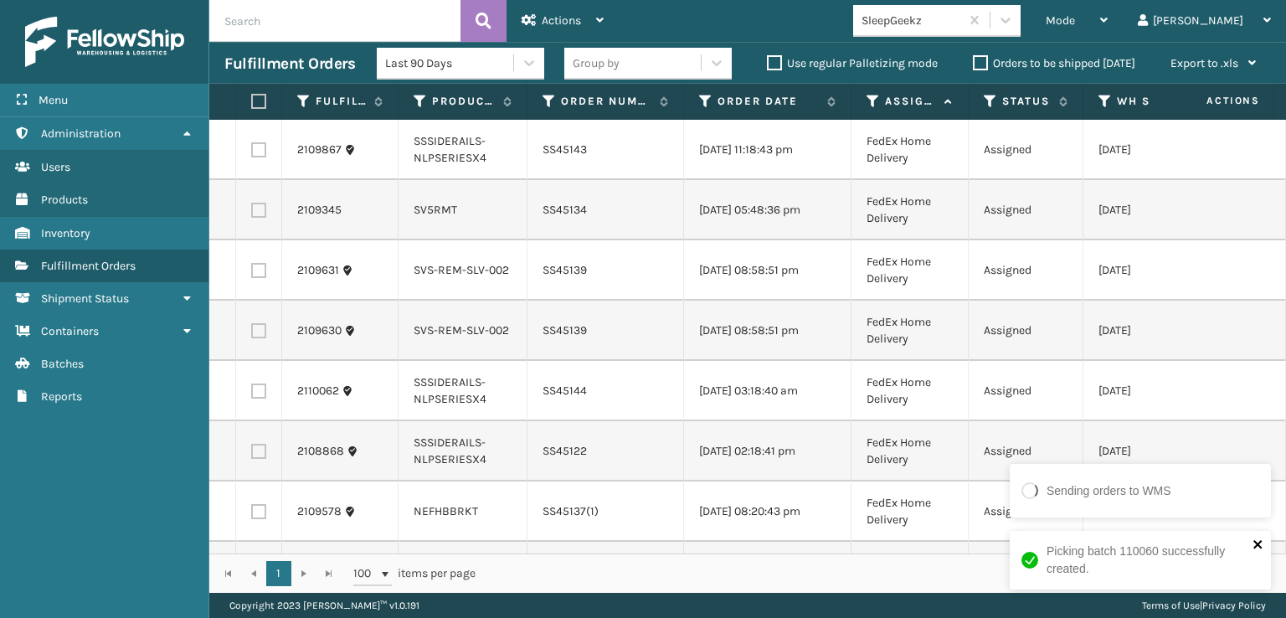
click at [1253, 543] on icon "close" at bounding box center [1258, 543] width 12 height 13
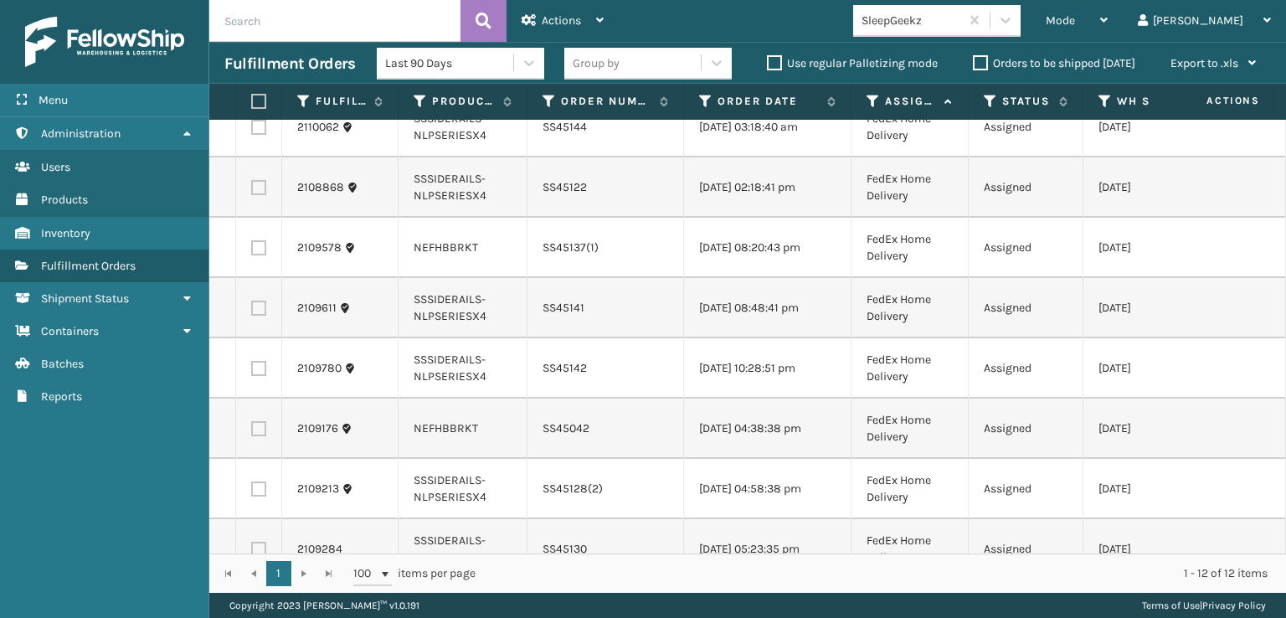
scroll to position [301, 0]
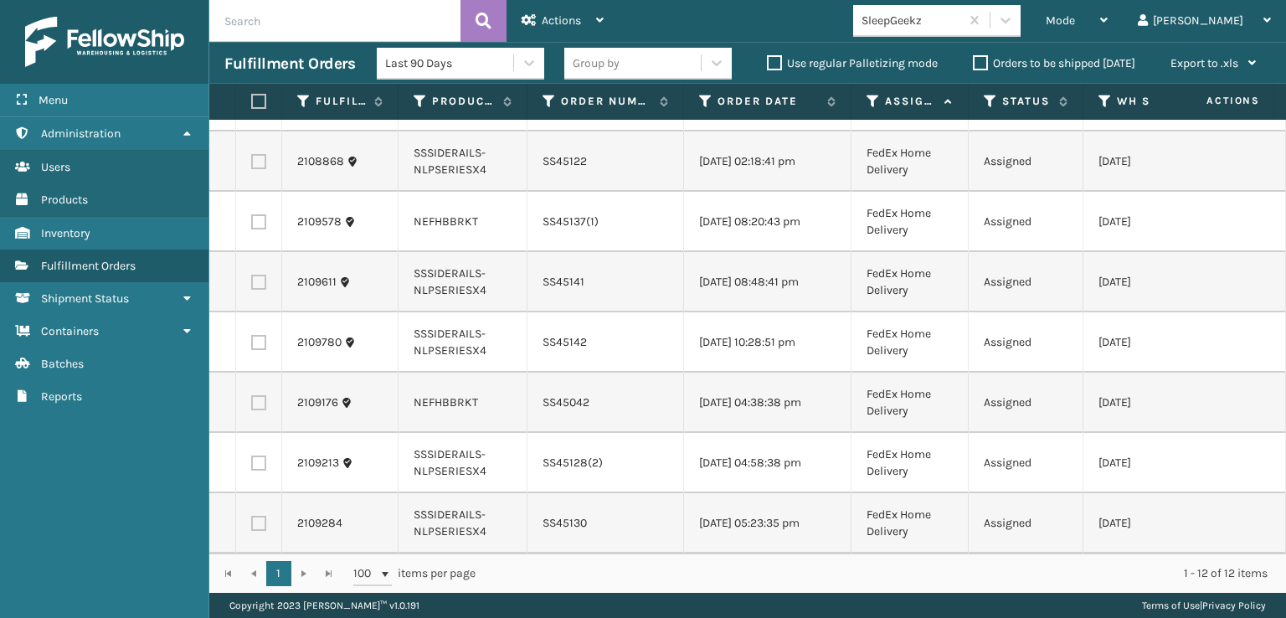
click at [261, 95] on label at bounding box center [256, 101] width 10 height 15
click at [252, 96] on input "checkbox" at bounding box center [251, 101] width 1 height 11
checkbox input "true"
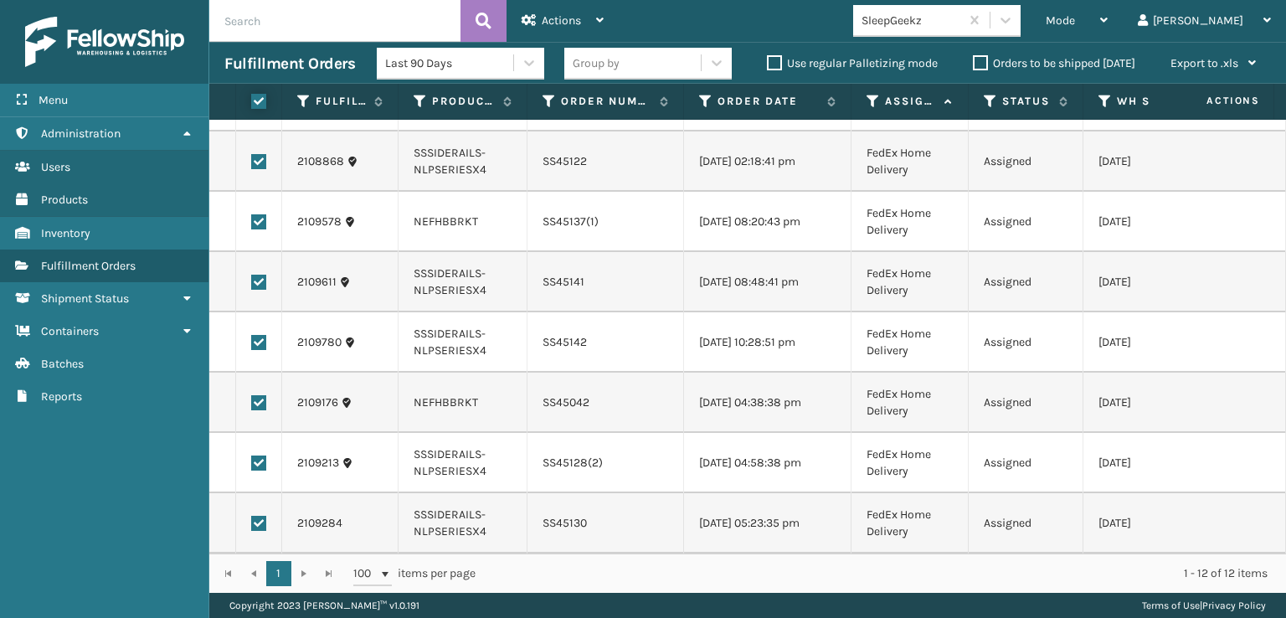
checkbox input "true"
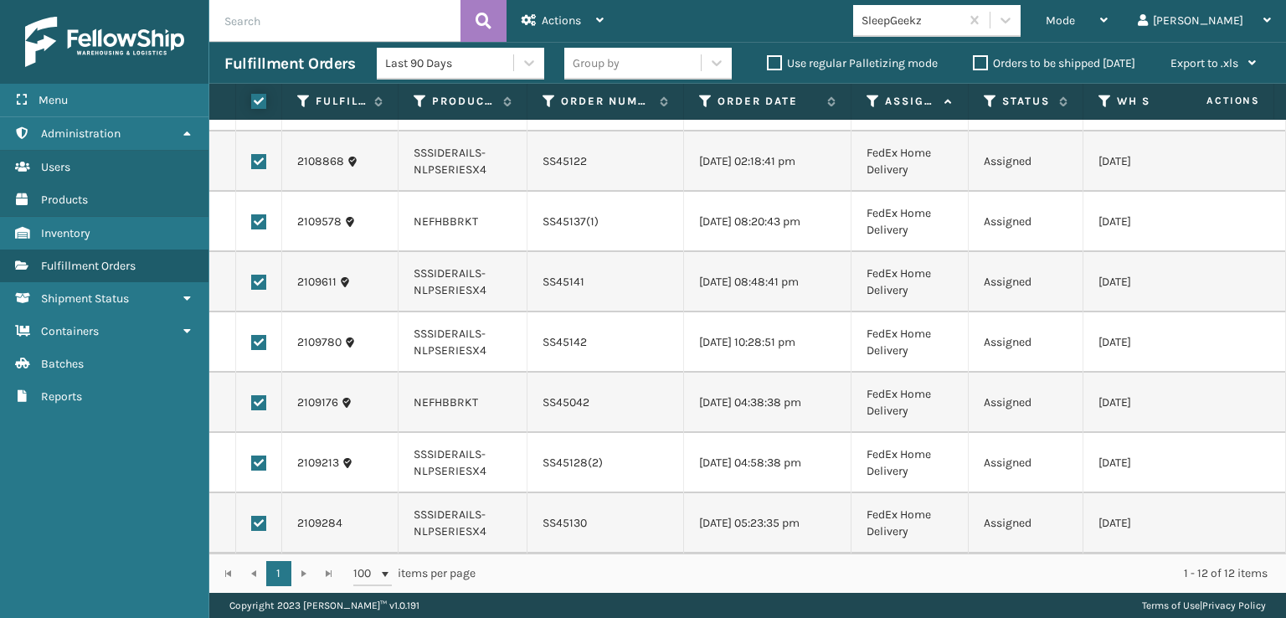
checkbox input "true"
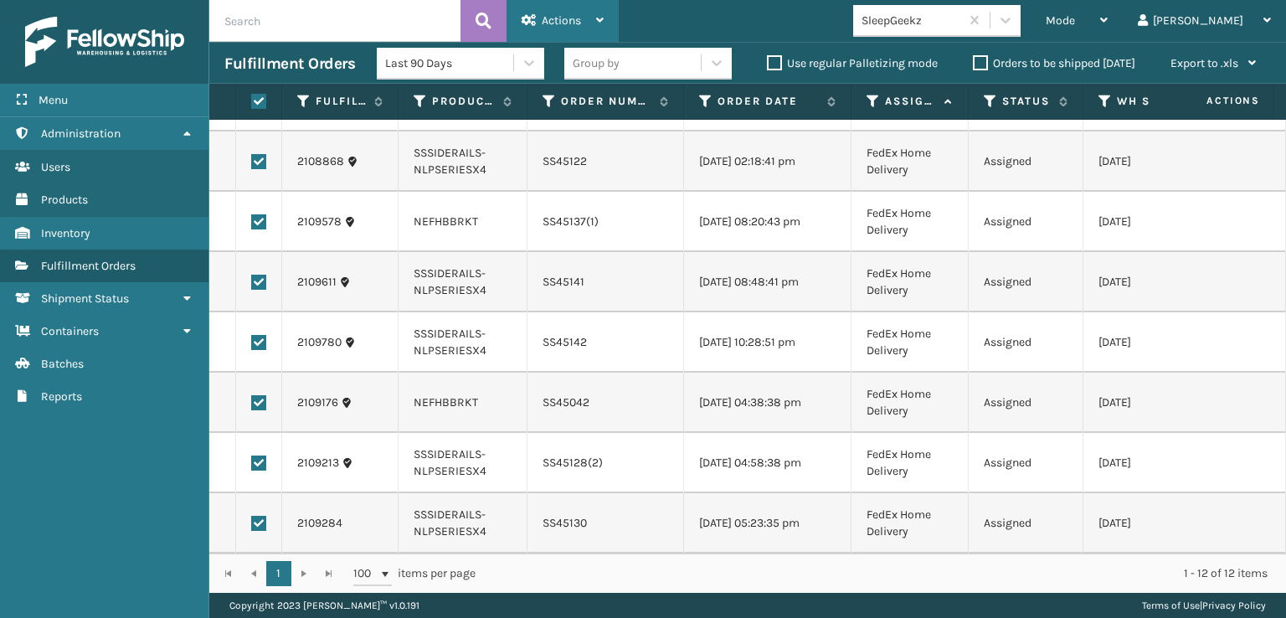
click at [572, 28] on div "Actions" at bounding box center [562, 21] width 82 height 42
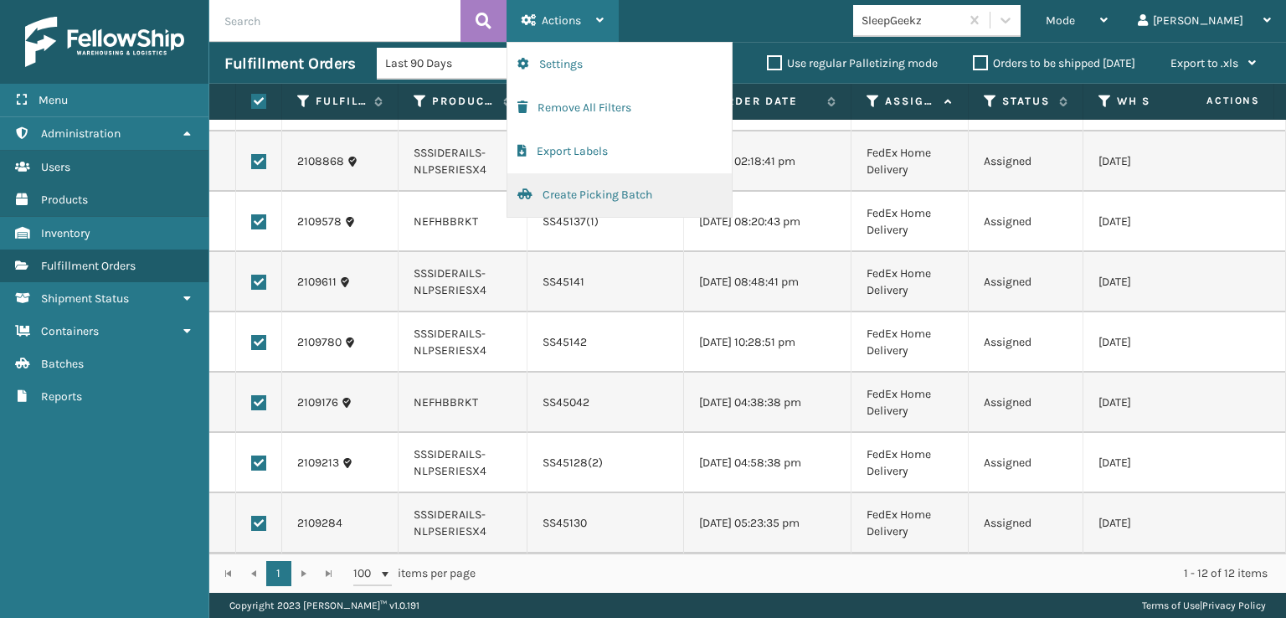
click at [591, 185] on button "Create Picking Batch" at bounding box center [619, 195] width 224 height 44
